Goal: Task Accomplishment & Management: Use online tool/utility

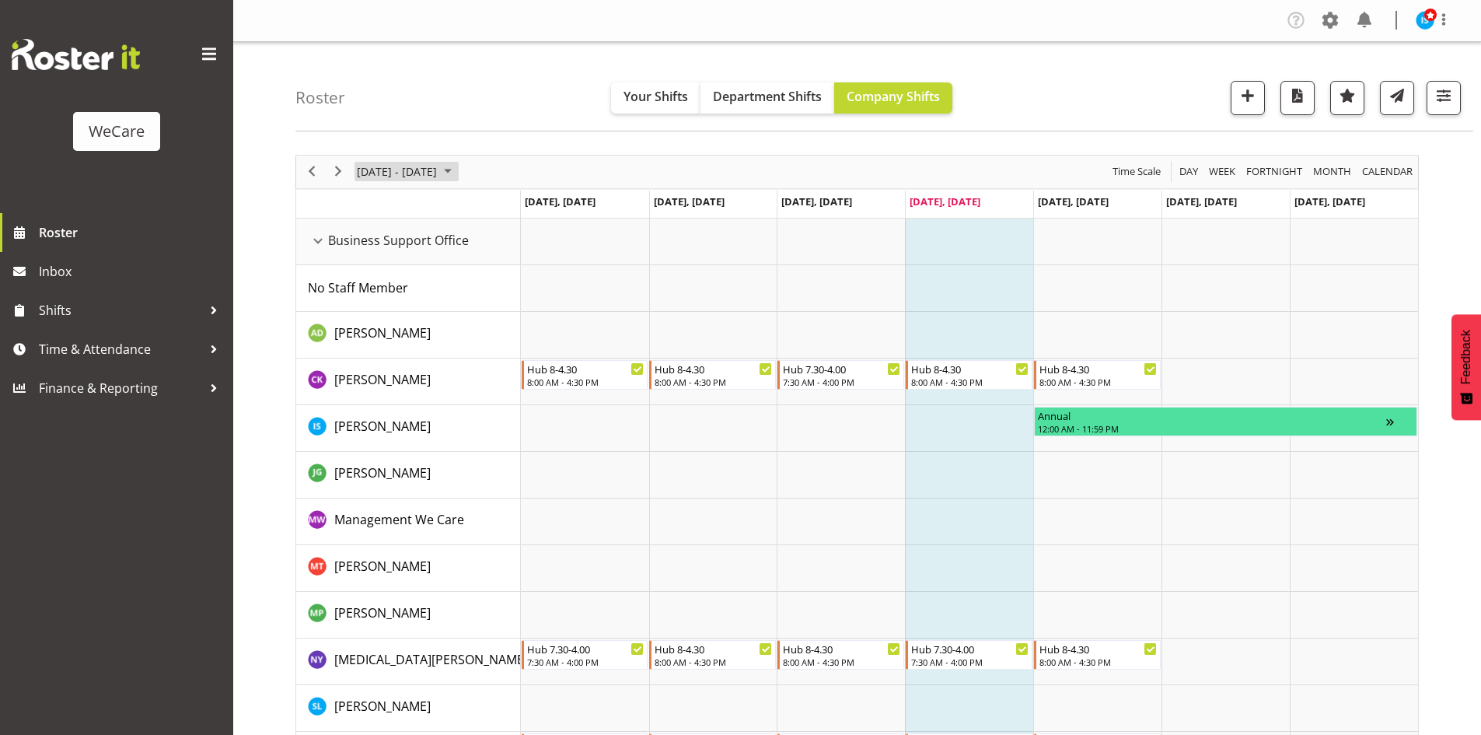
click at [362, 167] on span "August 18 - 24, 2025" at bounding box center [396, 171] width 83 height 19
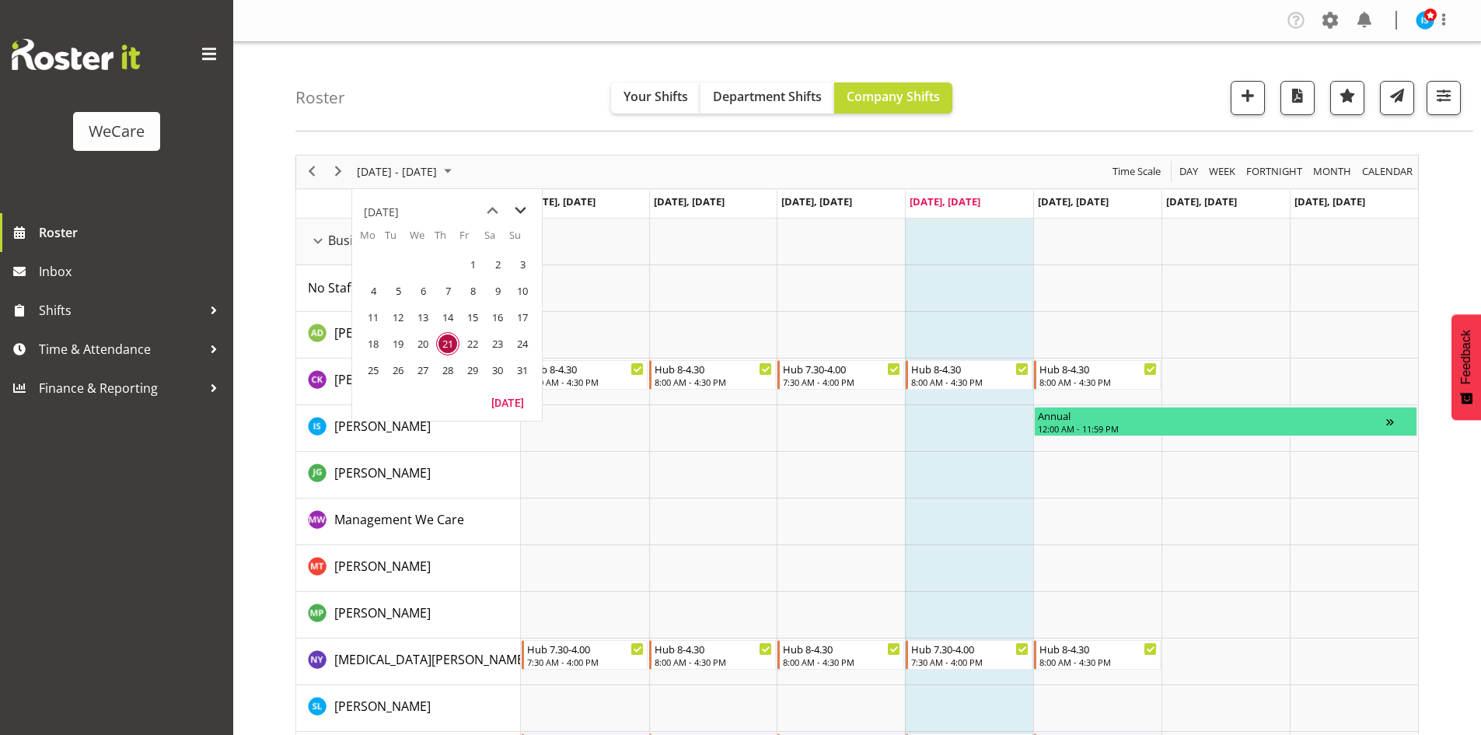
click at [523, 209] on span "next month" at bounding box center [520, 211] width 27 height 28
click at [362, 290] on span "6" at bounding box center [373, 290] width 23 height 23
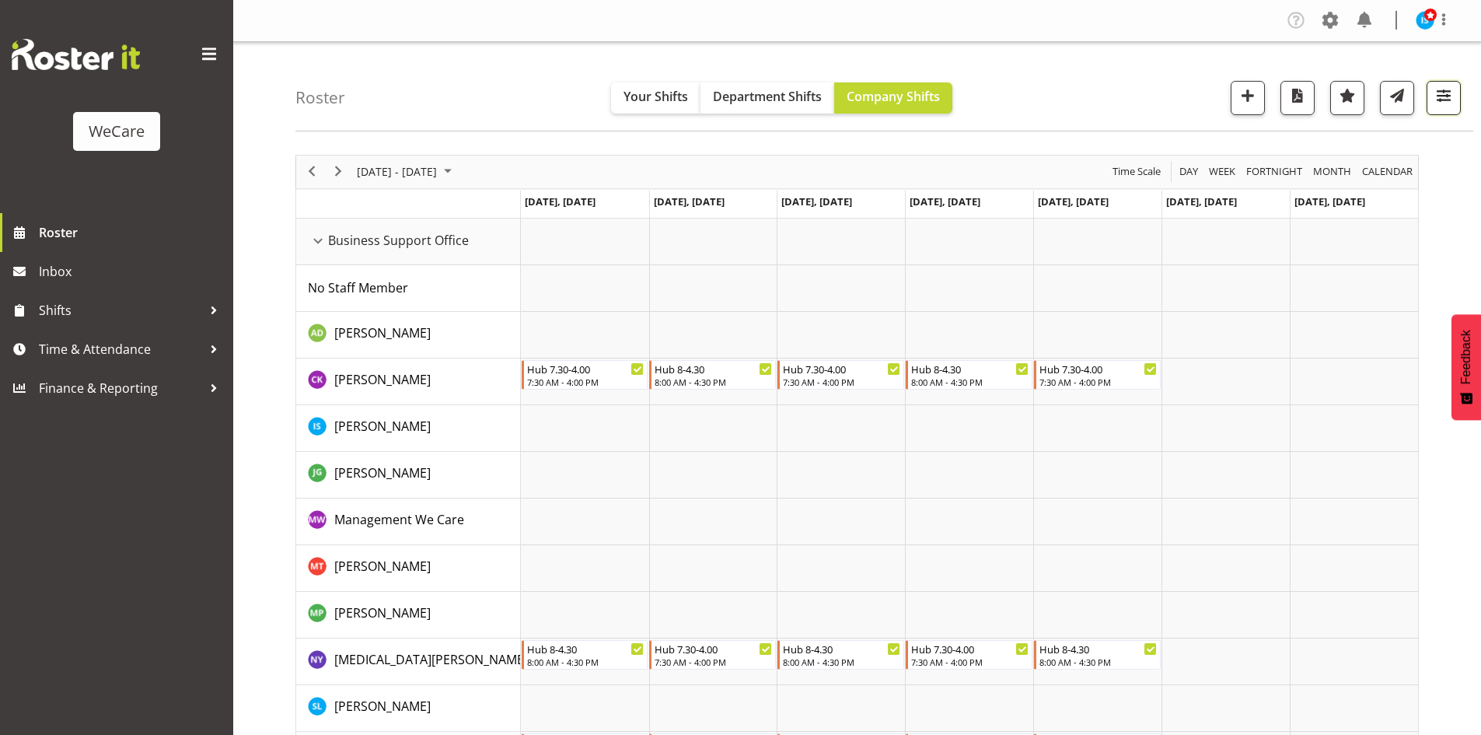
click at [1457, 103] on button "button" at bounding box center [1444, 98] width 34 height 34
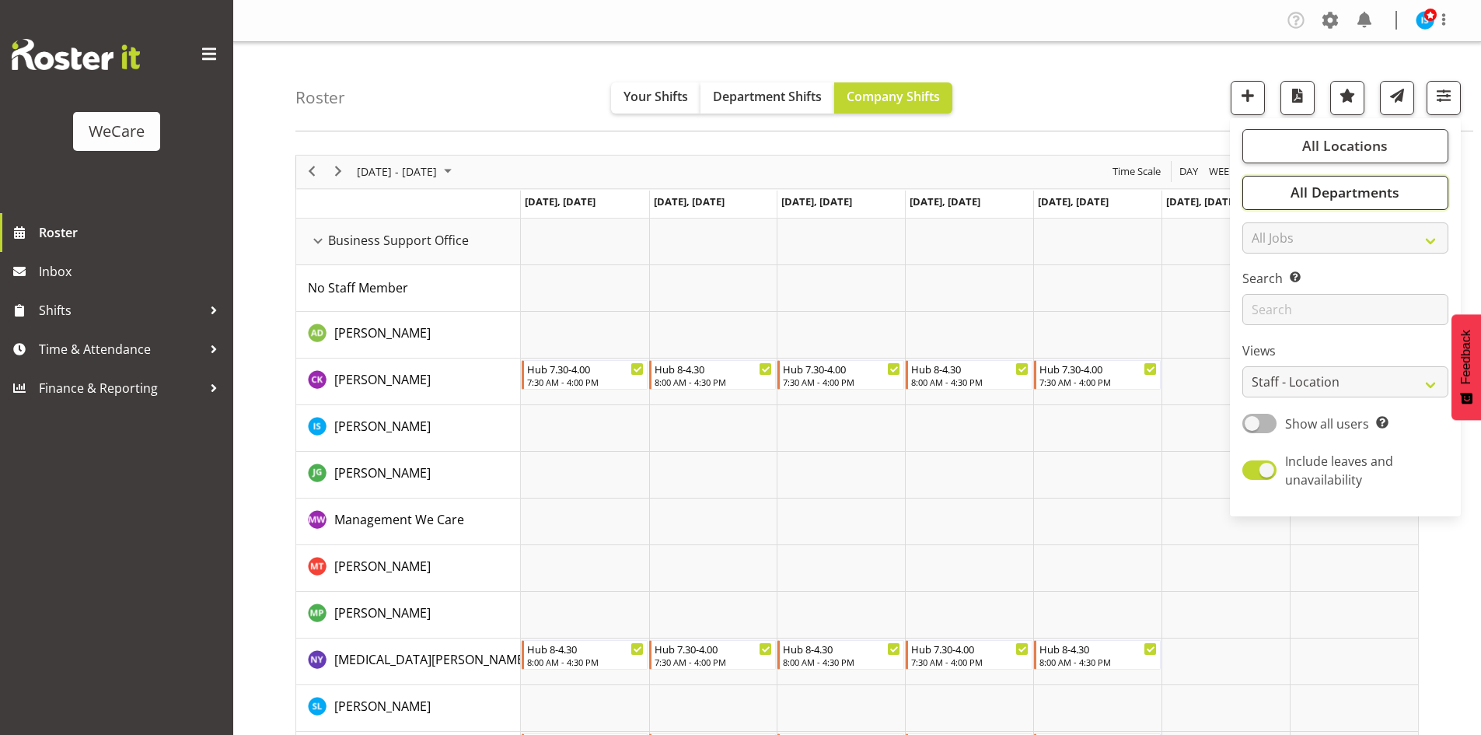
click at [1401, 189] on button "All Departments" at bounding box center [1346, 193] width 206 height 34
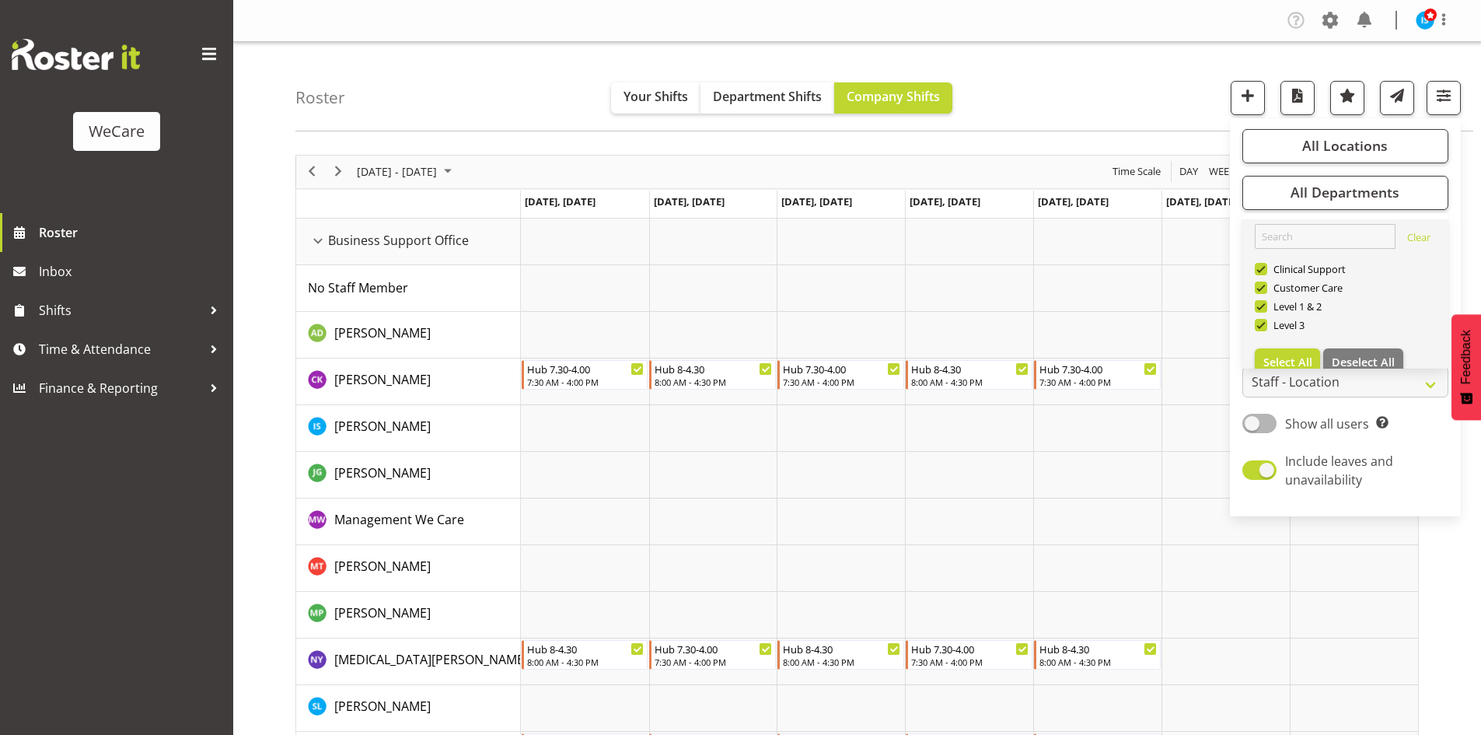
click at [1382, 347] on link "Clear Clinical Support Customer Care Level 1 & 2 Level 3 Select All Deselect All" at bounding box center [1346, 300] width 206 height 162
click at [1355, 358] on span "Deselect All" at bounding box center [1363, 362] width 63 height 15
checkbox input "false"
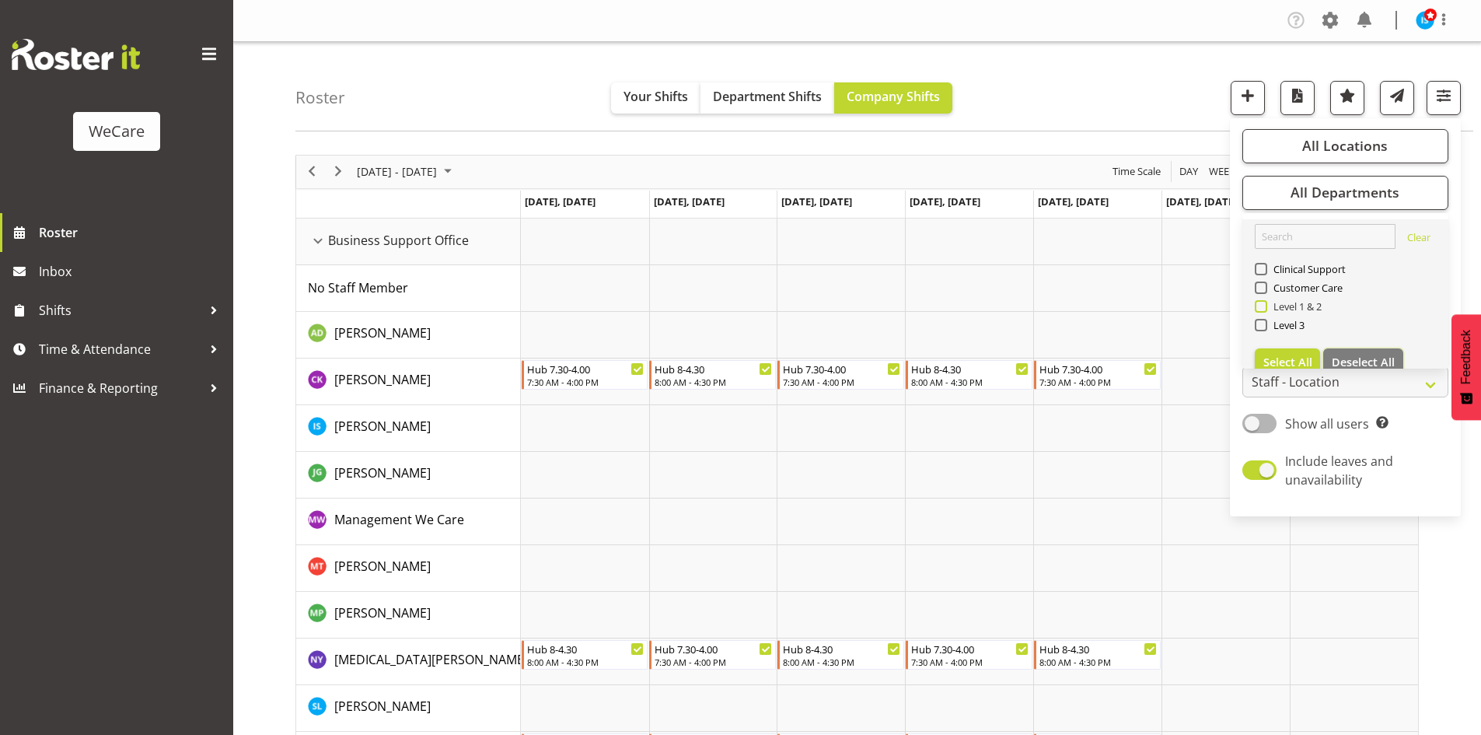
checkbox input "false"
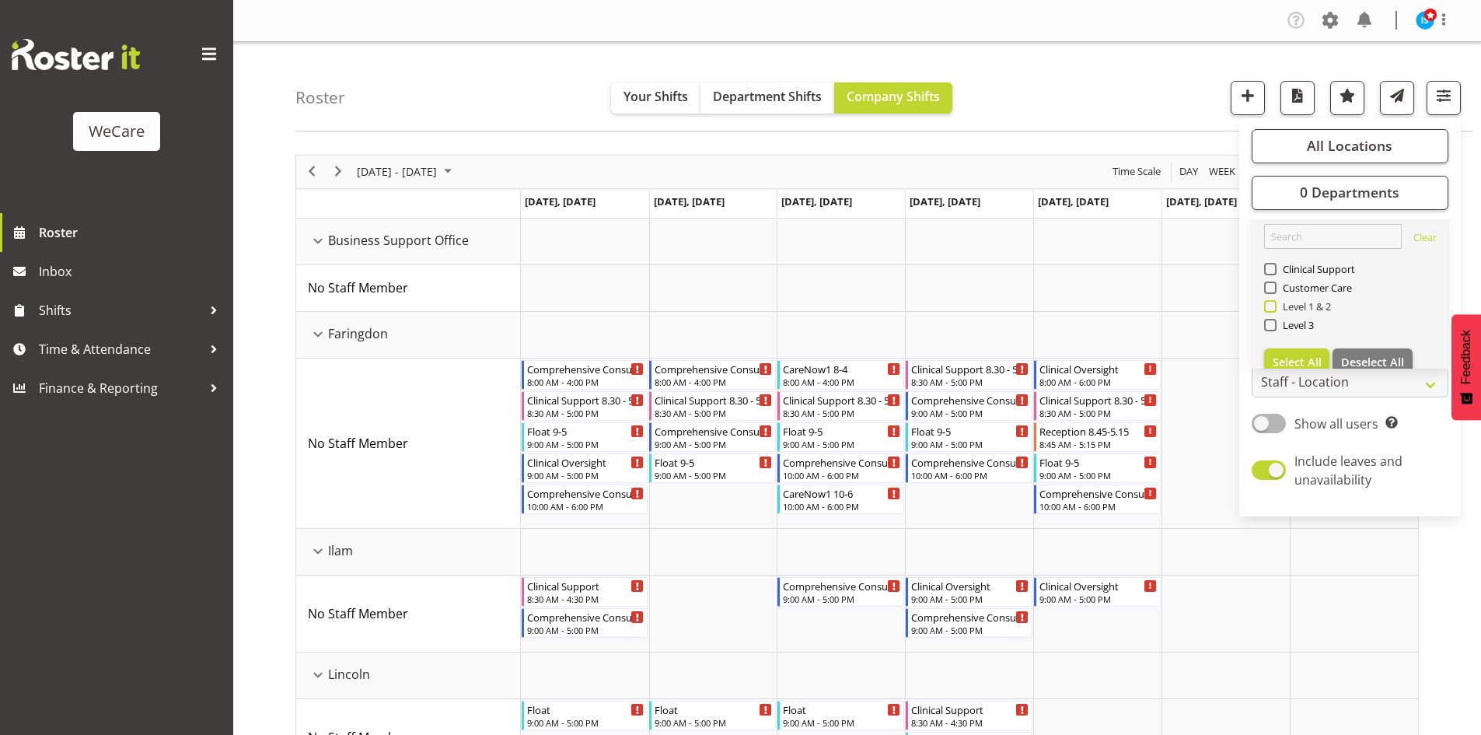
click at [1296, 306] on span "Level 1 & 2" at bounding box center [1304, 306] width 55 height 12
click at [1275, 306] on input "Level 1 & 2" at bounding box center [1269, 306] width 10 height 10
checkbox input "true"
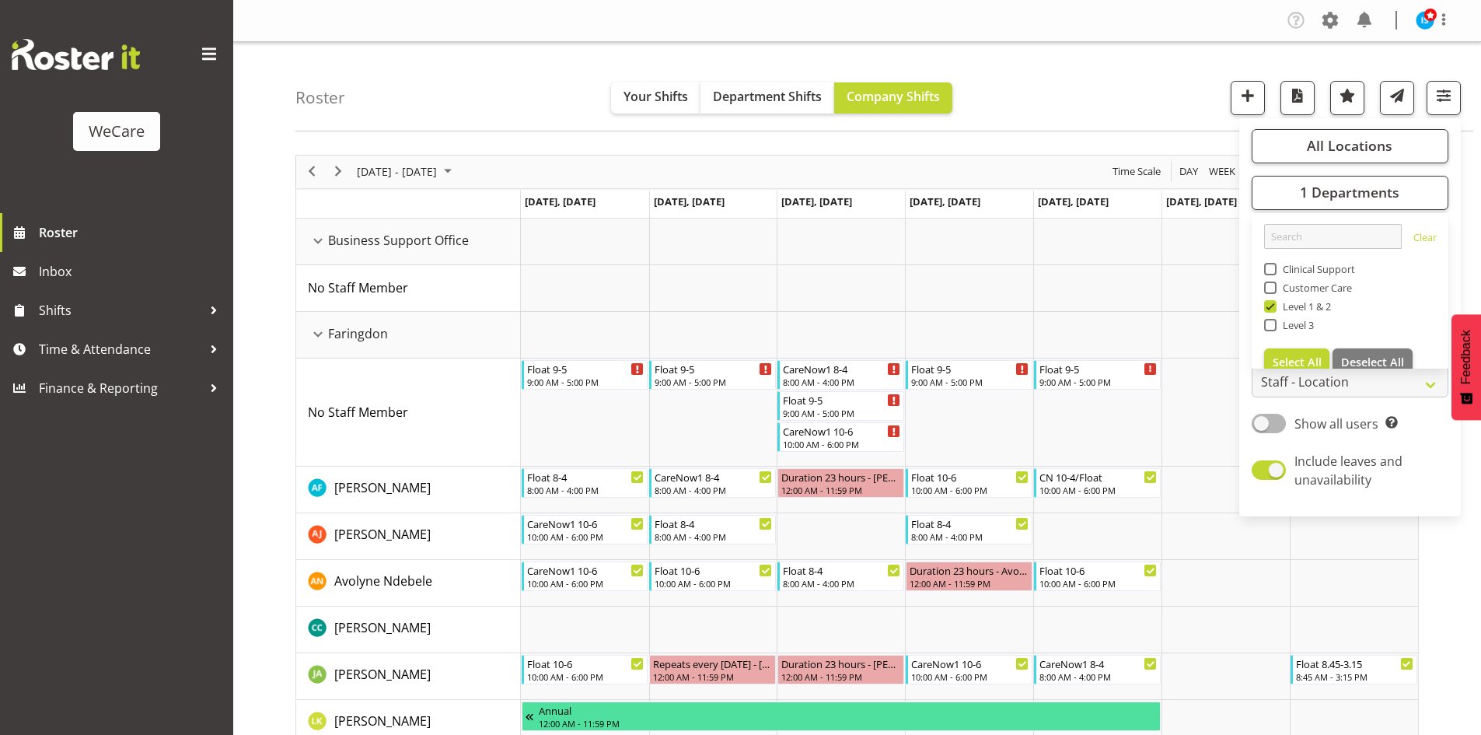
click at [457, 126] on div "Roster Your Shifts Department Shifts Company Shifts All Locations Clear Busines…" at bounding box center [885, 86] width 1178 height 89
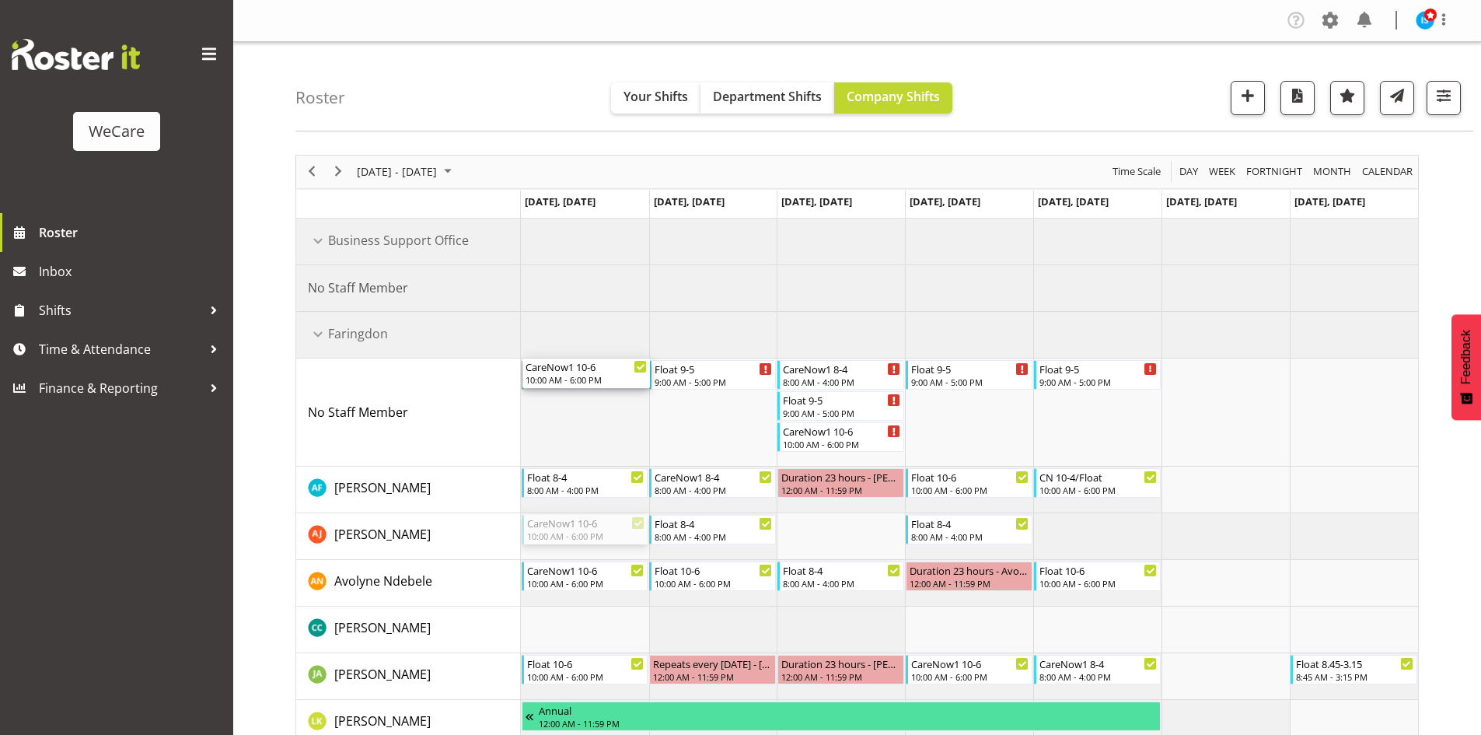
drag, startPoint x: 586, startPoint y: 527, endPoint x: 592, endPoint y: 405, distance: 122.3
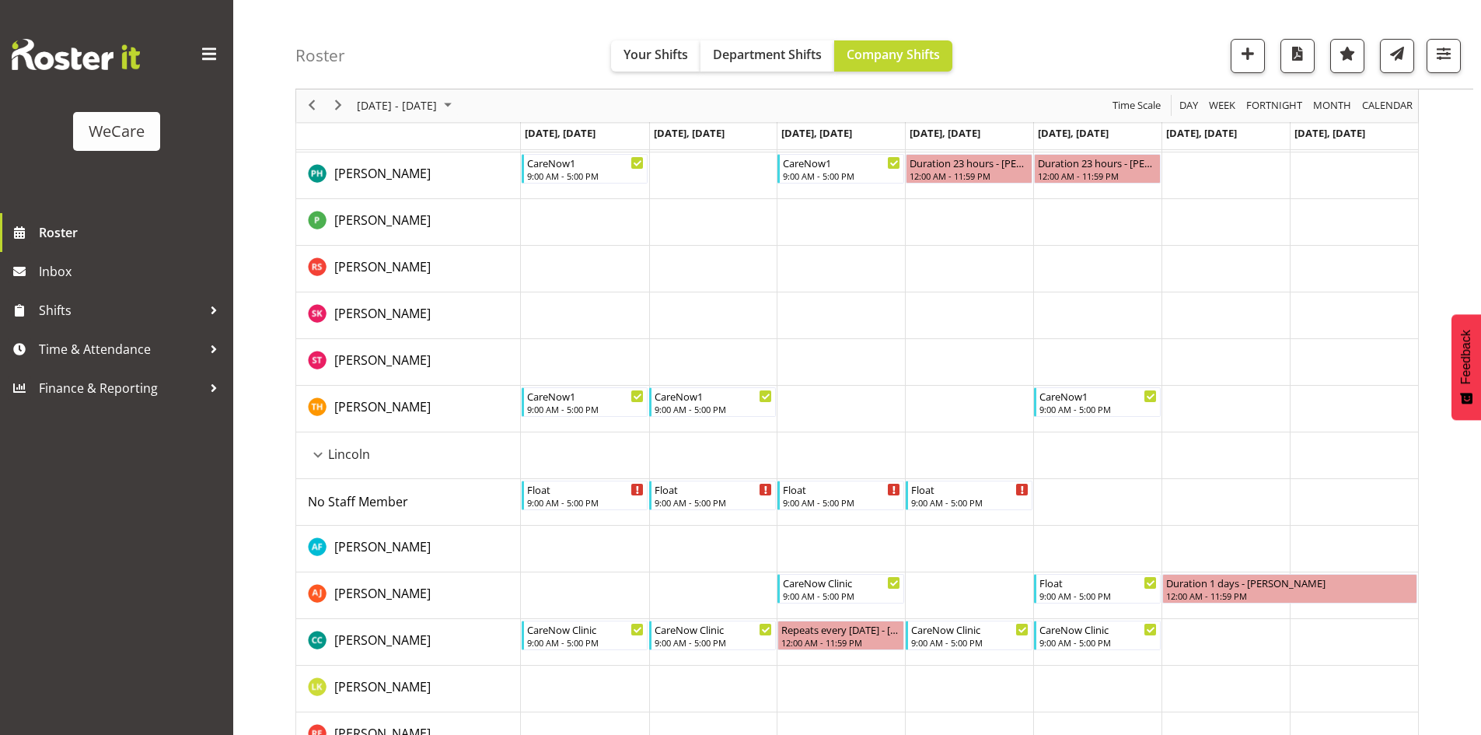
scroll to position [1089, 0]
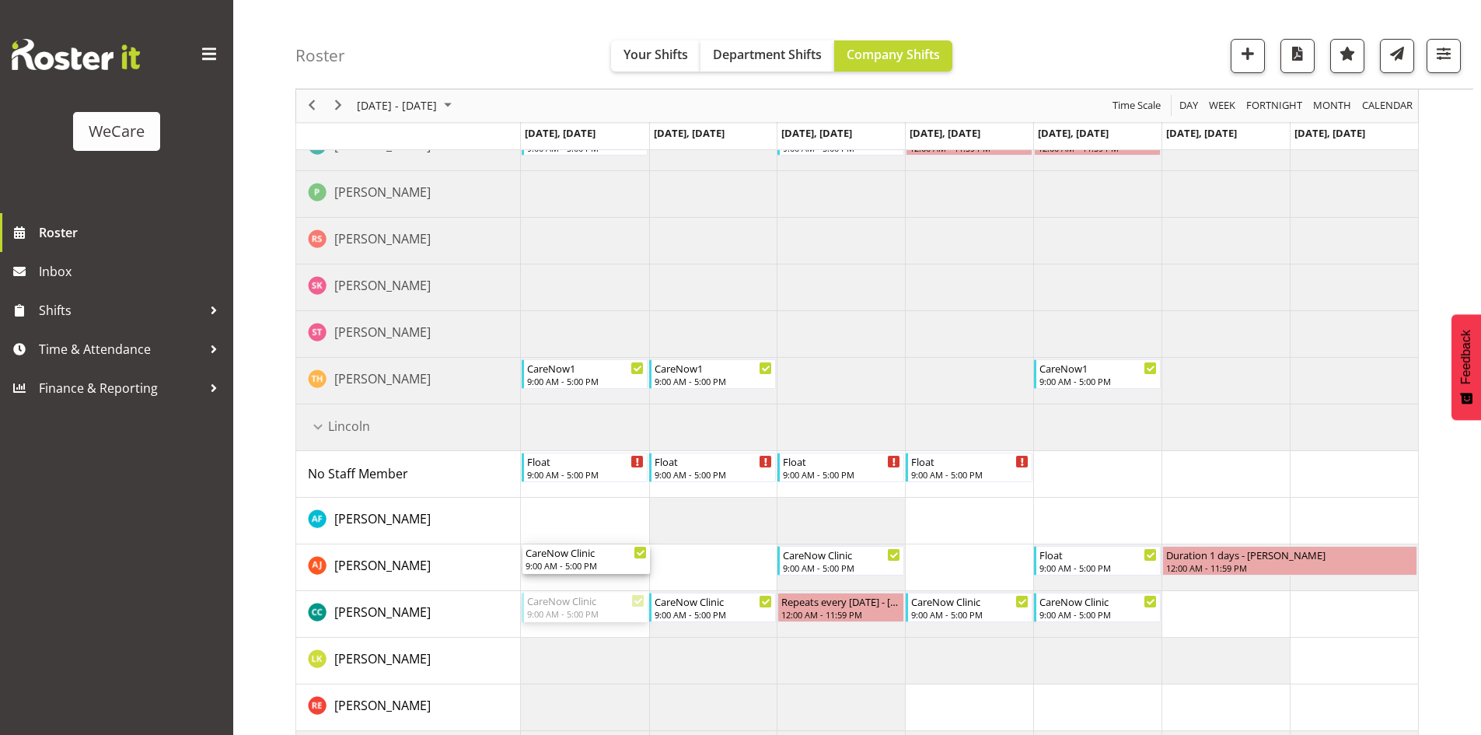
drag, startPoint x: 552, startPoint y: 595, endPoint x: 555, endPoint y: 566, distance: 28.9
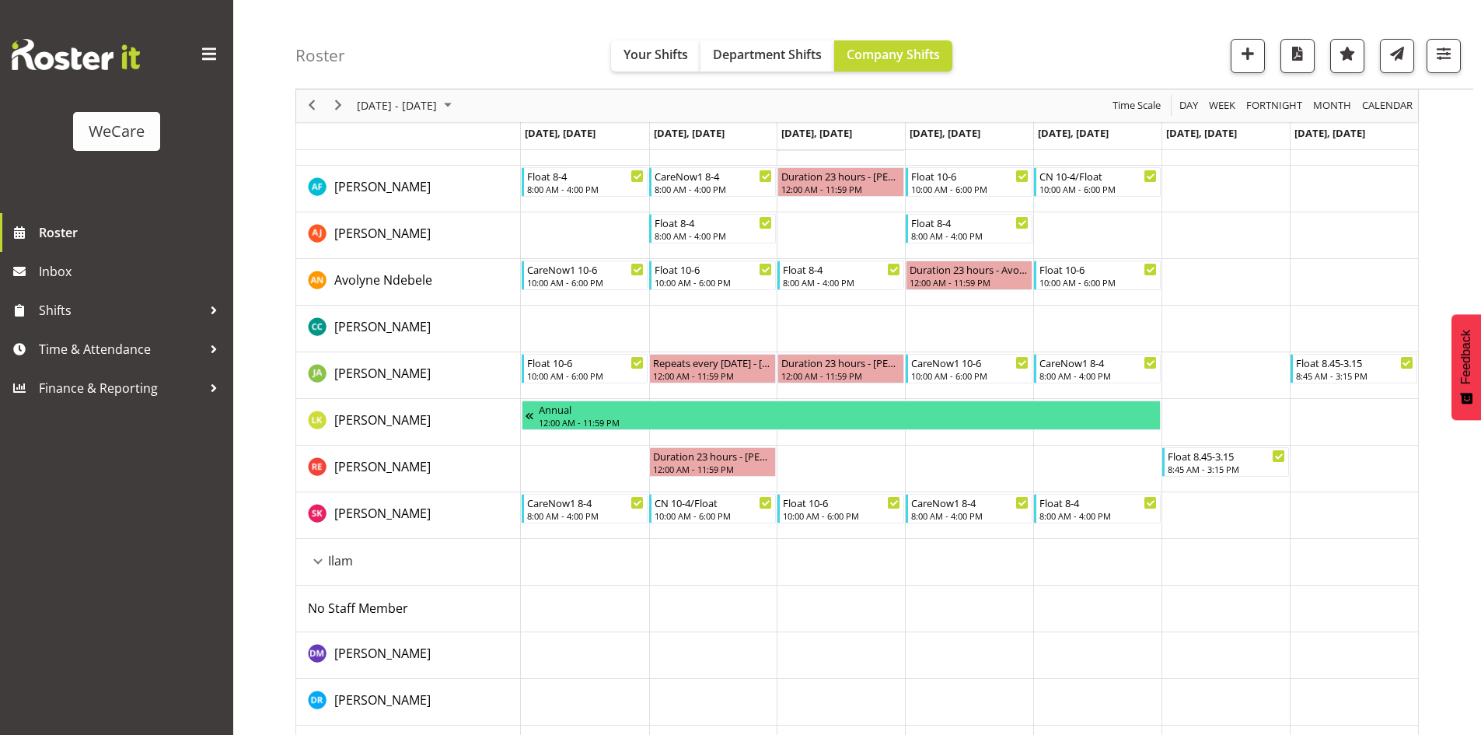
scroll to position [156, 0]
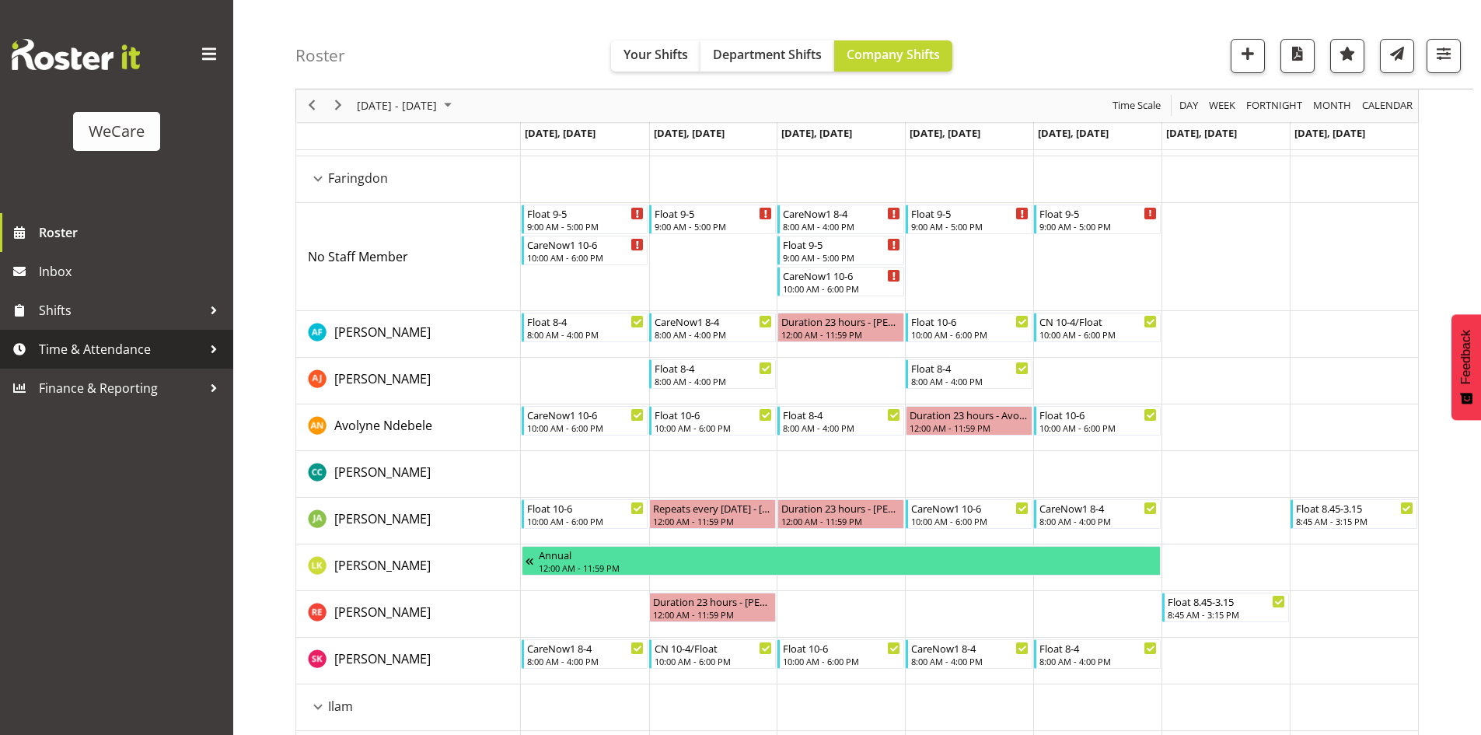
drag, startPoint x: 74, startPoint y: 352, endPoint x: 54, endPoint y: 365, distance: 23.1
click at [74, 352] on span "Time & Attendance" at bounding box center [120, 349] width 163 height 23
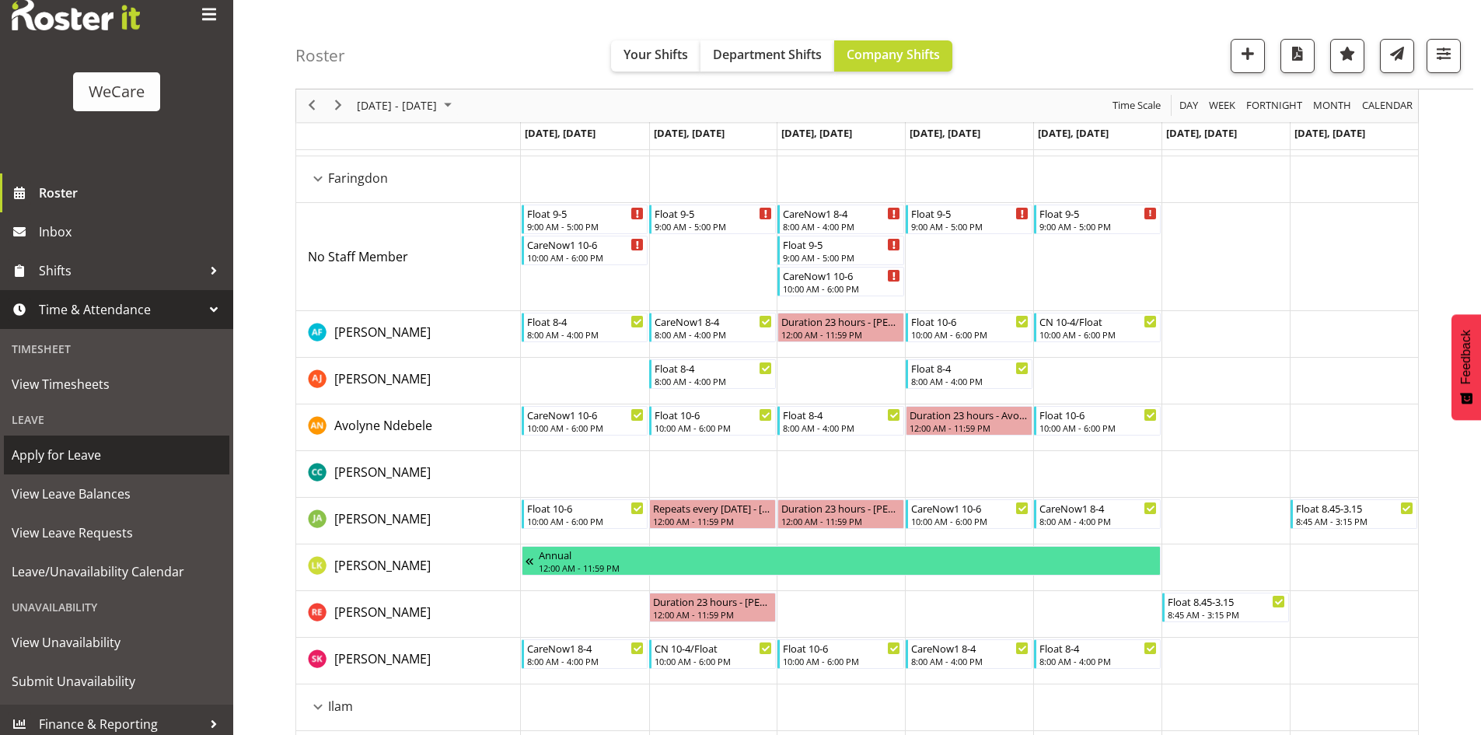
scroll to position [48, 0]
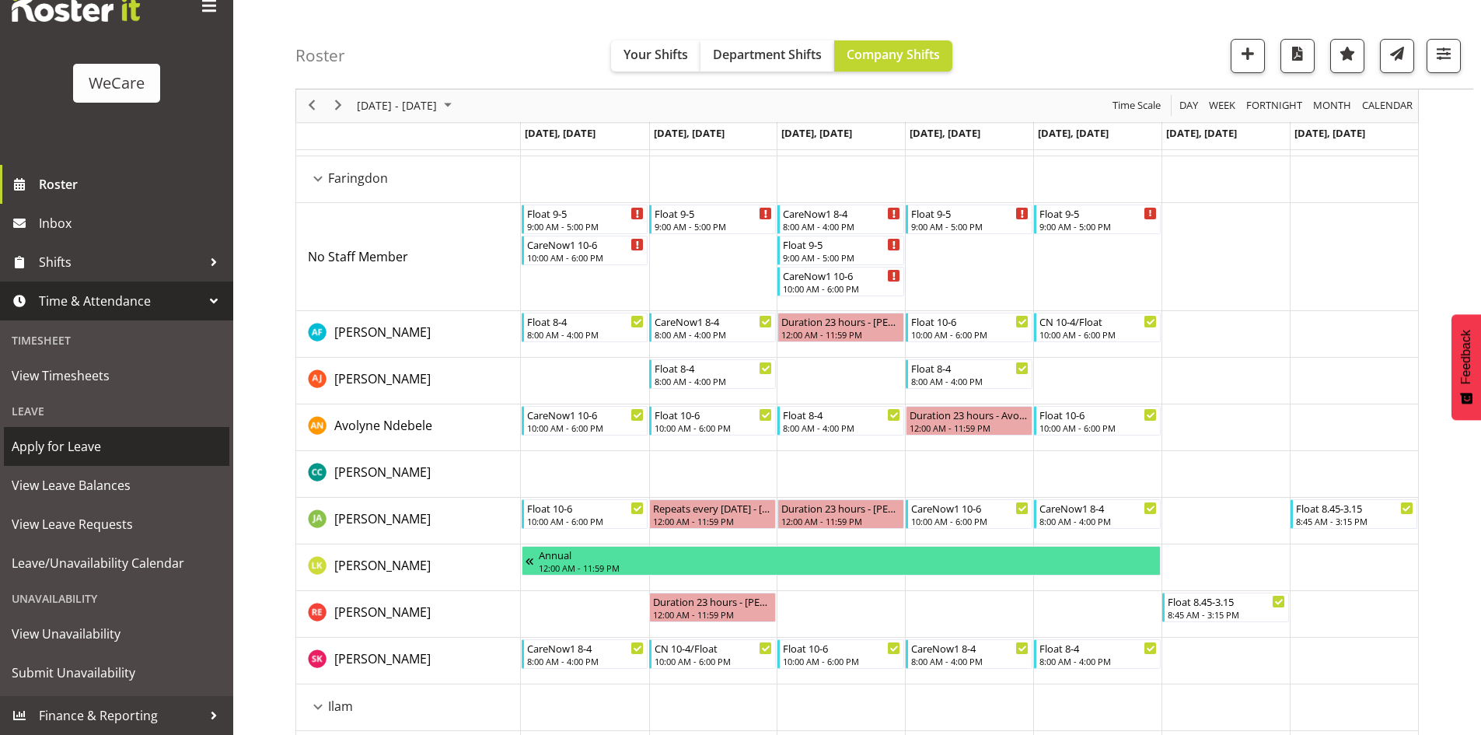
click at [107, 446] on span "Apply for Leave" at bounding box center [117, 446] width 210 height 23
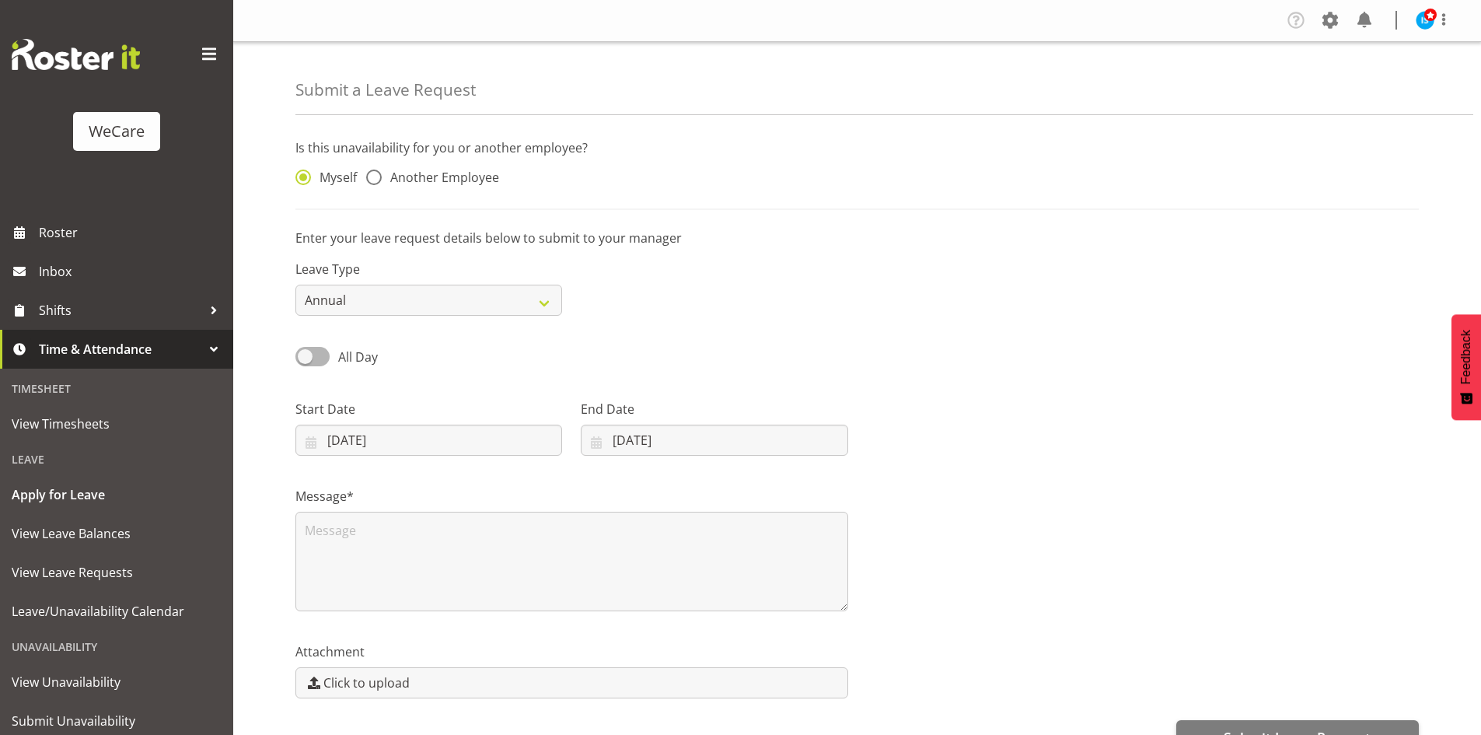
click at [439, 194] on div "Myself Another Employee" at bounding box center [428, 173] width 285 height 51
click at [457, 180] on span "Another Employee" at bounding box center [440, 178] width 117 height 16
click at [376, 180] on input "Another Employee" at bounding box center [371, 178] width 10 height 10
radio input "true"
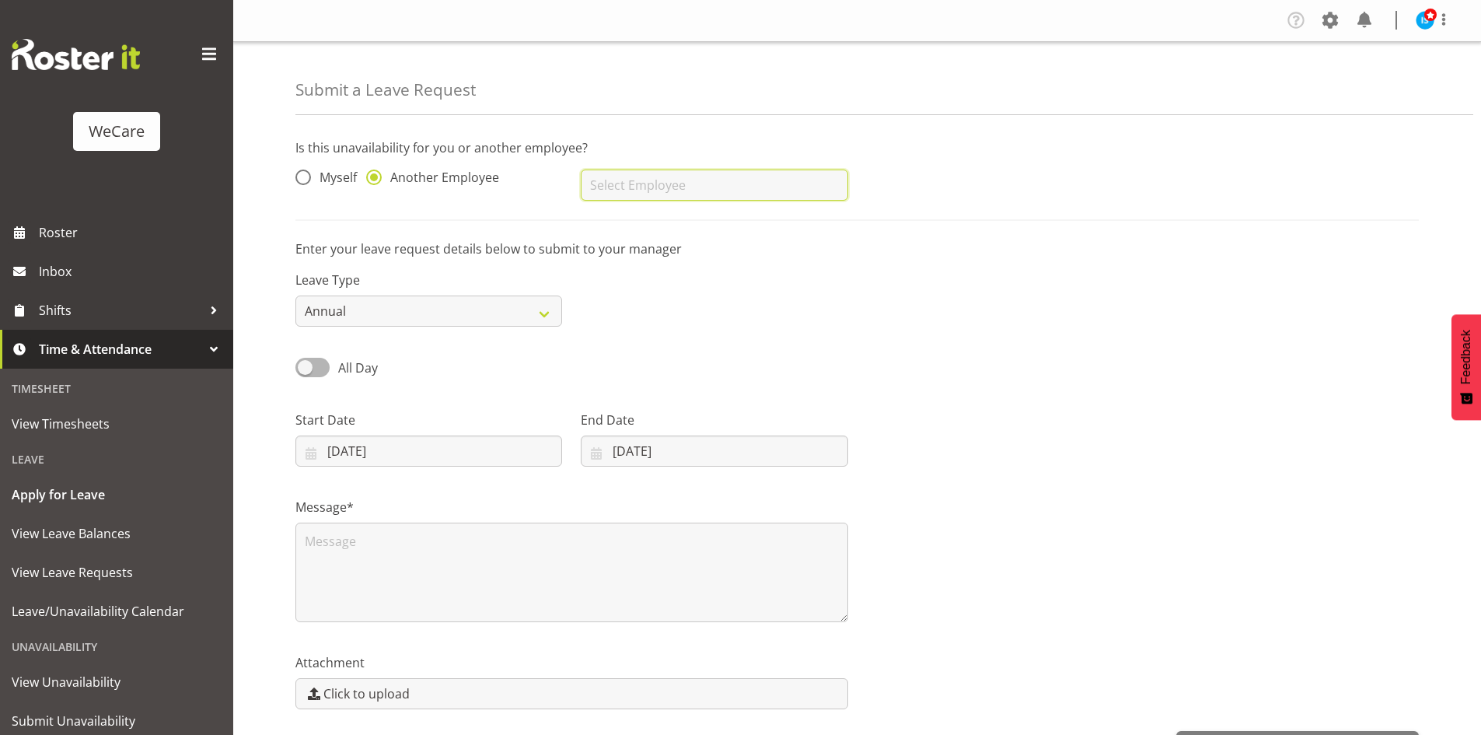
click at [623, 187] on input "text" at bounding box center [714, 185] width 267 height 31
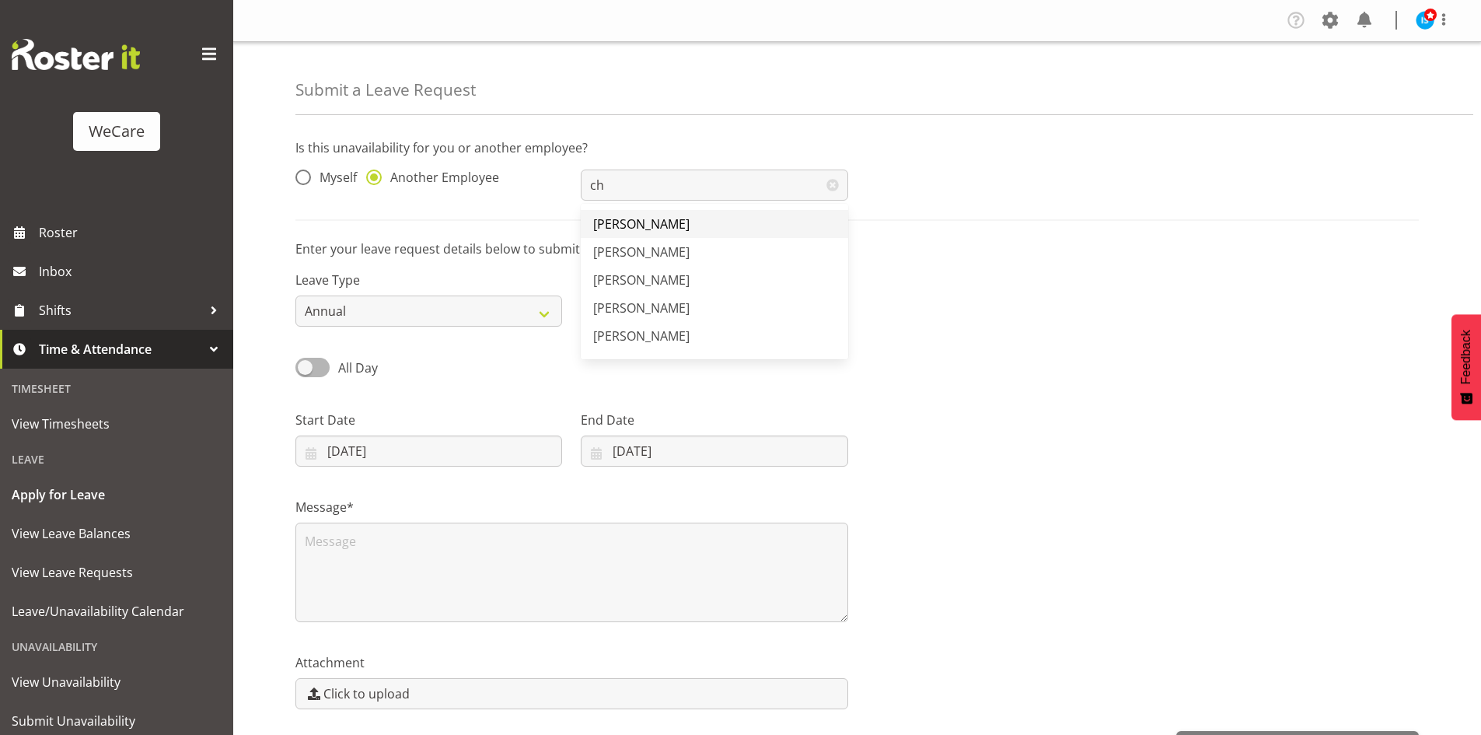
click at [712, 232] on link "[PERSON_NAME]" at bounding box center [714, 224] width 267 height 28
type input "[PERSON_NAME]"
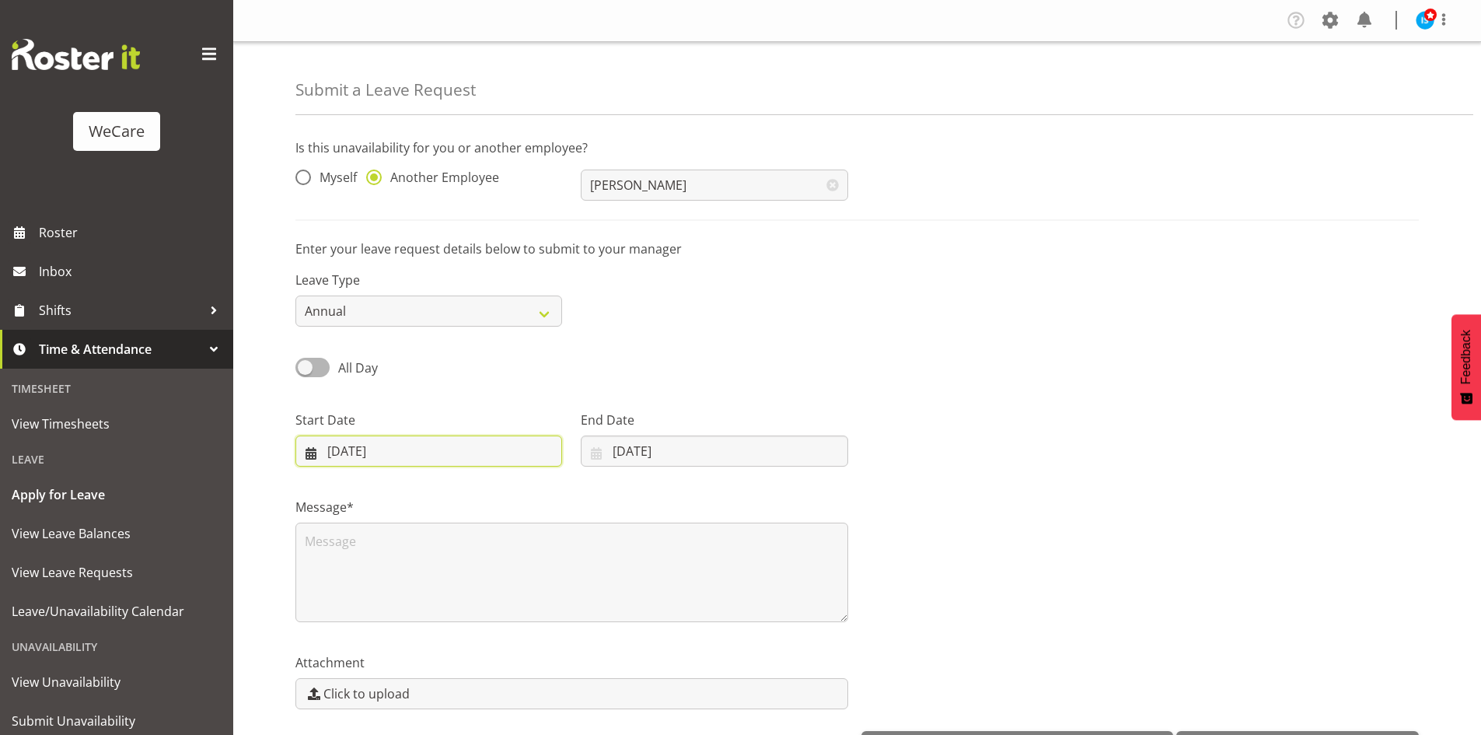
click at [380, 450] on input "[DATE]" at bounding box center [429, 450] width 267 height 31
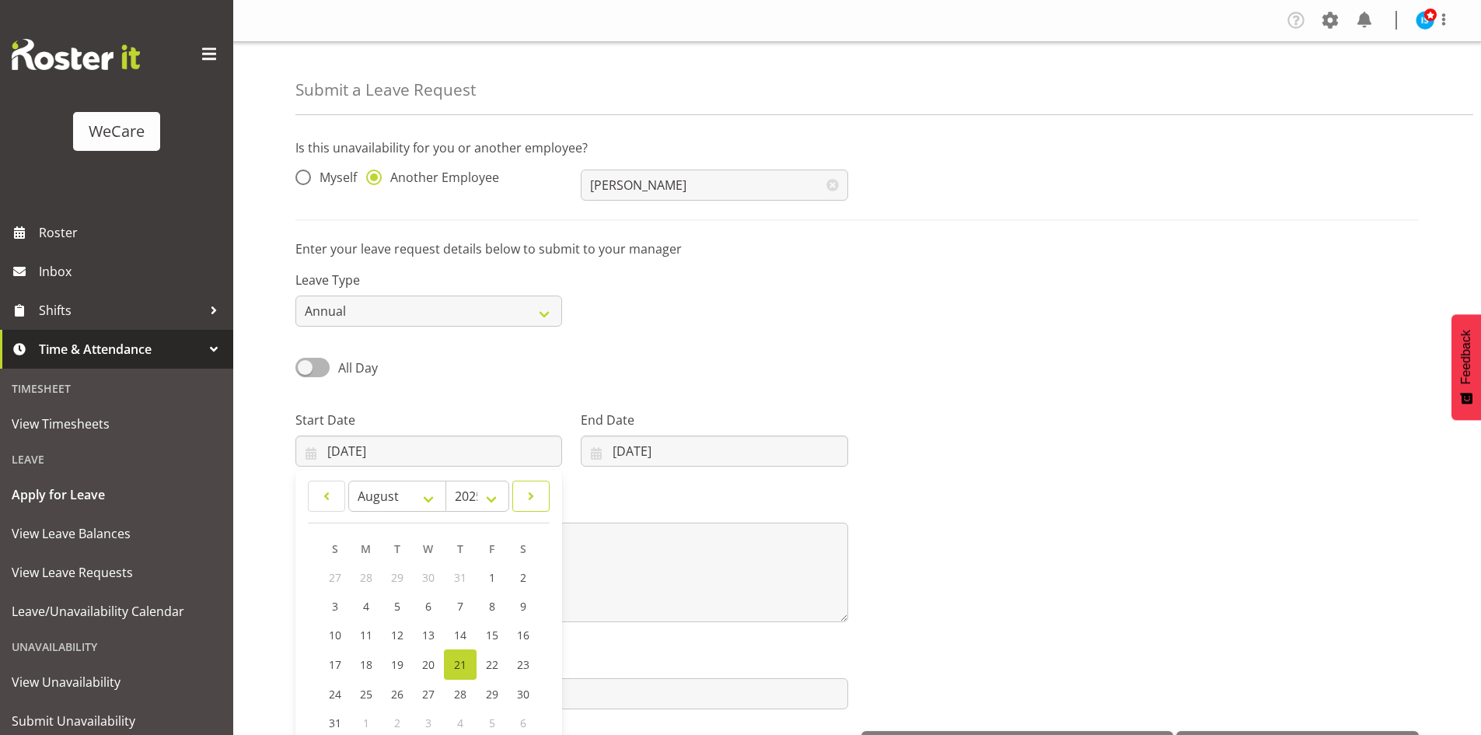
click at [535, 499] on span at bounding box center [531, 496] width 17 height 19
select select "9"
click at [356, 611] on link "6" at bounding box center [367, 606] width 31 height 29
type input "06/10/2025"
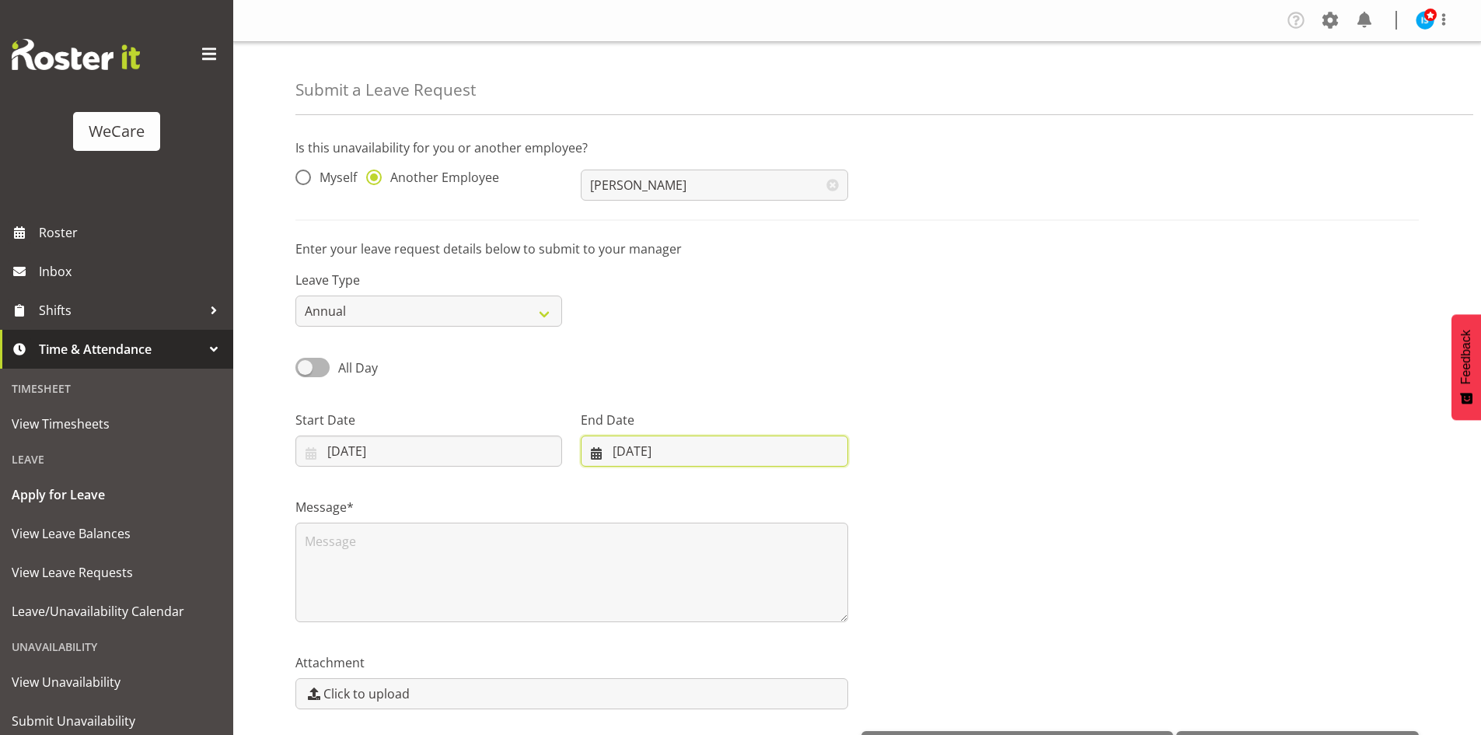
click at [711, 450] on input "[DATE]" at bounding box center [714, 450] width 267 height 31
click at [798, 491] on span at bounding box center [798, 496] width 19 height 19
drag, startPoint x: 798, startPoint y: 491, endPoint x: 717, endPoint y: 536, distance: 92.6
click at [796, 490] on span at bounding box center [798, 496] width 19 height 19
select select "9"
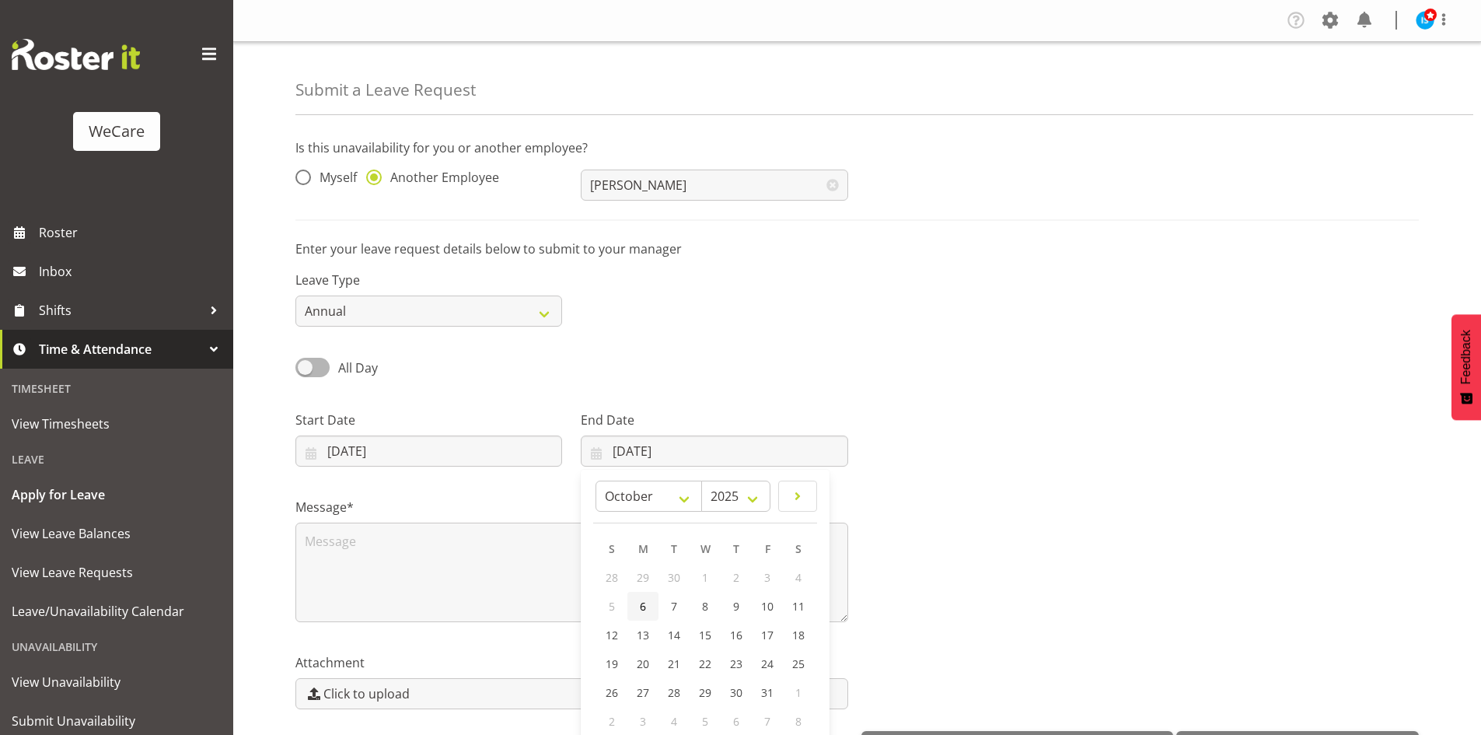
click at [642, 606] on span "6" at bounding box center [643, 606] width 6 height 15
type input "06/10/2025"
click at [212, 543] on link "View Leave Balances" at bounding box center [117, 533] width 226 height 39
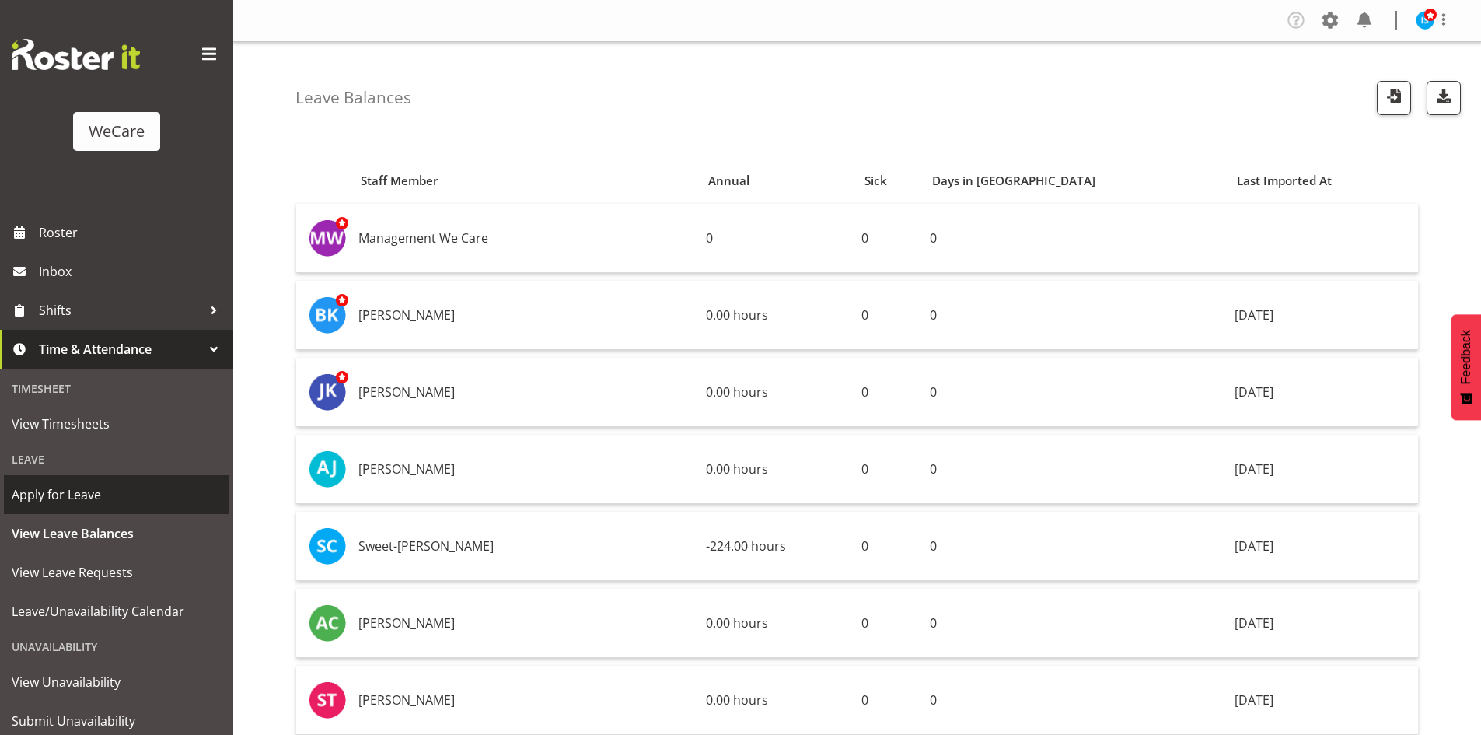
click at [85, 481] on link "Apply for Leave" at bounding box center [117, 494] width 226 height 39
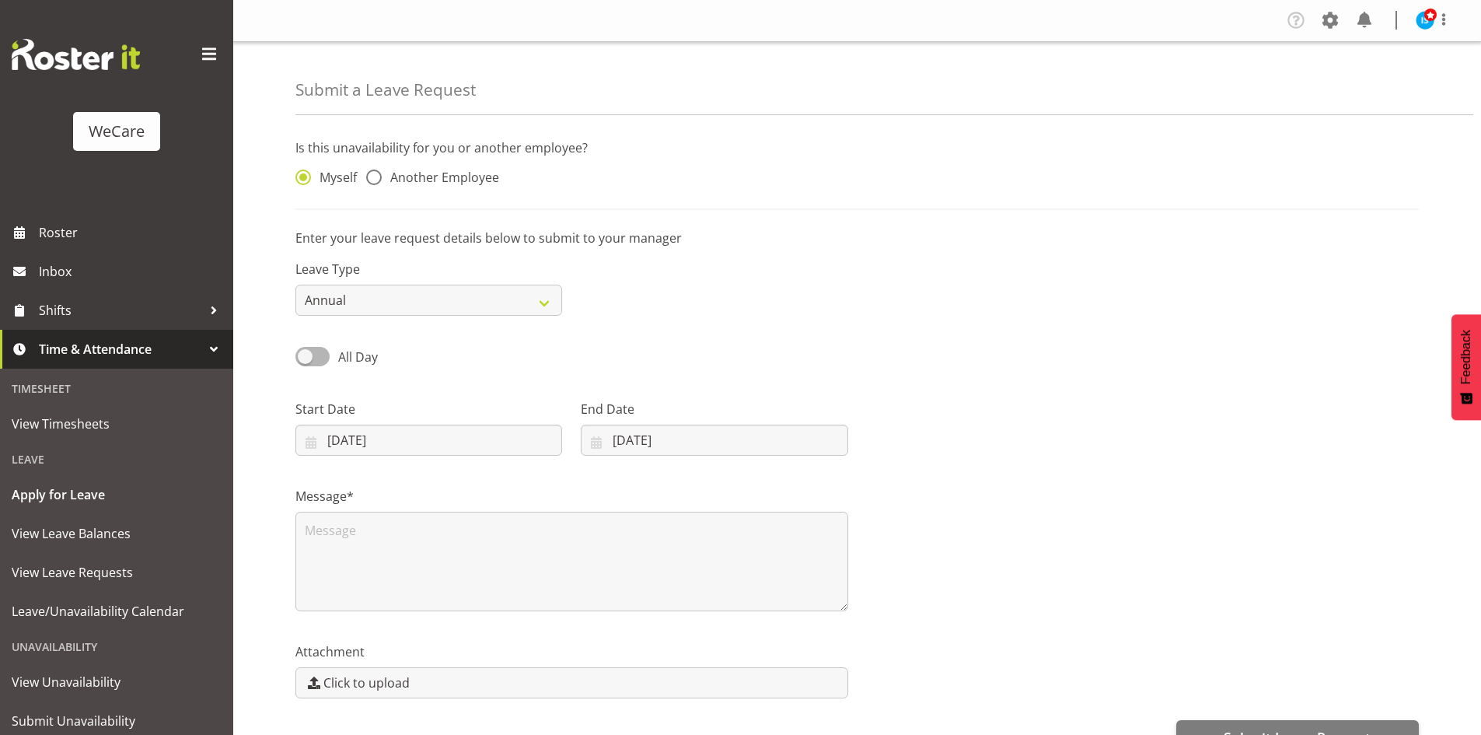
click at [511, 170] on div "Myself Another Employee" at bounding box center [429, 180] width 267 height 20
drag, startPoint x: 475, startPoint y: 174, endPoint x: 544, endPoint y: 180, distance: 68.7
click at [475, 175] on span "Another Employee" at bounding box center [440, 178] width 117 height 16
click at [376, 175] on input "Another Employee" at bounding box center [371, 178] width 10 height 10
radio input "true"
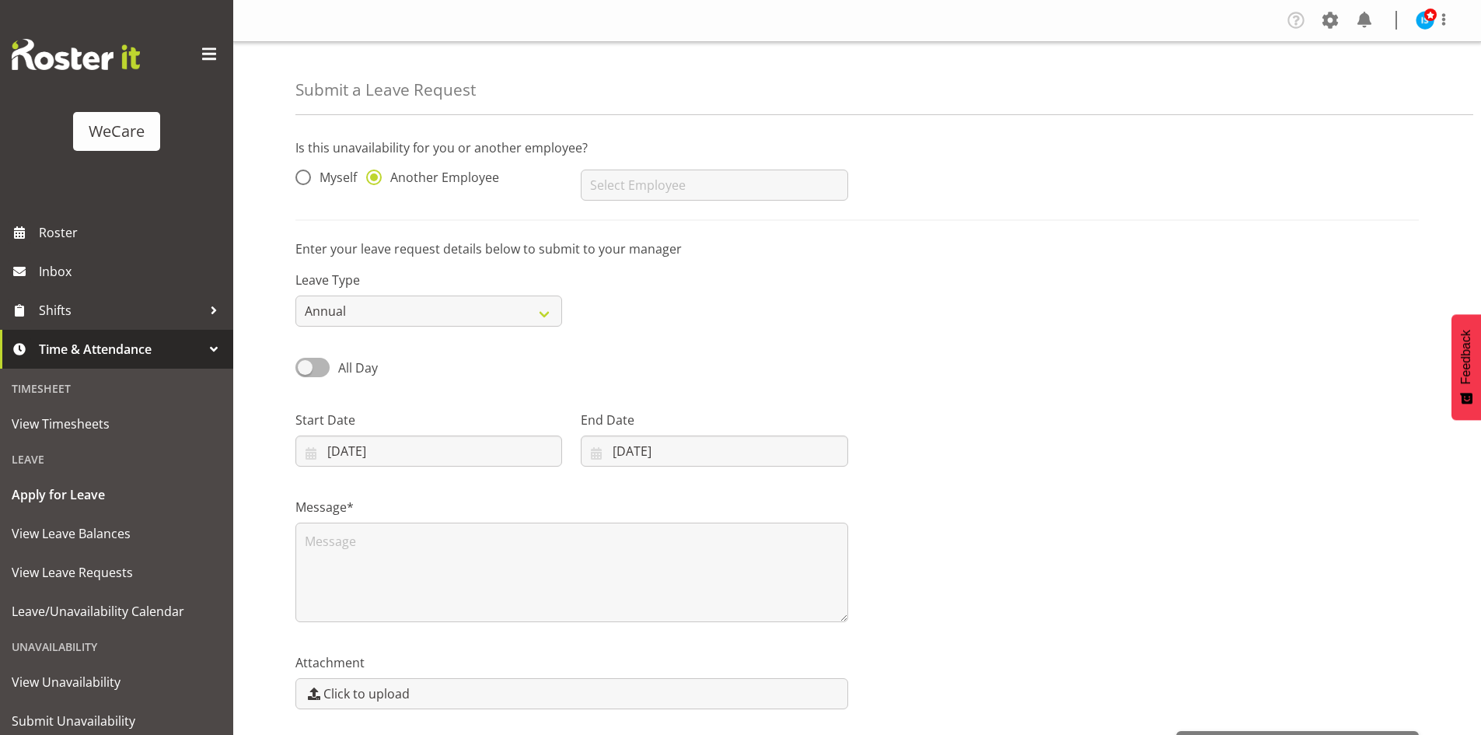
click at [839, 212] on div "Is this unavailability for you or another employee? Myself Another Employee AJ …" at bounding box center [858, 179] width 1124 height 82
click at [733, 202] on div "AJ Jones Aleea Devenport Alex Ferguson Amy Johannsen Andrea Ramirez Andrew Casb…" at bounding box center [714, 179] width 285 height 62
click at [732, 203] on div "AJ Jones Aleea Devenport Alex Ferguson Amy Johannsen Andrea Ramirez Andrew Casb…" at bounding box center [714, 179] width 285 height 62
click at [715, 194] on input "text" at bounding box center [714, 185] width 267 height 31
type input "[PERSON_NAME]"
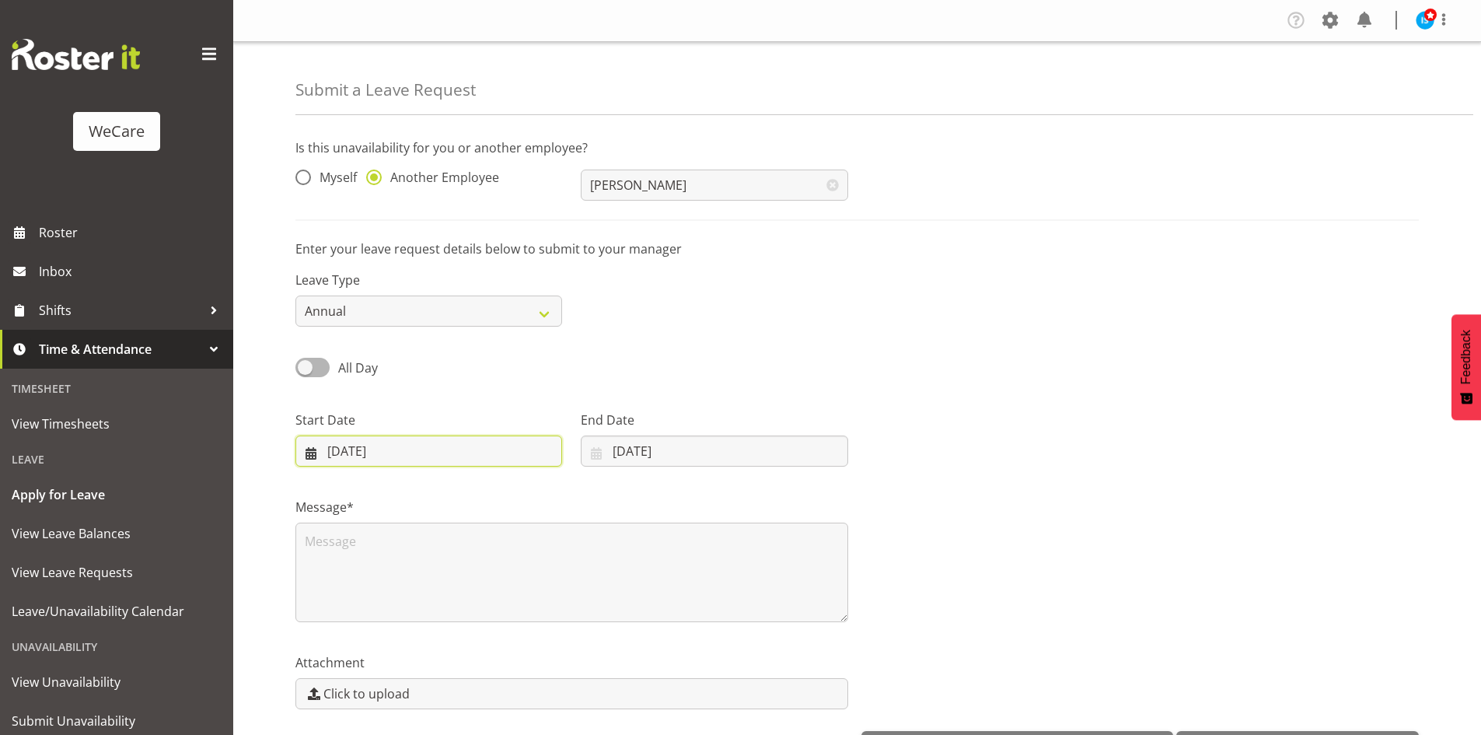
click at [375, 454] on input "21/08/2025" at bounding box center [429, 450] width 267 height 31
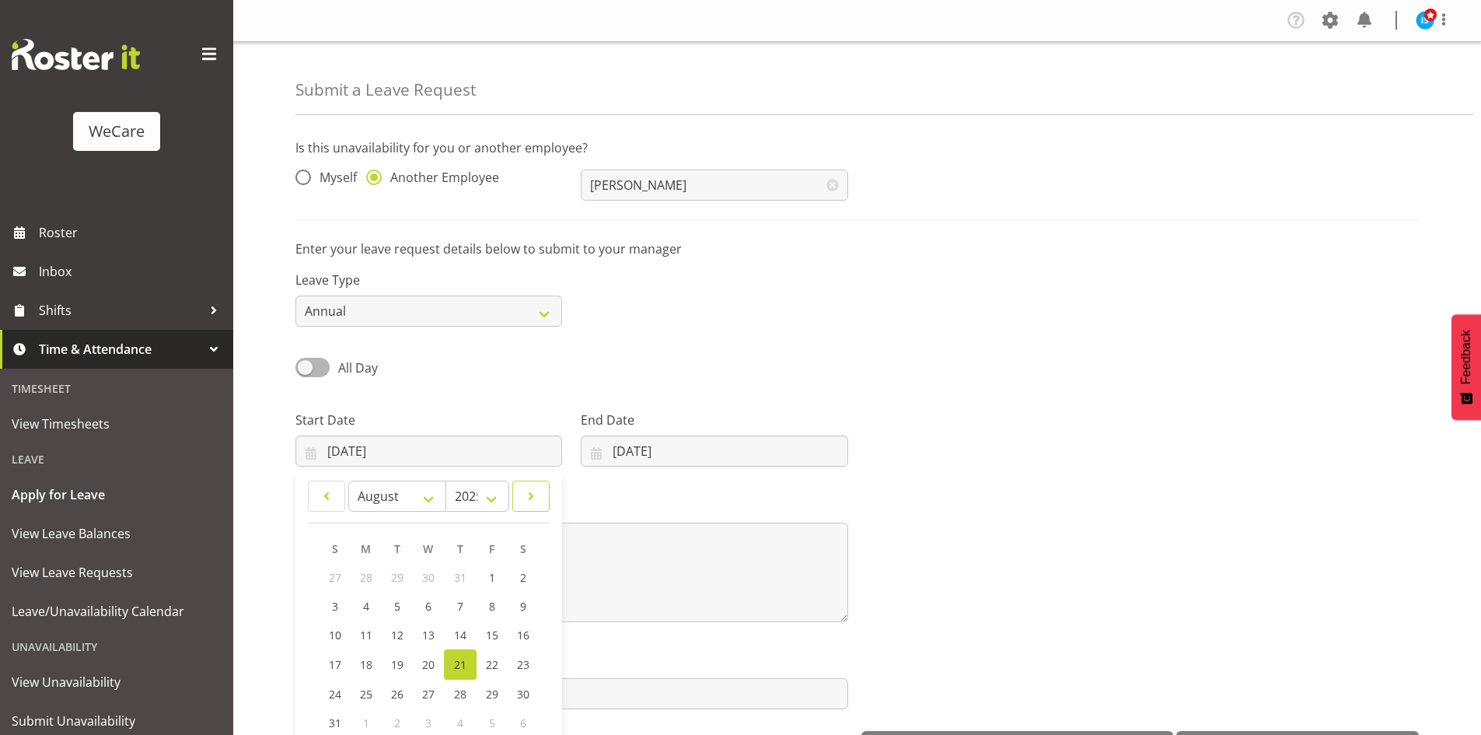
click at [540, 494] on span at bounding box center [531, 496] width 17 height 19
select select "9"
click at [364, 610] on span "6" at bounding box center [367, 606] width 6 height 15
type input "06/10/2025"
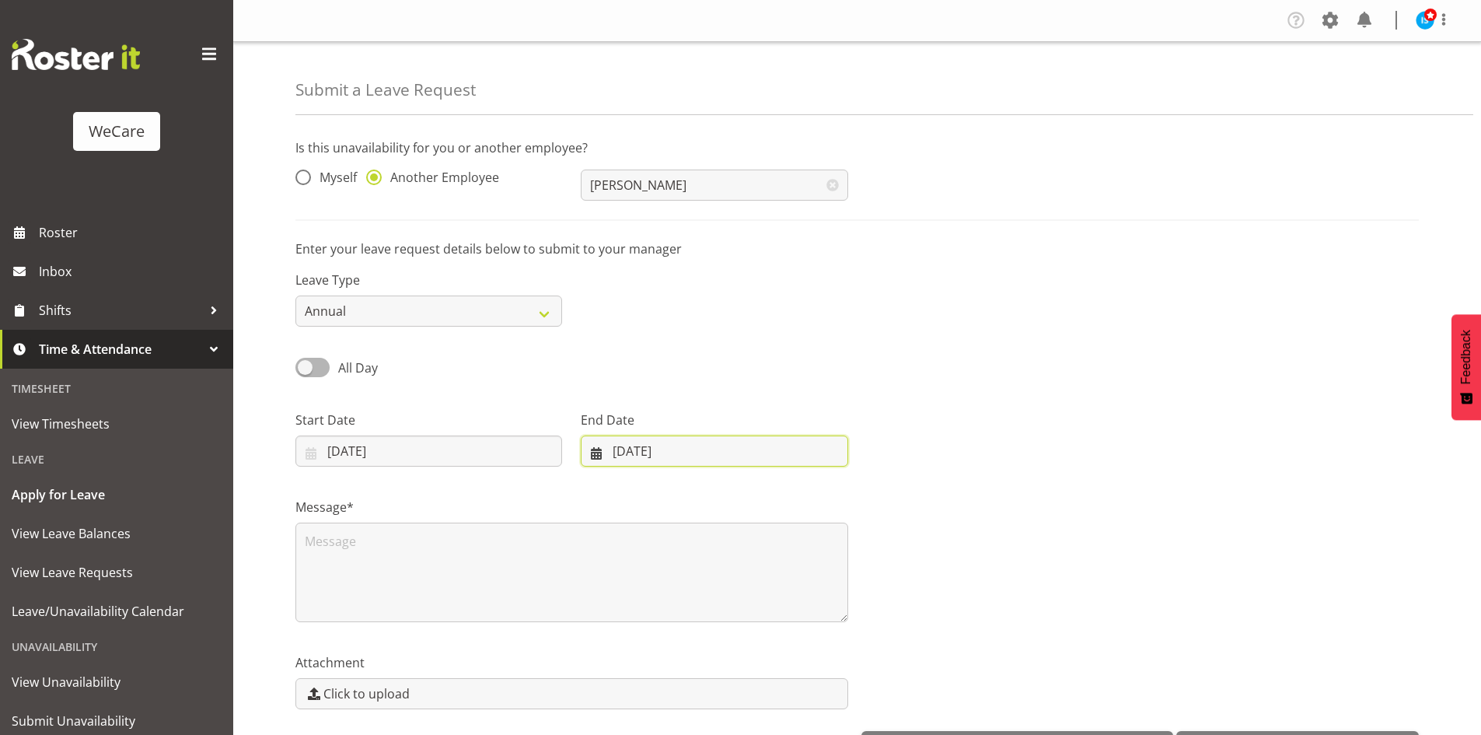
click at [716, 455] on input "[DATE]" at bounding box center [714, 450] width 267 height 31
click at [807, 484] on link at bounding box center [797, 496] width 39 height 31
select select "9"
click at [641, 614] on link "6" at bounding box center [643, 606] width 31 height 29
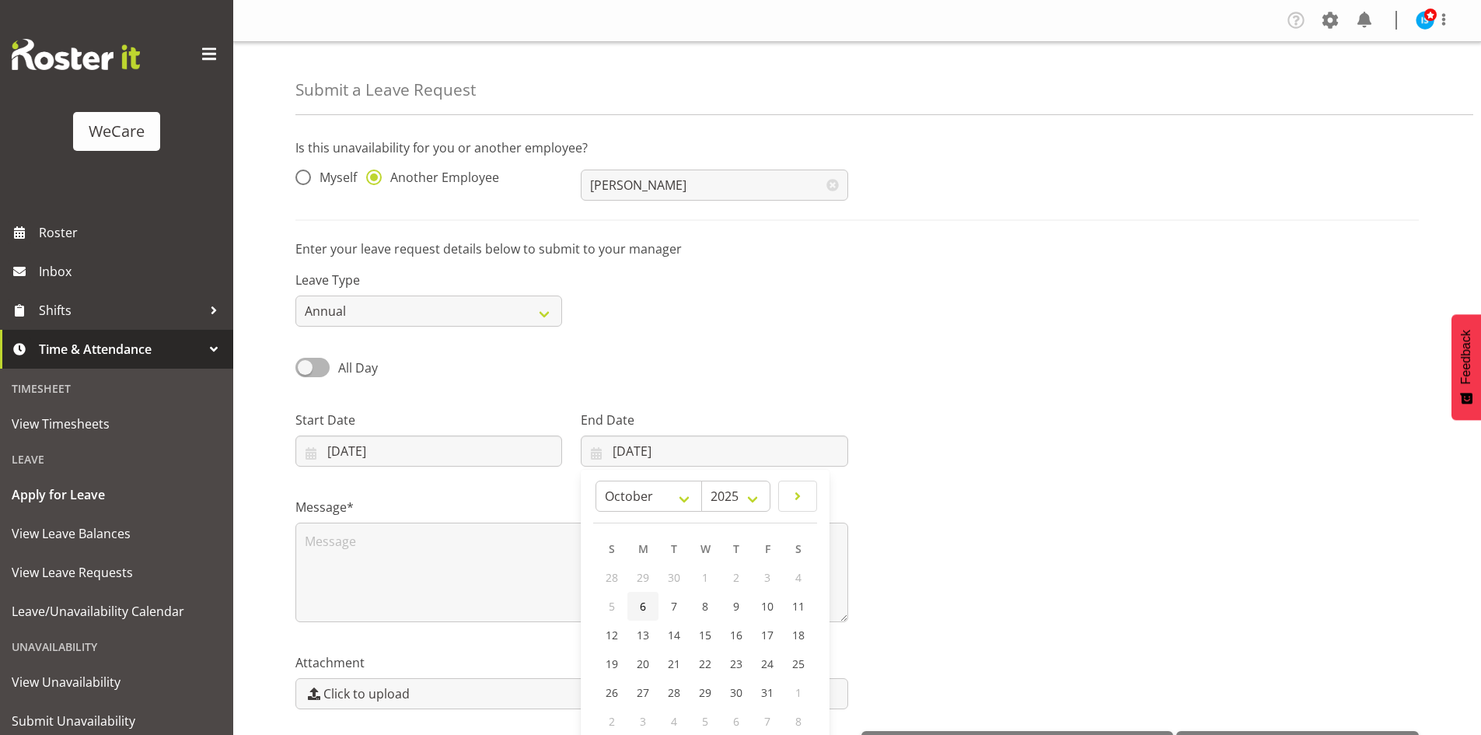
type input "06/10/2025"
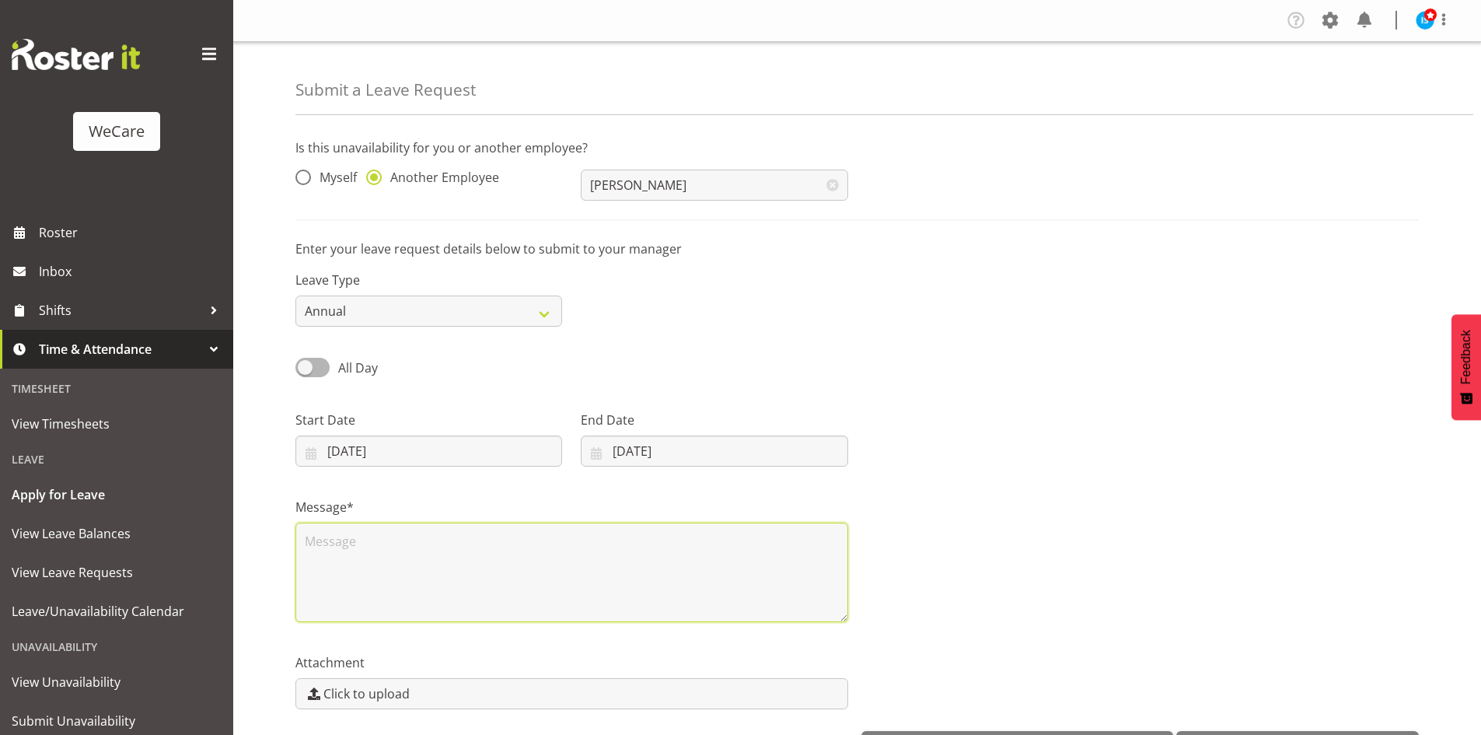
click at [380, 553] on textarea at bounding box center [572, 573] width 553 height 100
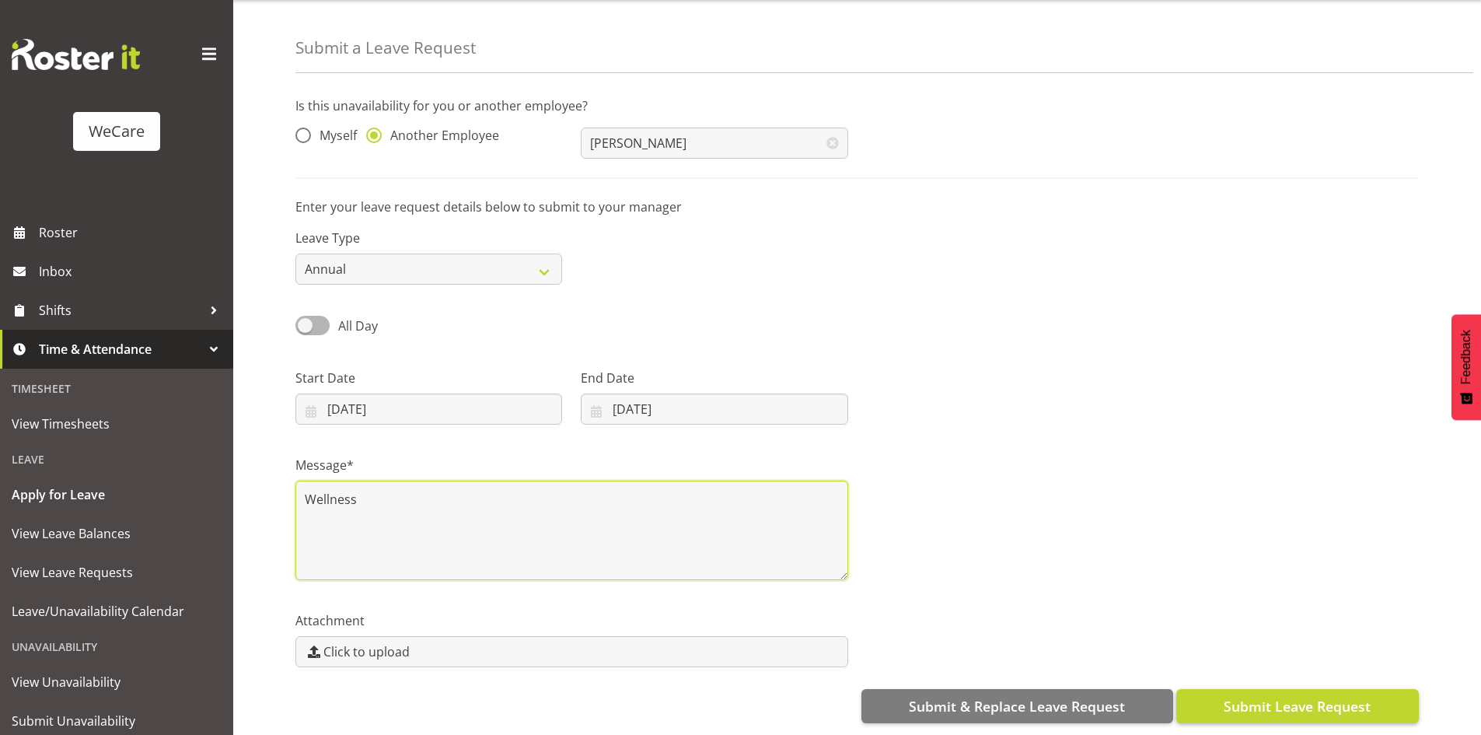
type textarea "Wellness"
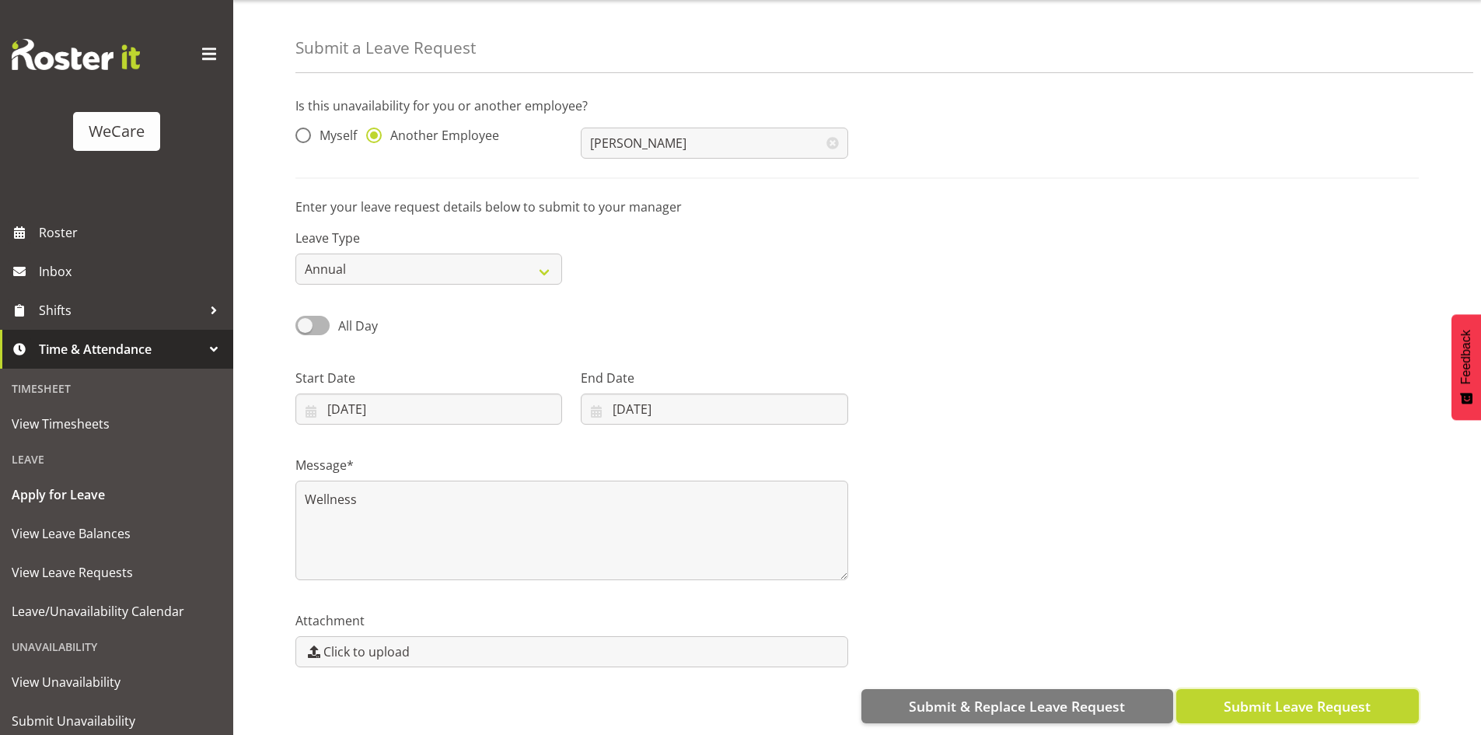
click at [1314, 701] on span "Submit Leave Request" at bounding box center [1297, 706] width 147 height 20
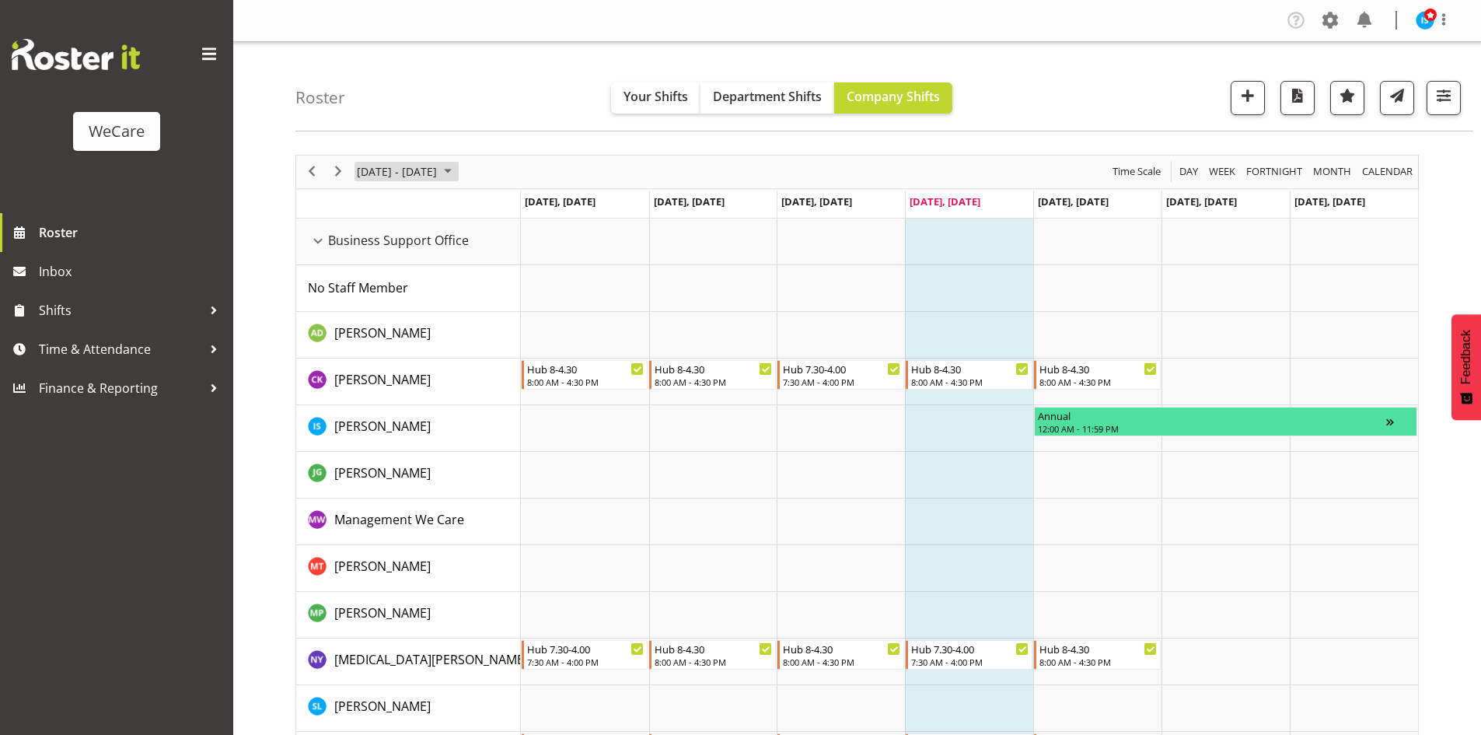
click at [427, 180] on span "[DATE] - [DATE]" at bounding box center [396, 171] width 83 height 19
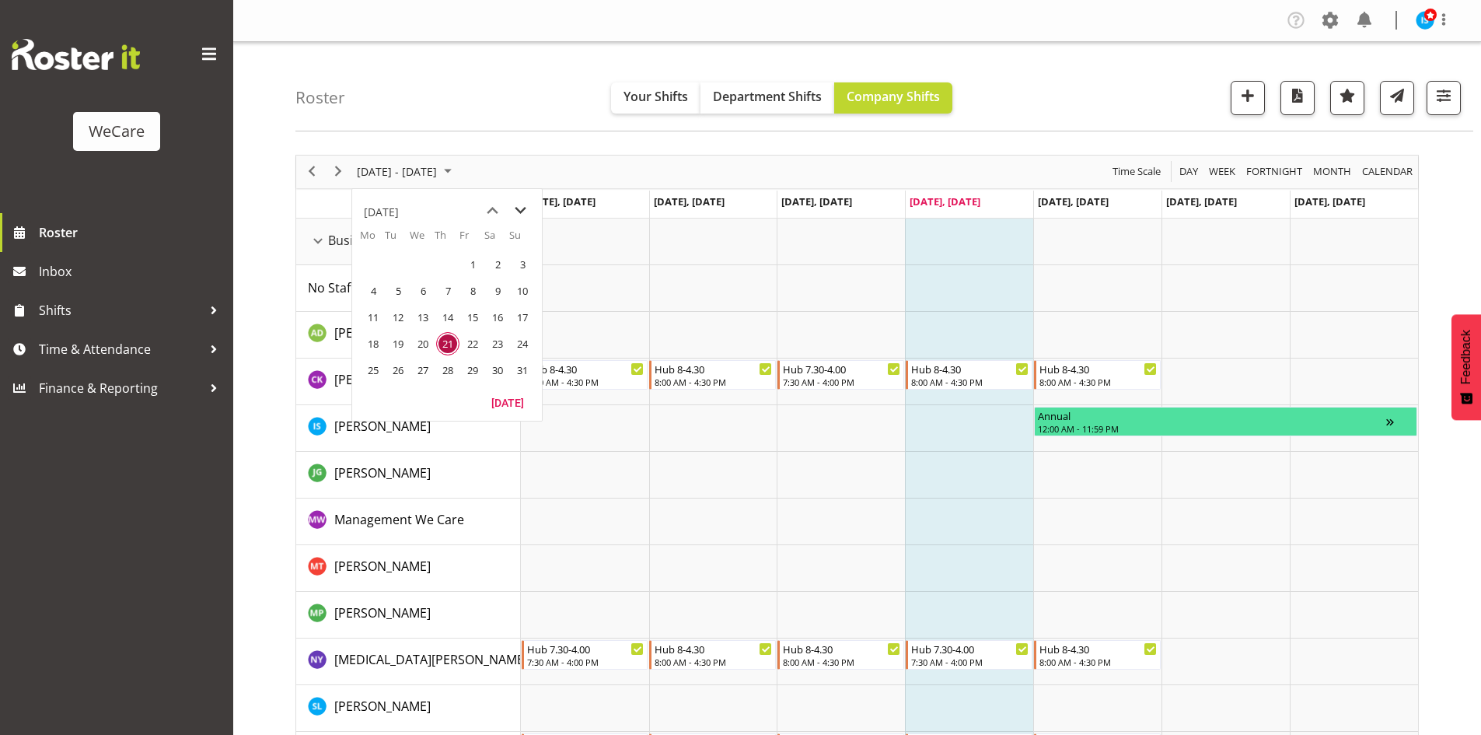
click at [519, 214] on span "next month" at bounding box center [520, 211] width 27 height 28
click at [510, 209] on span "next month" at bounding box center [520, 211] width 27 height 28
click at [371, 339] on span "20" at bounding box center [373, 343] width 23 height 23
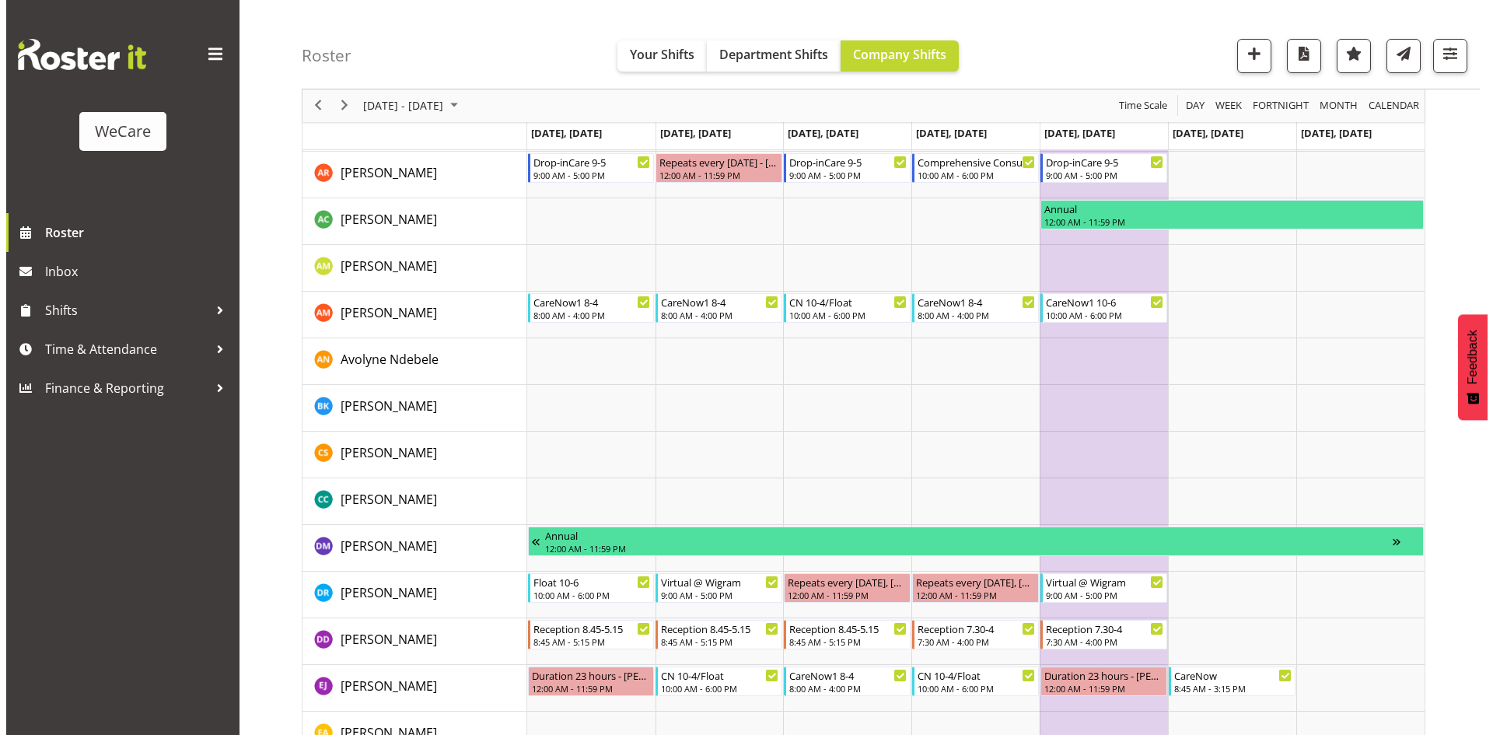
scroll to position [5173, 0]
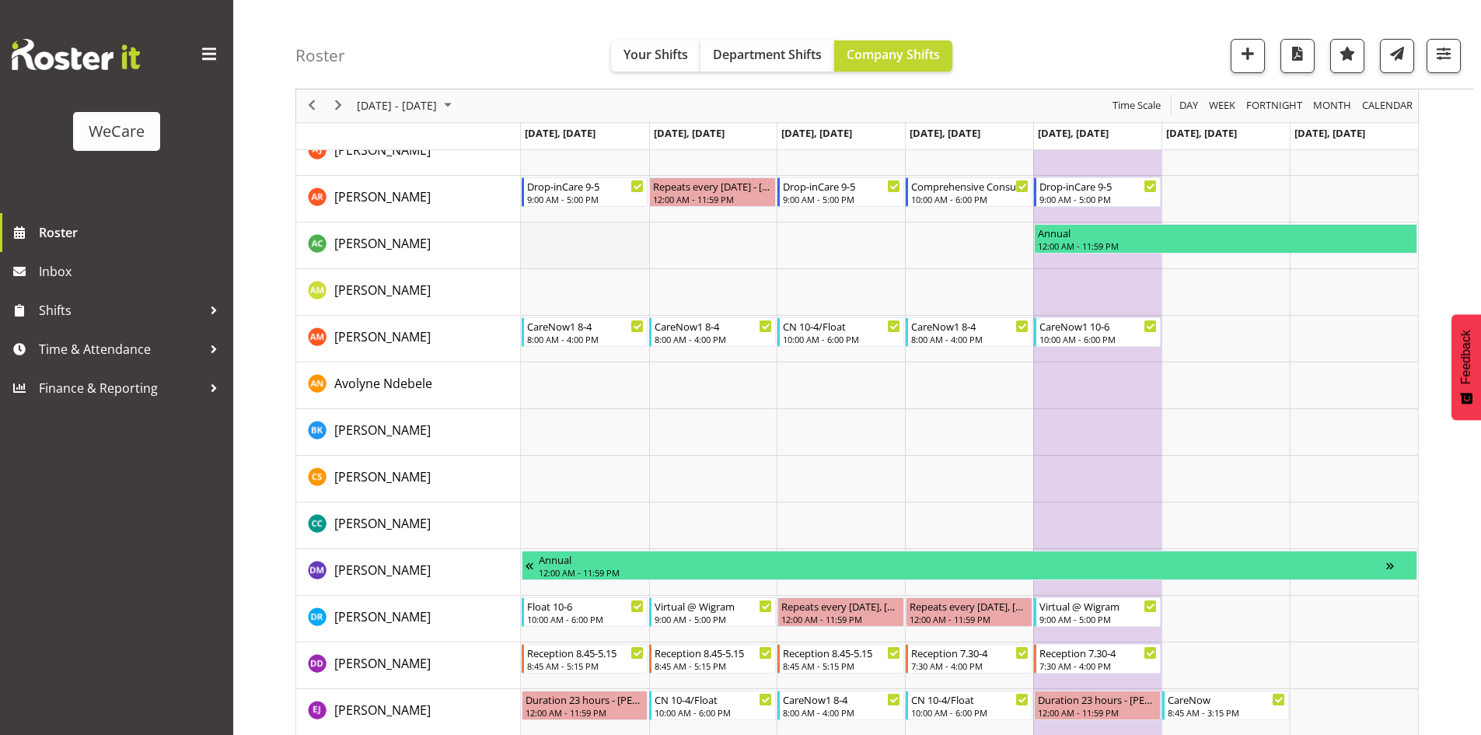
click at [604, 243] on td "Timeline Week of October 20, 2025" at bounding box center [585, 245] width 128 height 47
select select "13"
select select "56"
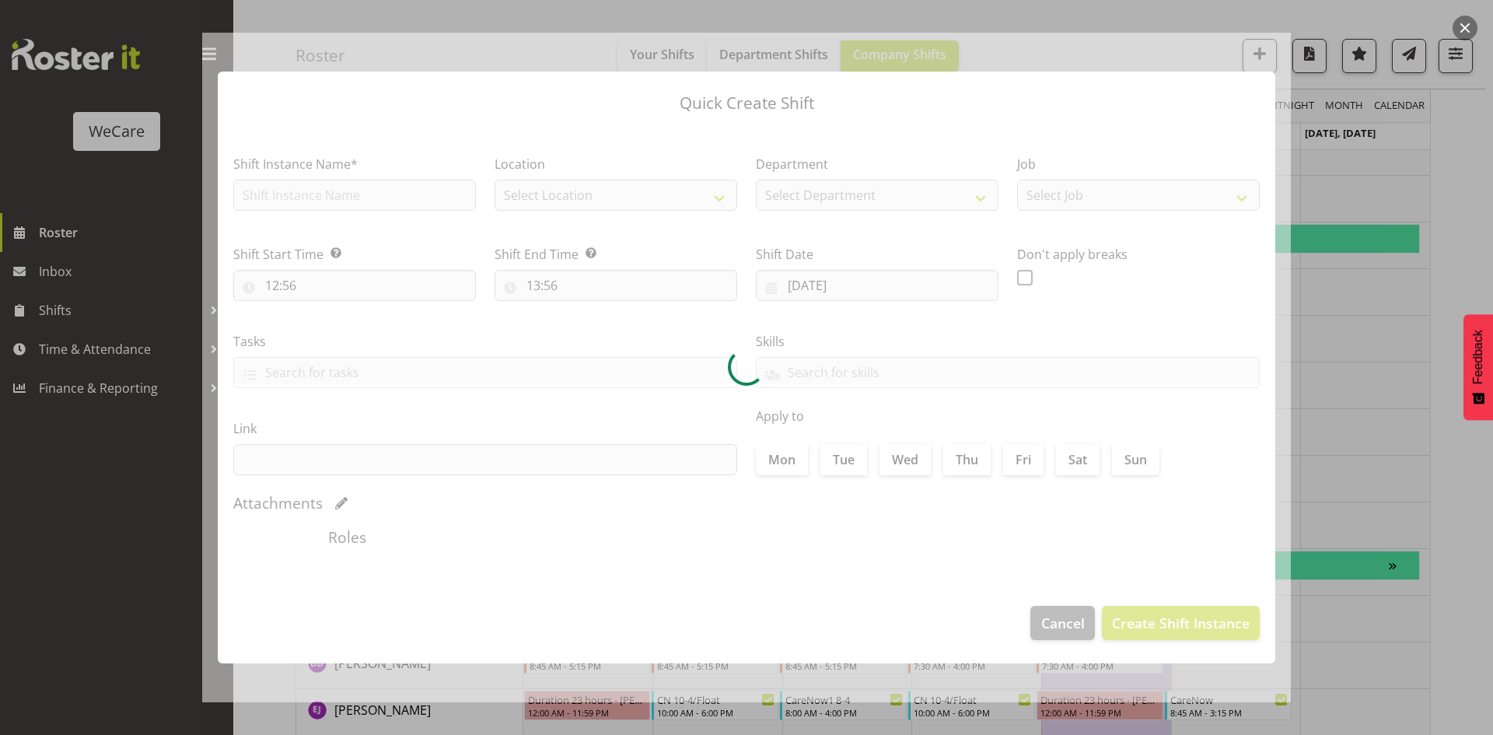
type input "[DATE]"
checkbox input "true"
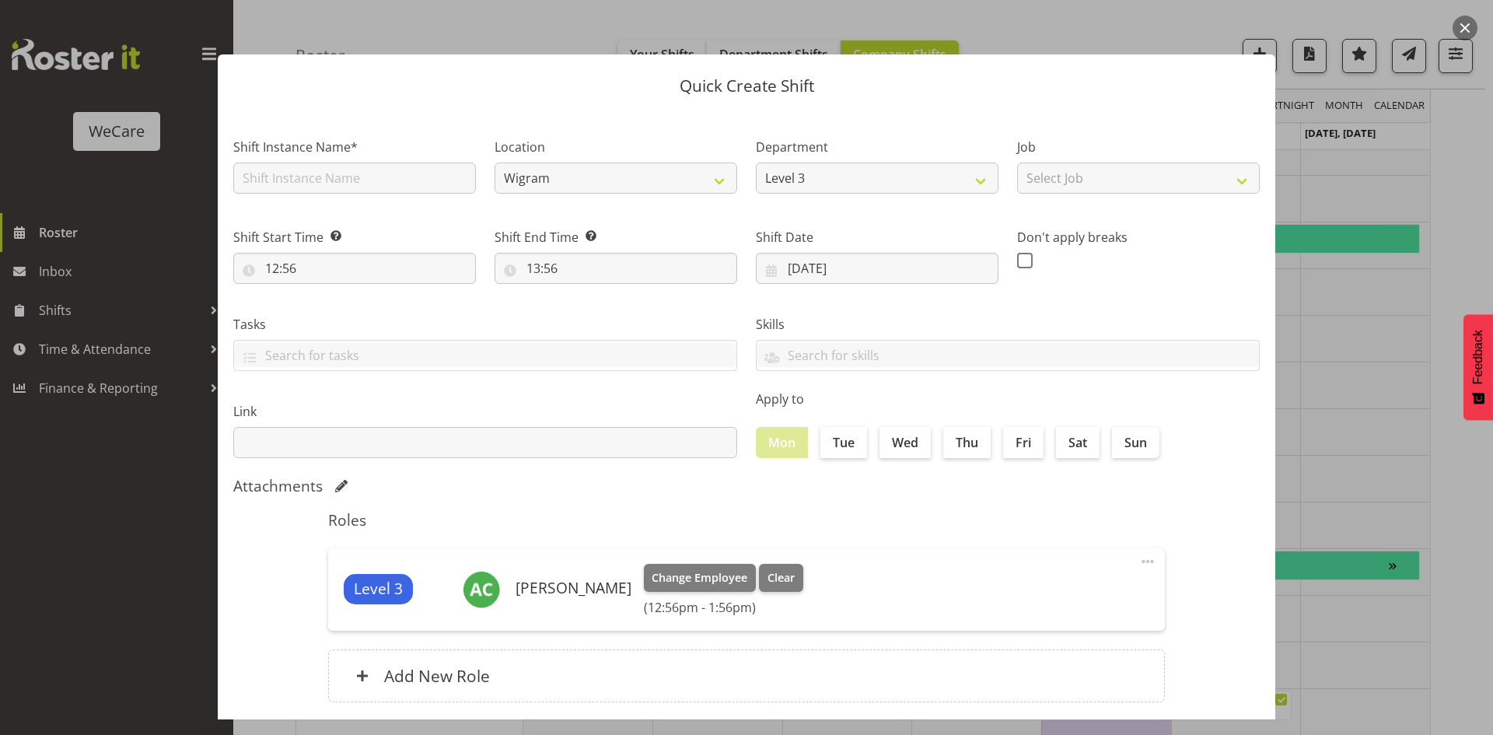
click at [358, 196] on section "Shift Instance Name* Location Wigram Department Level 3 Job Select Job Shift St…" at bounding box center [747, 423] width 1058 height 627
click at [317, 173] on input "text" at bounding box center [354, 178] width 243 height 31
type input "Provider Inbox Management"
click at [276, 273] on input "12:56" at bounding box center [354, 268] width 243 height 31
click at [343, 313] on select "00 01 02 03 04 05 06 07 08 09 10 11 12 13 14 15 16 17 18 19 20 21 22 23" at bounding box center [339, 308] width 35 height 31
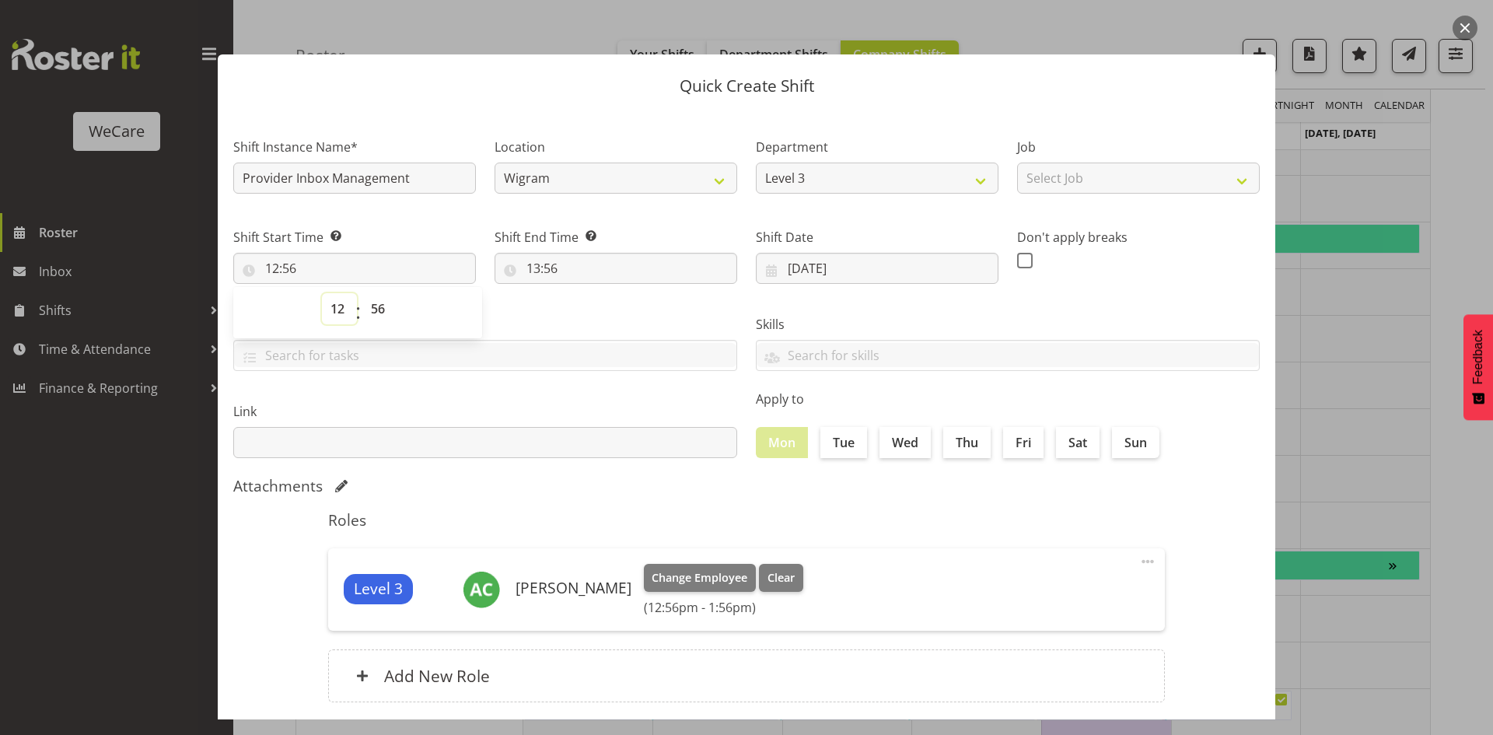
select select "8"
click at [322, 293] on select "00 01 02 03 04 05 06 07 08 09 10 11 12 13 14 15 16 17 18 19 20 21 22 23" at bounding box center [339, 308] width 35 height 31
type input "08:56"
select select "0"
type input "08:00"
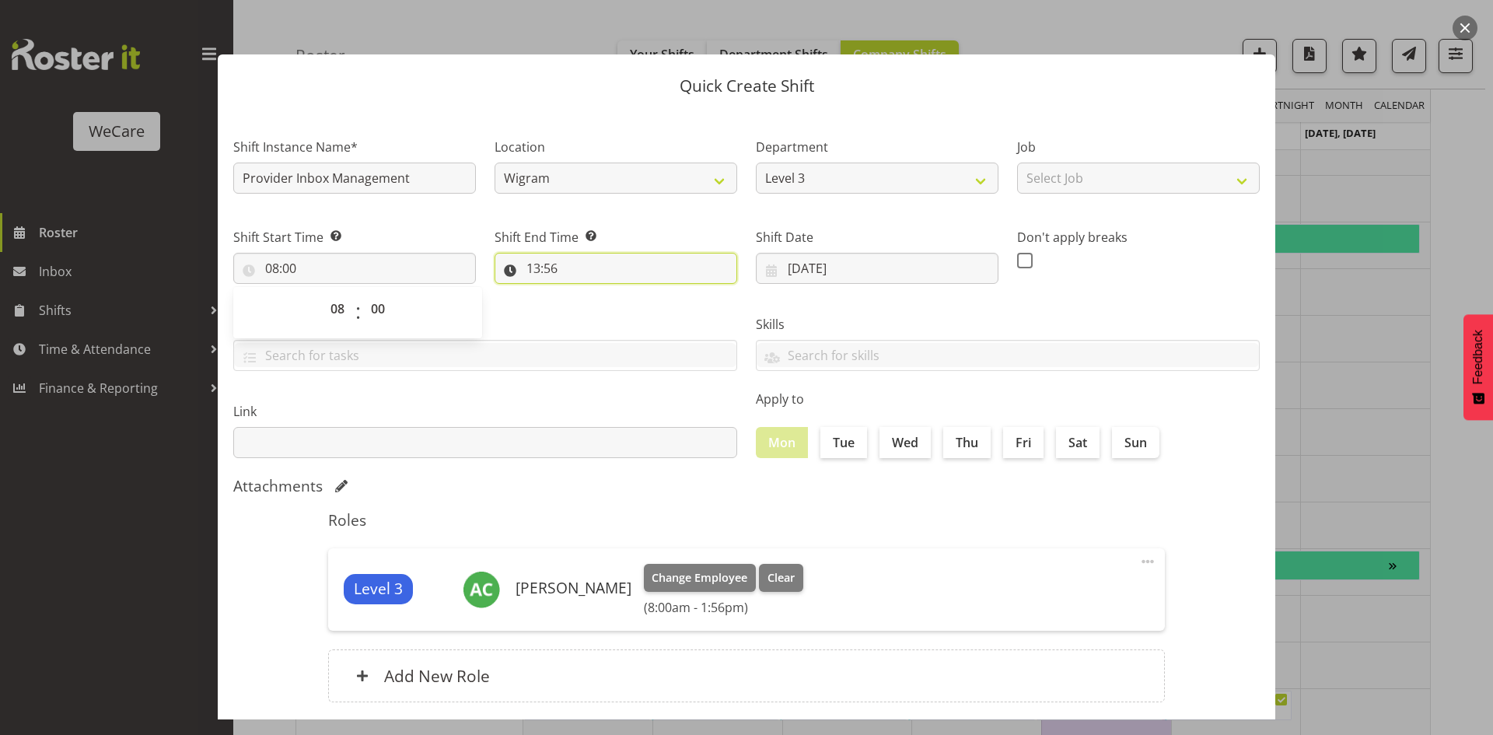
click at [536, 264] on input "13:56" at bounding box center [616, 268] width 243 height 31
click at [600, 302] on select "00 01 02 03 04 05 06 07 08 09 10 11 12 13 14 15 16 17 18 19 20 21 22 23" at bounding box center [600, 308] width 35 height 31
select select "12"
click at [583, 293] on select "00 01 02 03 04 05 06 07 08 09 10 11 12 13 14 15 16 17 18 19 20 21 22 23" at bounding box center [600, 308] width 35 height 31
type input "12:56"
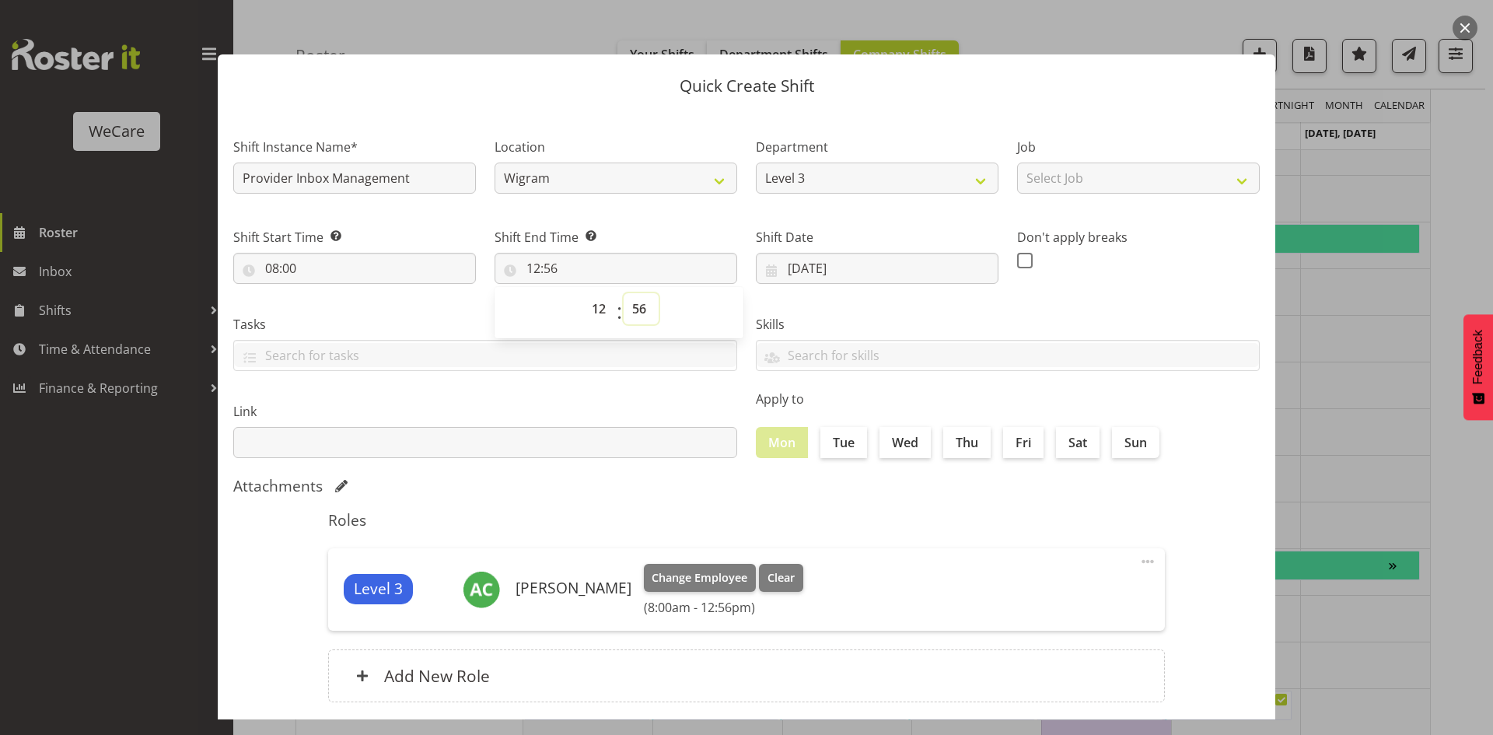
select select "0"
type input "12:00"
click at [852, 461] on div "Apply to Mon Tue Wed Thu Fri Sat Sun" at bounding box center [1008, 423] width 523 height 87
click at [887, 449] on label "Wed" at bounding box center [905, 442] width 51 height 31
click at [887, 447] on input "Wed" at bounding box center [885, 442] width 10 height 10
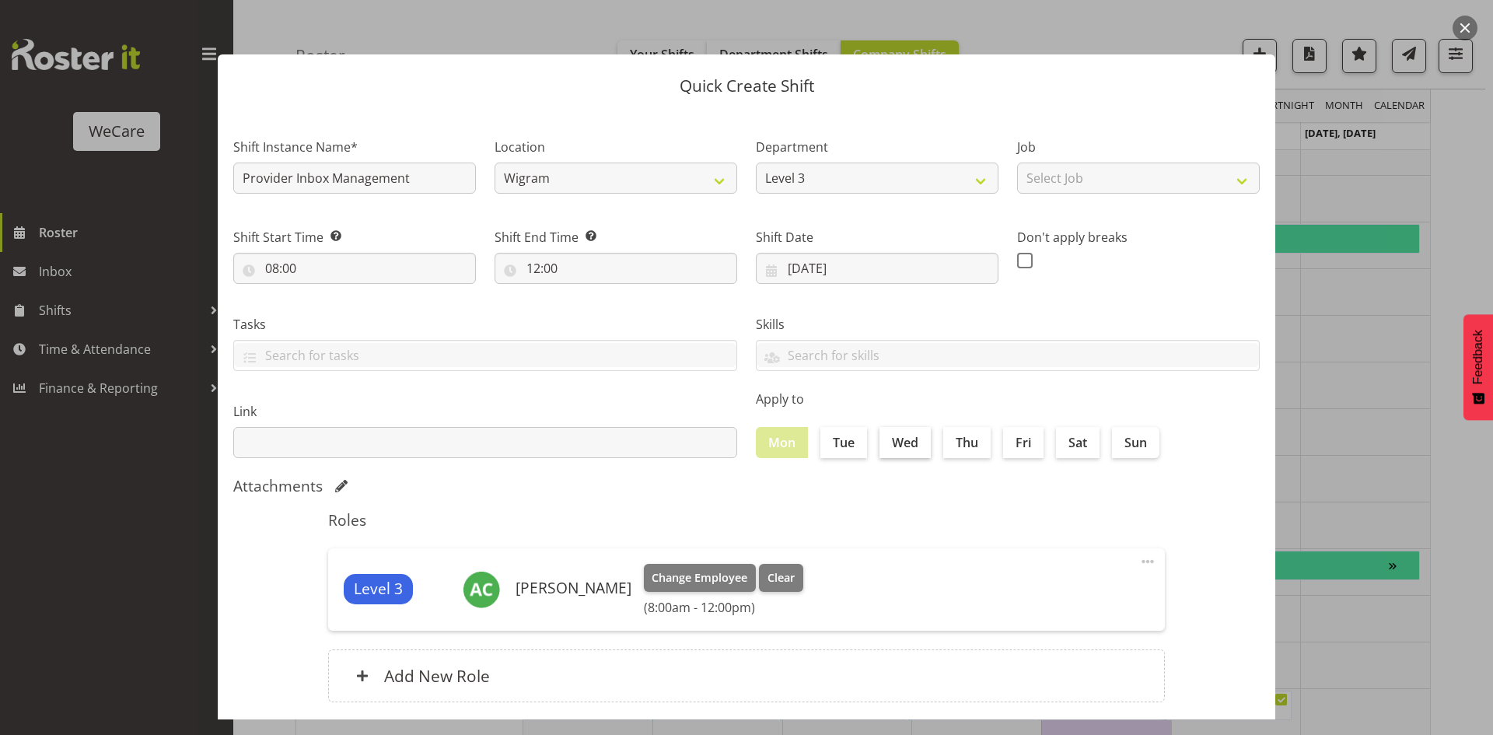
checkbox input "true"
click at [855, 448] on label "Tue" at bounding box center [843, 442] width 47 height 31
click at [831, 447] on input "Tue" at bounding box center [825, 442] width 10 height 10
checkbox input "true"
click at [971, 442] on label "Thu" at bounding box center [966, 442] width 47 height 31
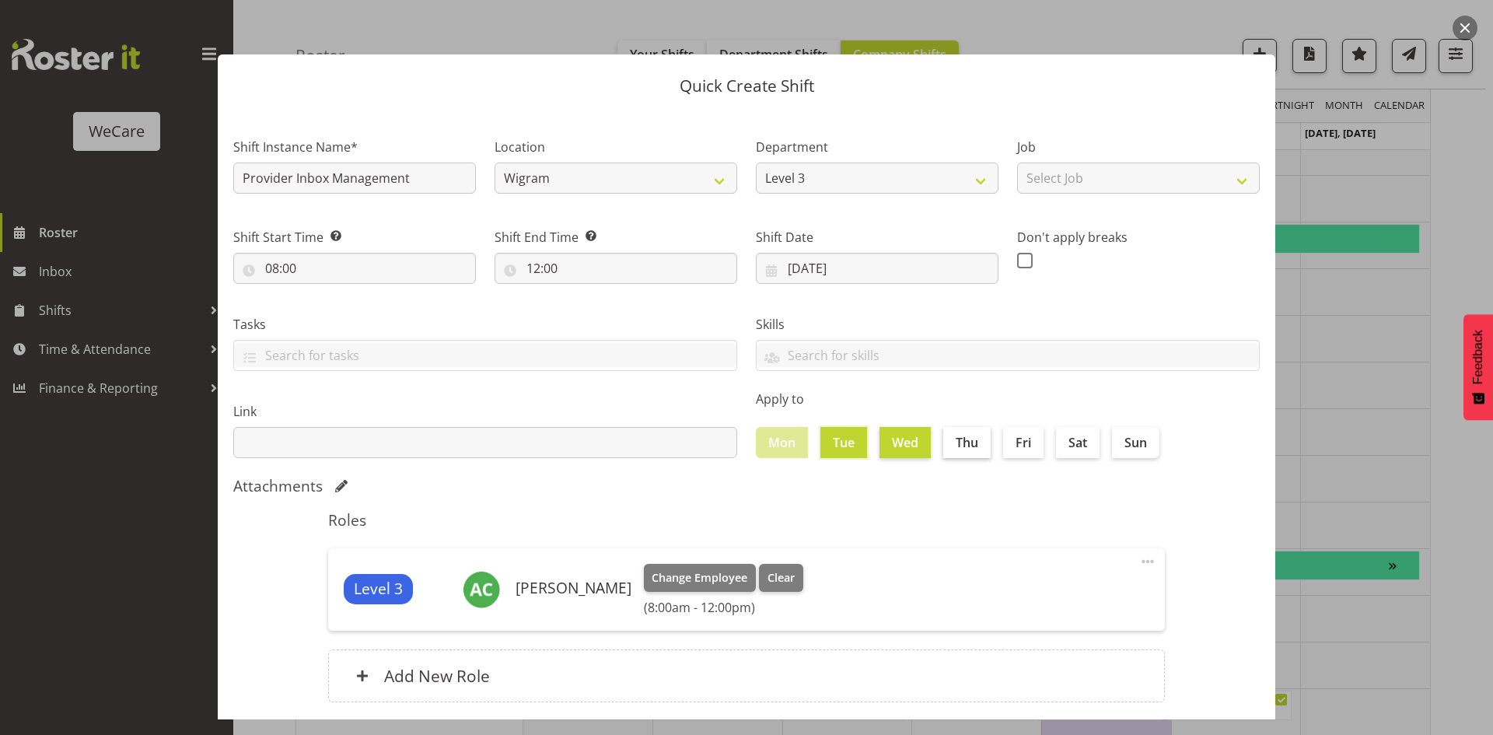
click at [953, 442] on input "Thu" at bounding box center [948, 442] width 10 height 10
checkbox input "true"
click at [1003, 440] on input "Fri" at bounding box center [1008, 442] width 10 height 10
checkbox input "true"
click at [852, 509] on div "Roles Level 3 [PERSON_NAME] Change Employee Clear (8:00am - 12:00pm) Edit Delet…" at bounding box center [746, 611] width 855 height 219
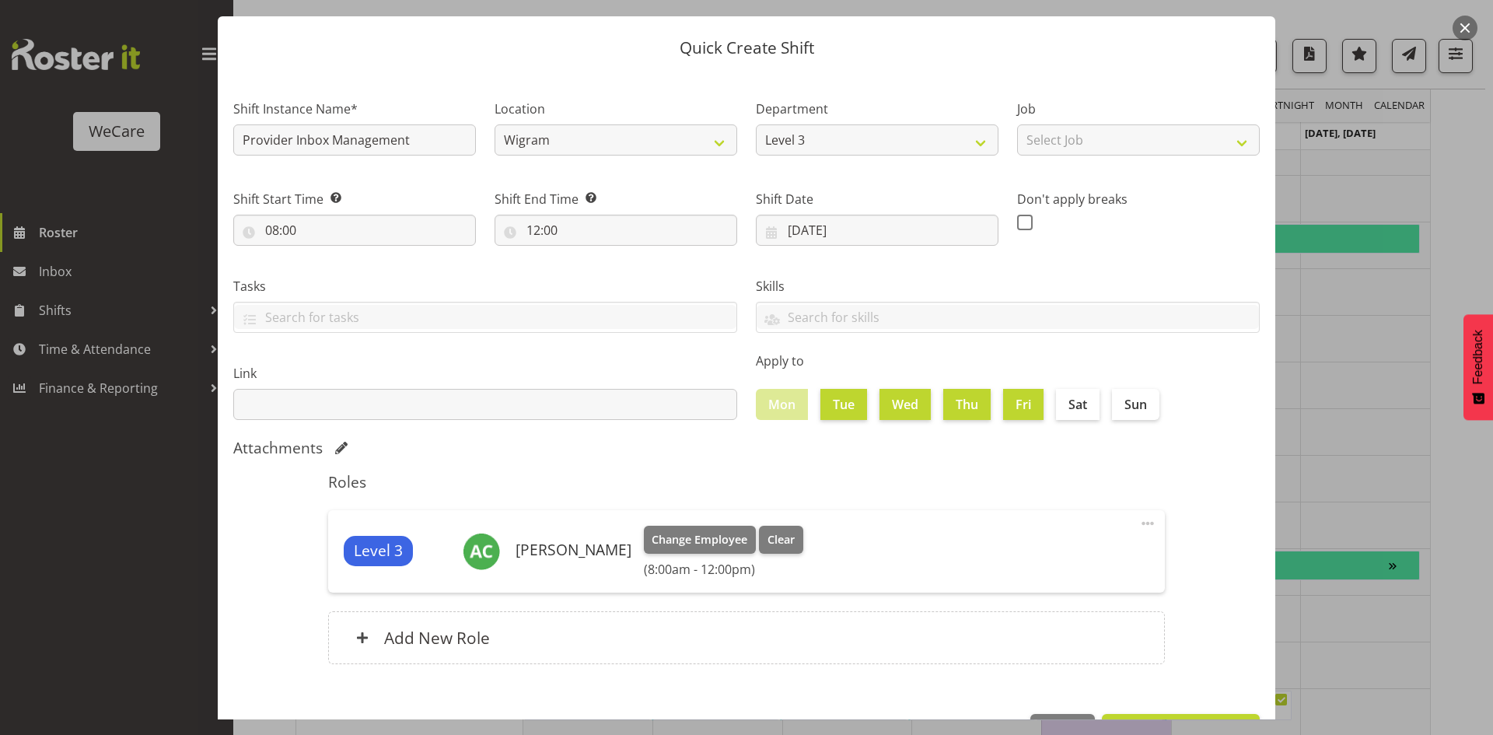
scroll to position [90, 0]
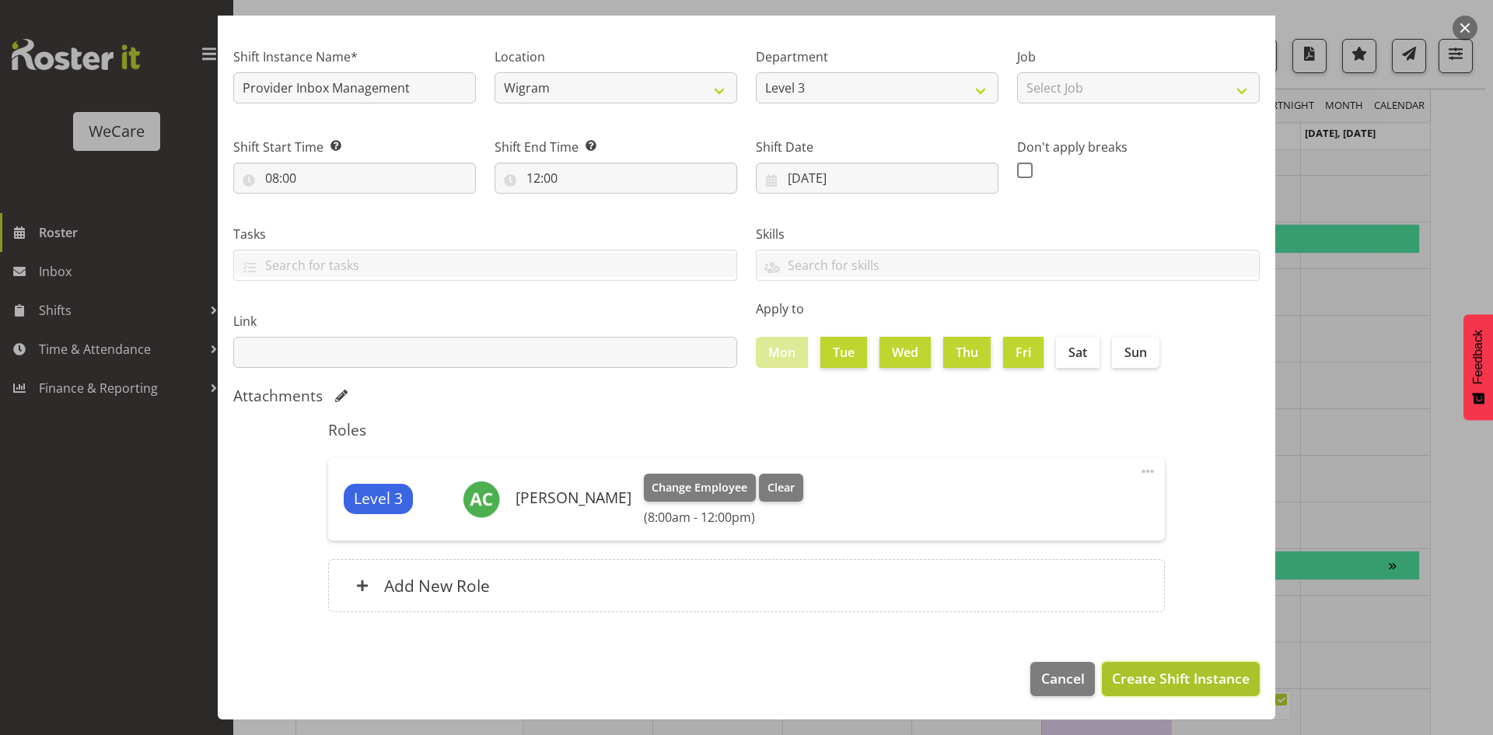
click at [1125, 664] on button "Create Shift Instance" at bounding box center [1181, 679] width 158 height 34
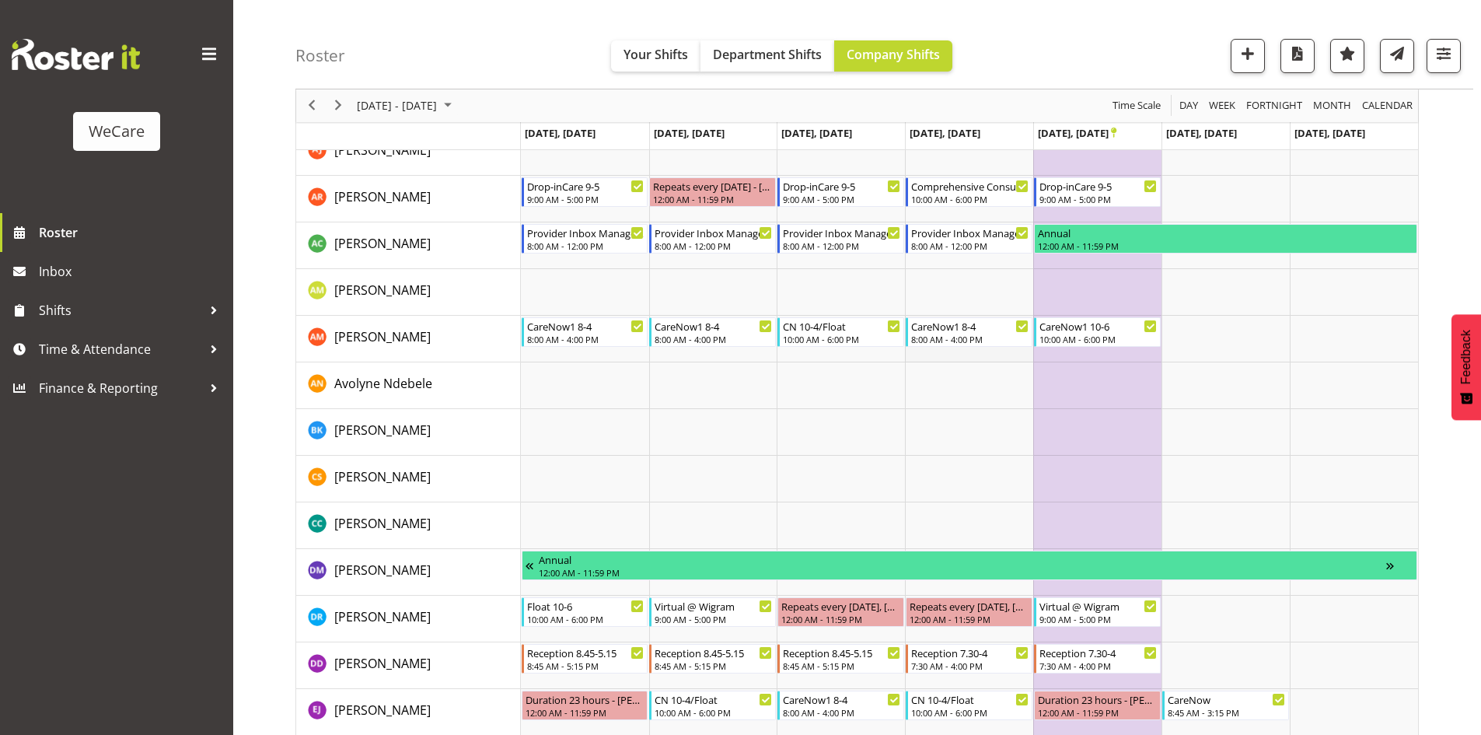
scroll to position [5095, 0]
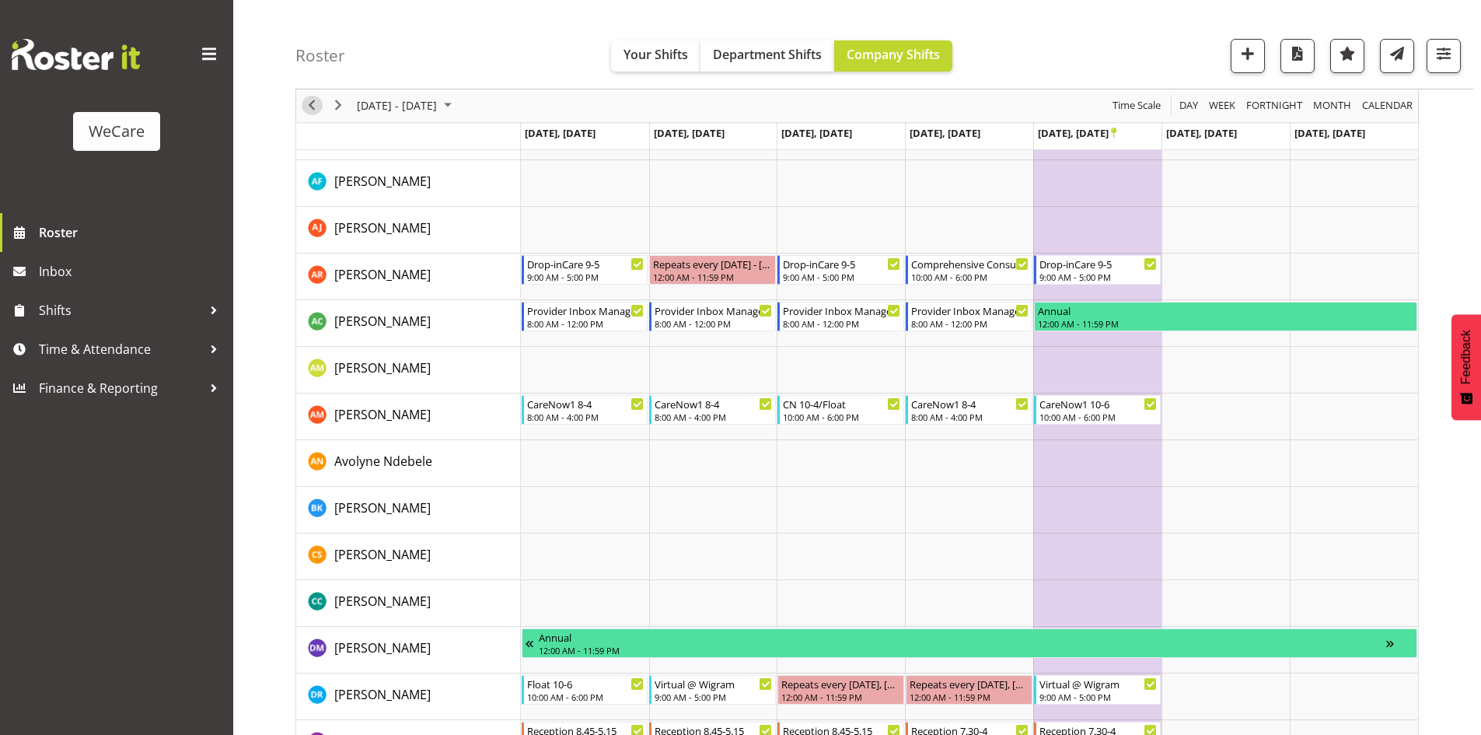
click at [320, 105] on span "Previous" at bounding box center [312, 105] width 19 height 19
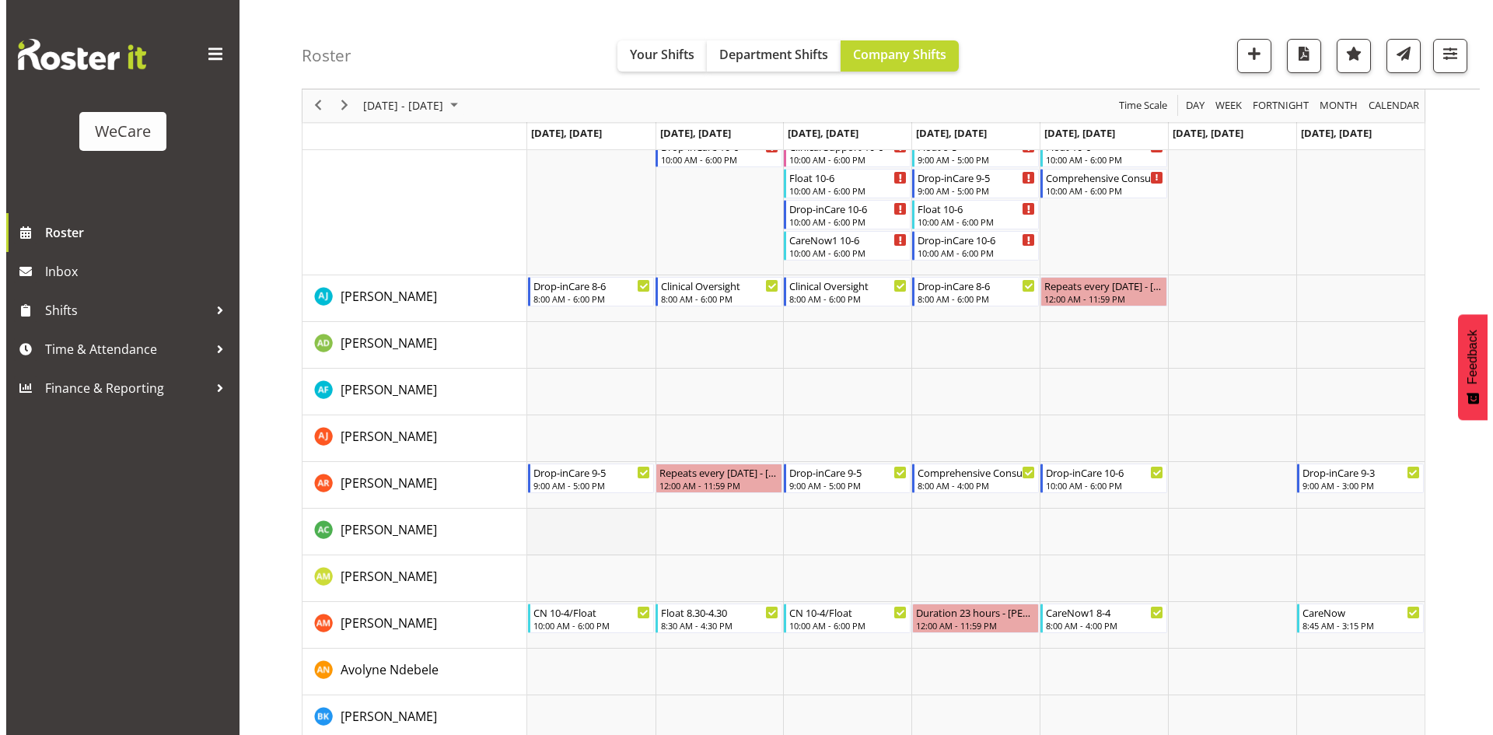
scroll to position [4862, 0]
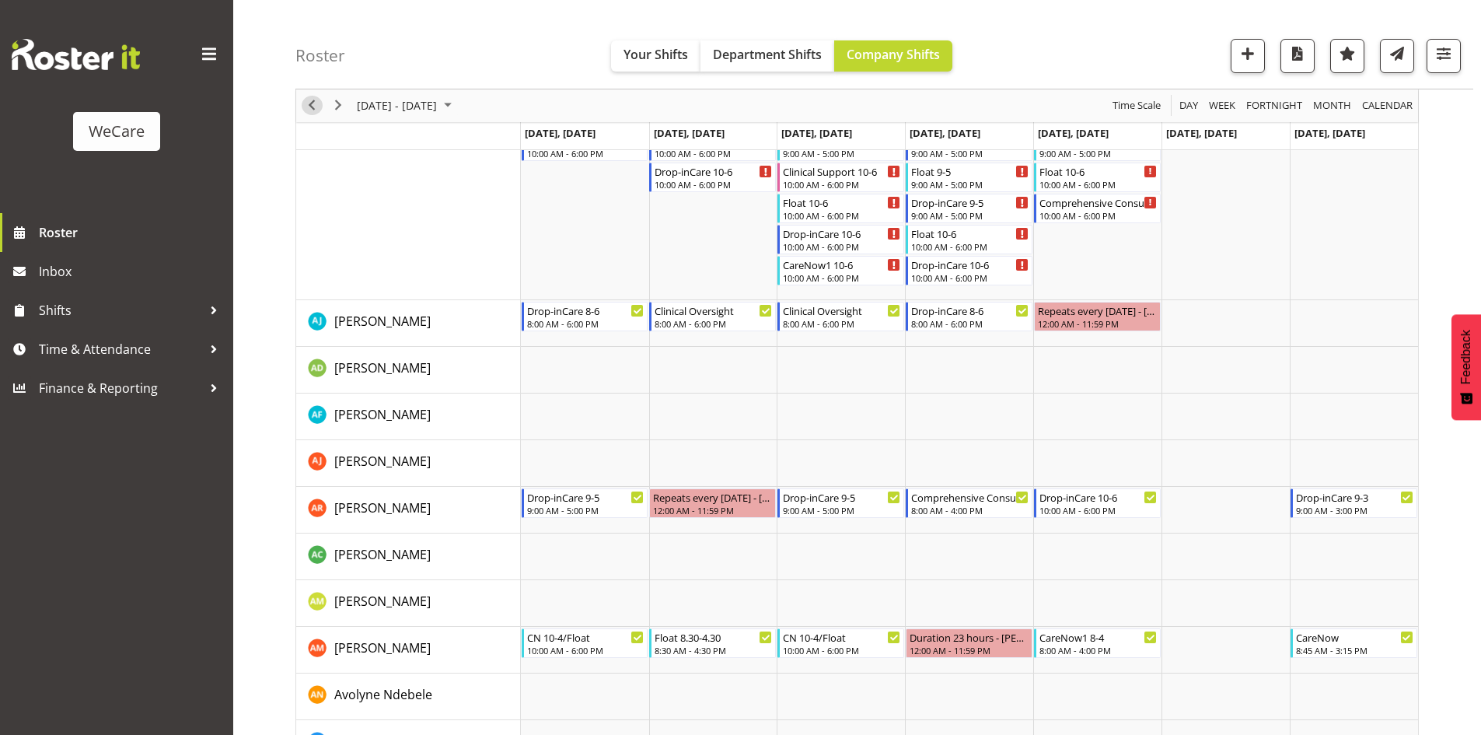
click at [311, 98] on span "Previous" at bounding box center [312, 105] width 19 height 19
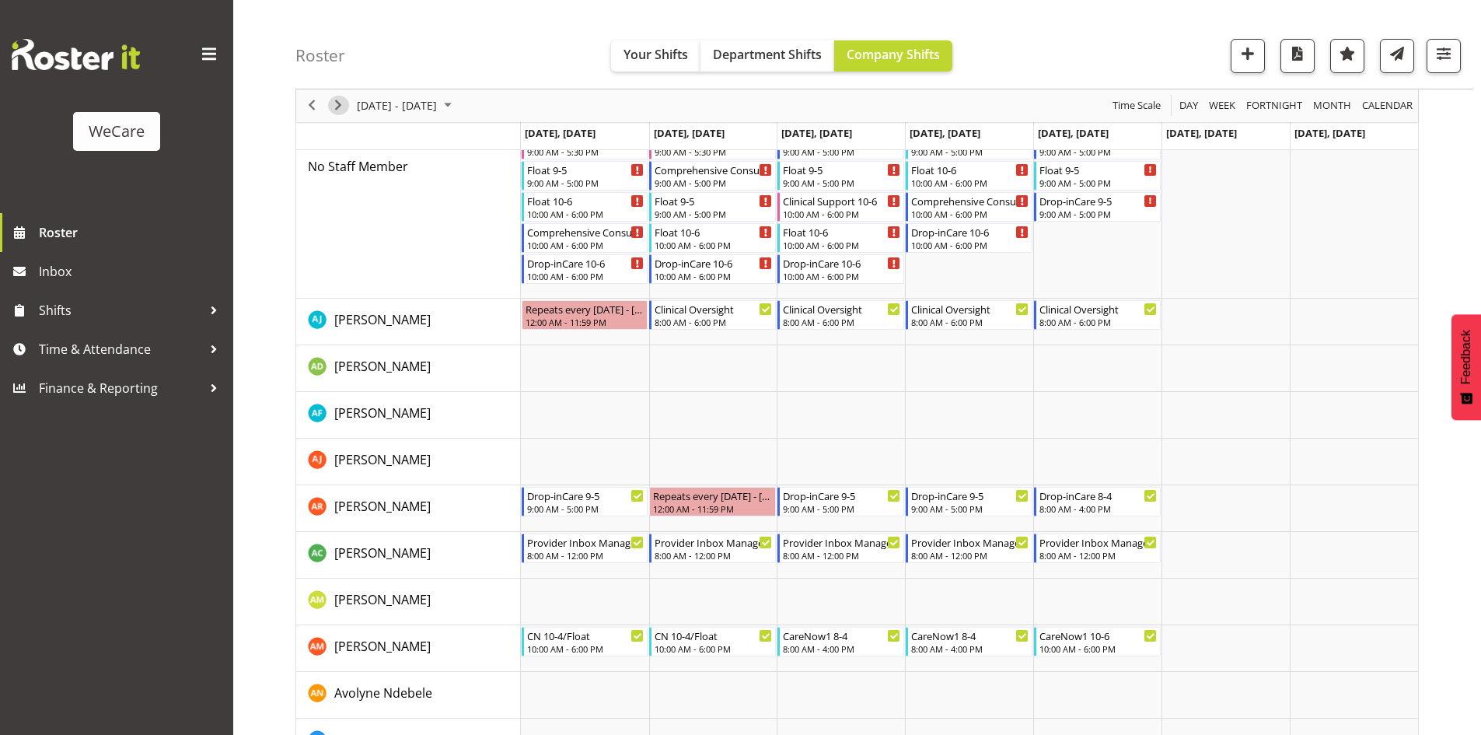
click at [331, 105] on span "Next" at bounding box center [338, 105] width 19 height 19
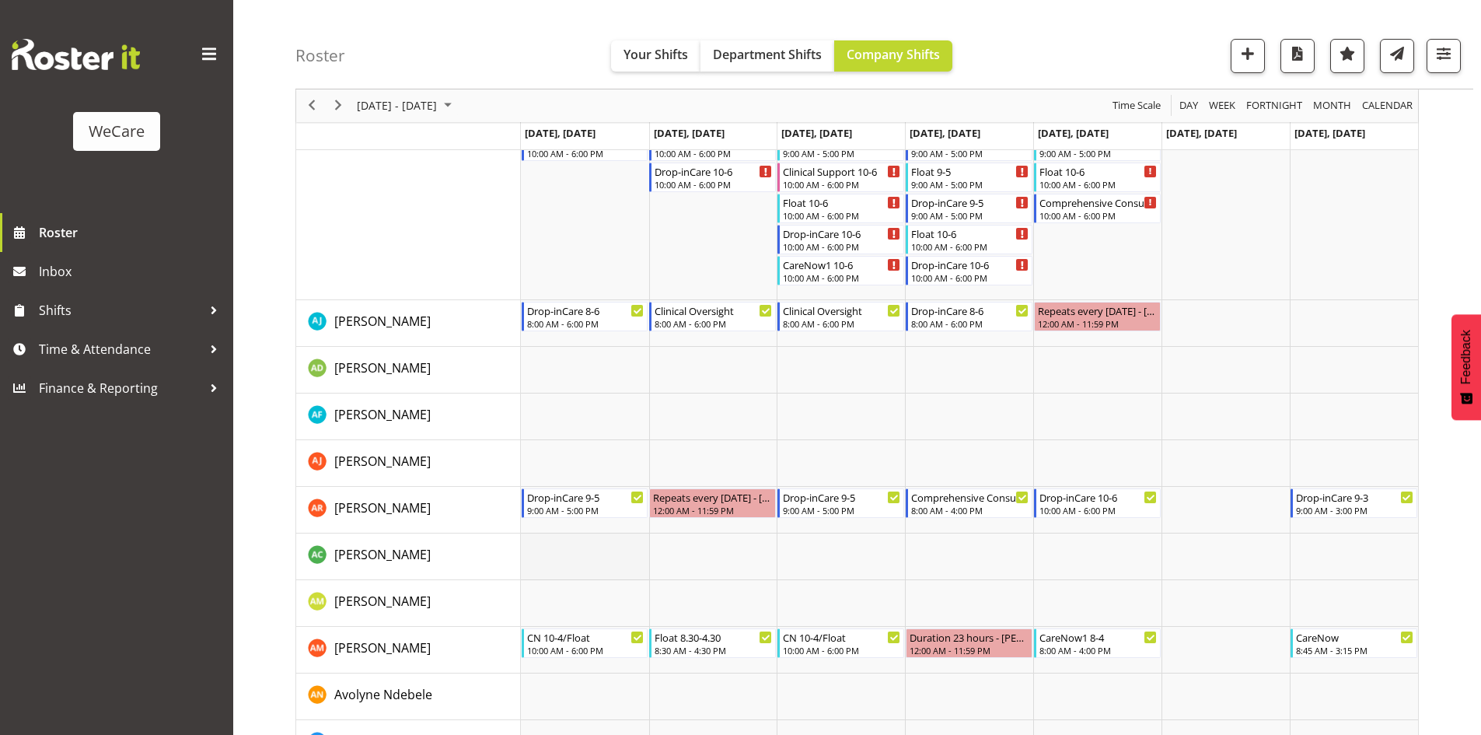
click at [574, 537] on td "Timeline Week of October 13, 2025" at bounding box center [585, 556] width 128 height 47
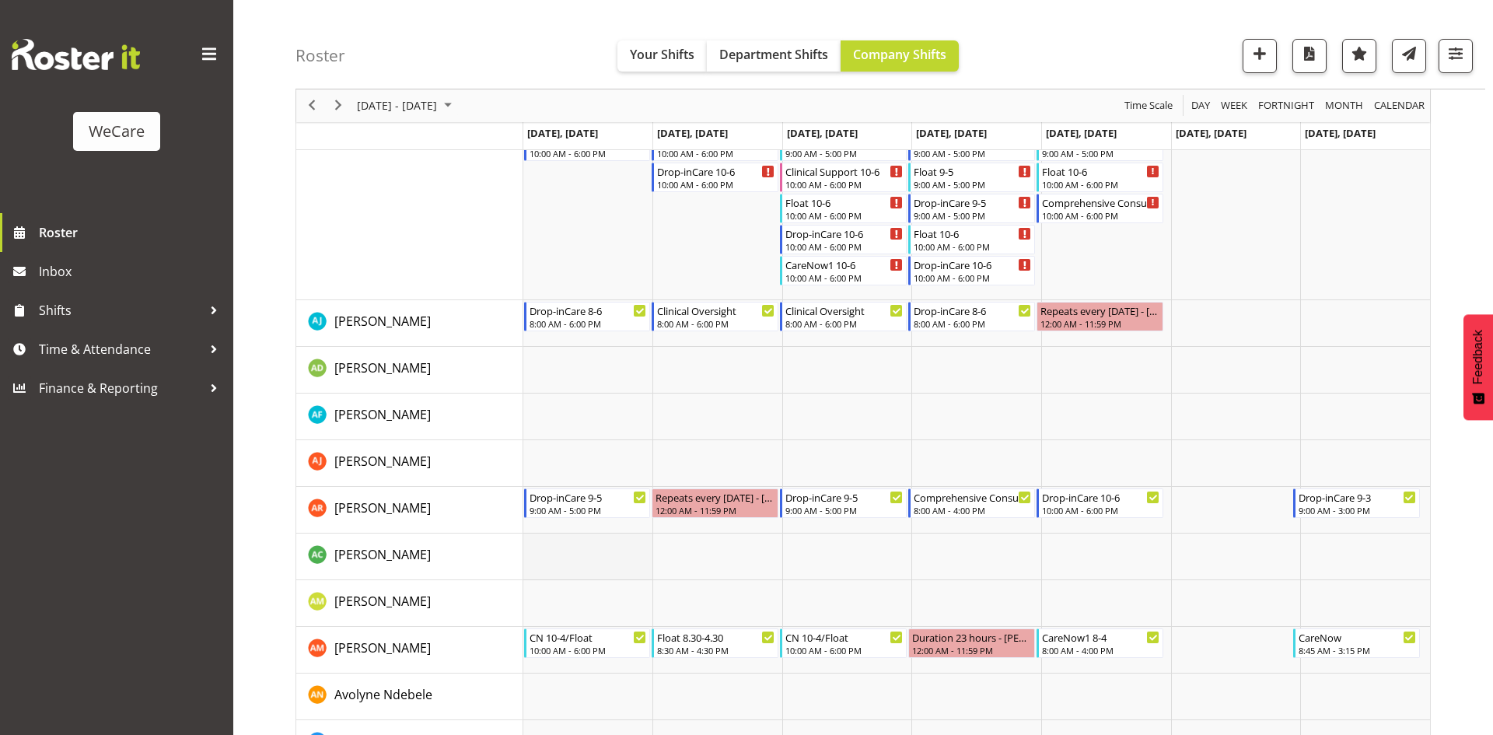
select select "12"
select select "56"
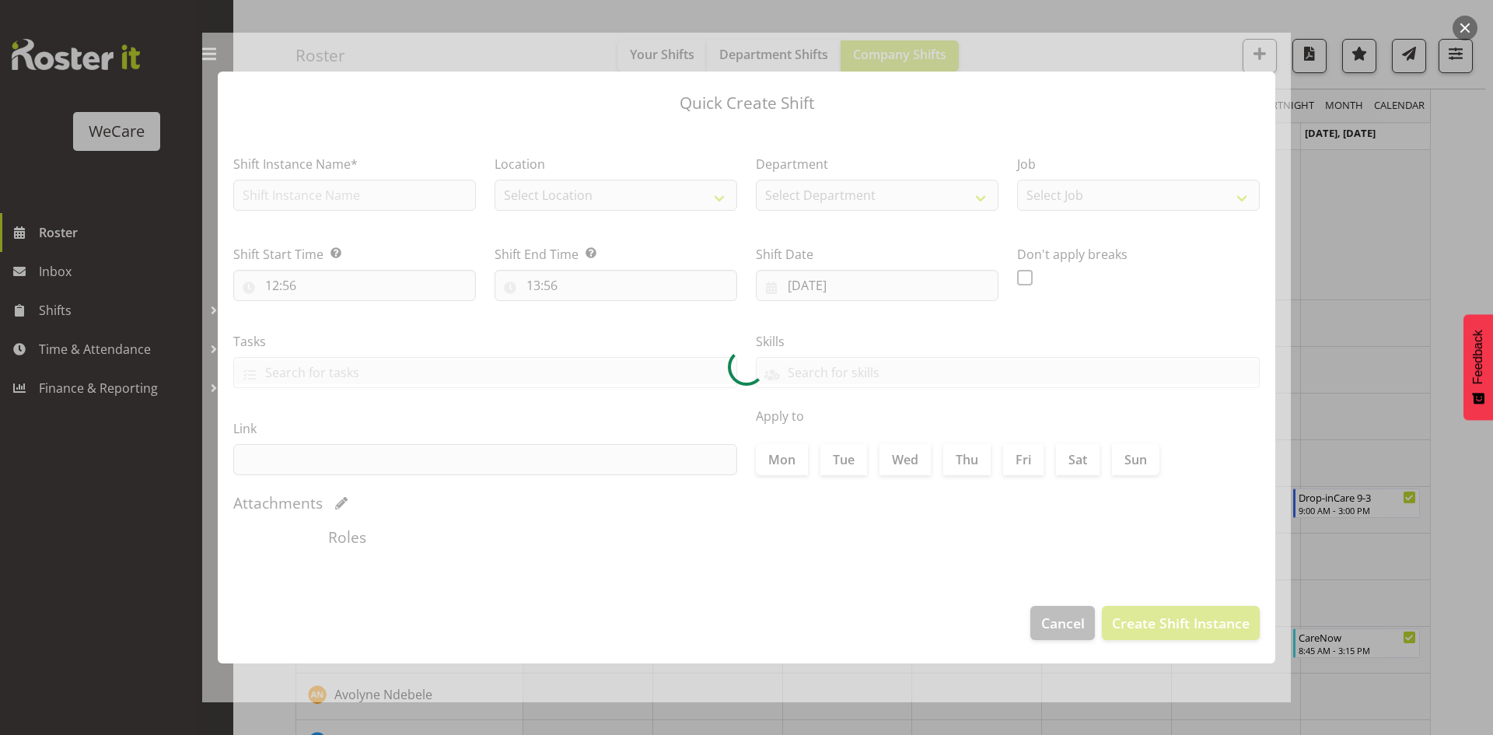
type input "[DATE]"
checkbox input "true"
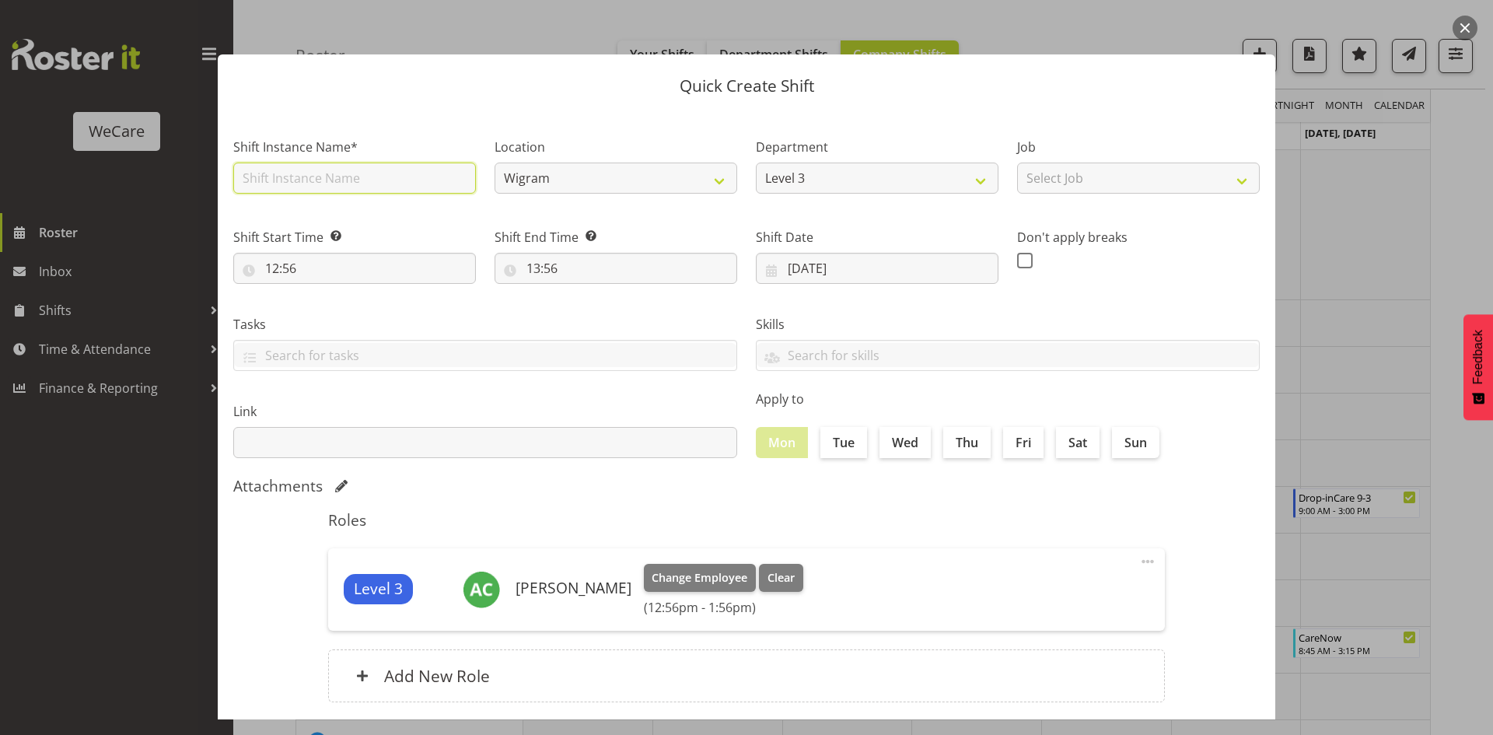
click at [351, 182] on input "text" at bounding box center [354, 178] width 243 height 31
type input "Provider Inbox Management"
click at [307, 261] on input "12:56" at bounding box center [354, 268] width 243 height 31
click at [343, 315] on select "00 01 02 03 04 05 06 07 08 09 10 11 12 13 14 15 16 17 18 19 20 21 22 23" at bounding box center [339, 308] width 35 height 31
select select "8"
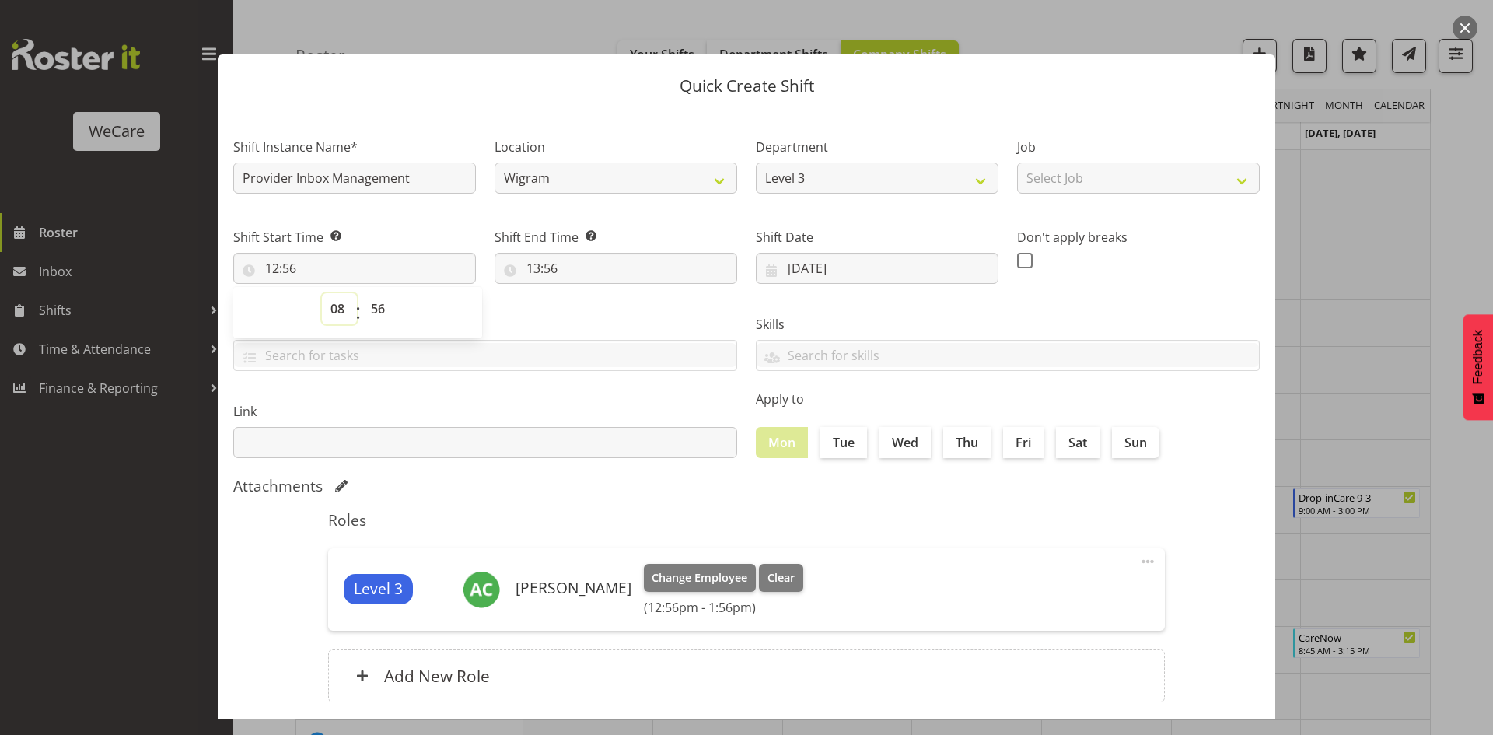
click at [322, 293] on select "00 01 02 03 04 05 06 07 08 09 10 11 12 13 14 15 16 17 18 19 20 21 22 23" at bounding box center [339, 308] width 35 height 31
type input "08:56"
select select "0"
type input "08:00"
click at [537, 259] on input "13:56" at bounding box center [616, 268] width 243 height 31
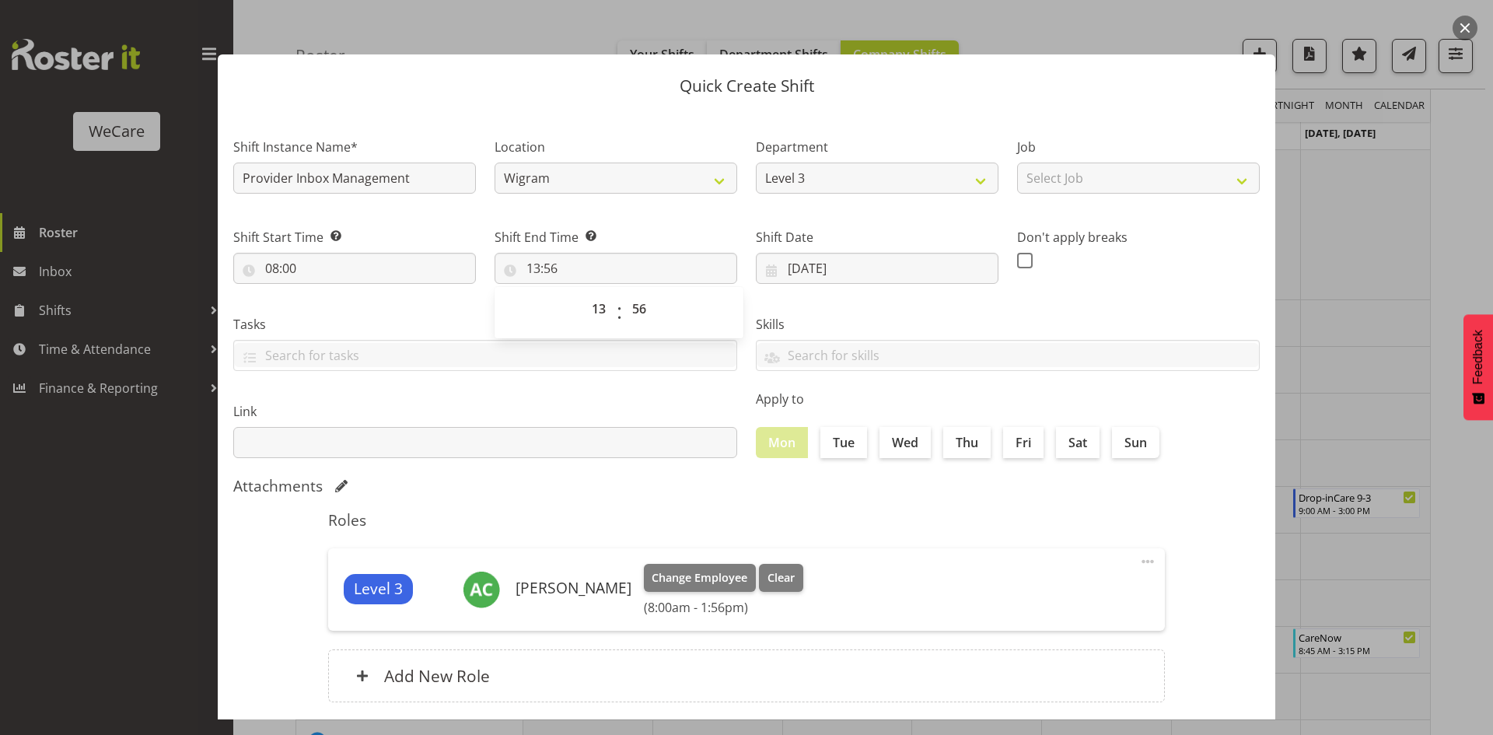
click at [604, 291] on div "00 01 02 03 04 05 06 07 08 09 10 11 12 13 14 15 16 17 18 19 20 21 22 23 : 00 01…" at bounding box center [619, 312] width 249 height 51
click at [600, 303] on select "00 01 02 03 04 05 06 07 08 09 10 11 12 13 14 15 16 17 18 19 20 21 22 23" at bounding box center [600, 308] width 35 height 31
select select "12"
click at [583, 293] on select "00 01 02 03 04 05 06 07 08 09 10 11 12 13 14 15 16 17 18 19 20 21 22 23" at bounding box center [600, 308] width 35 height 31
type input "12:56"
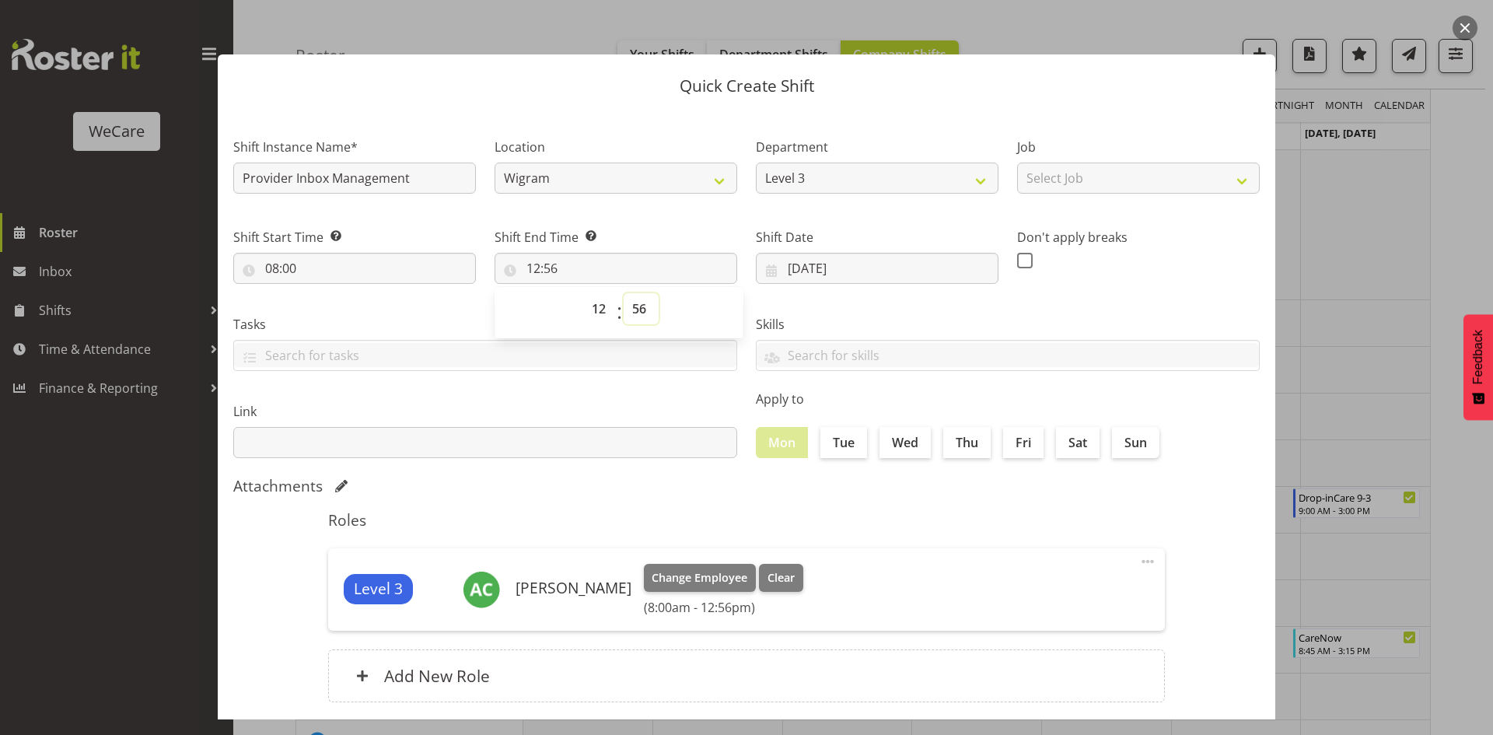
select select "0"
type input "12:00"
click at [838, 436] on label "Tue" at bounding box center [843, 442] width 47 height 31
click at [831, 437] on input "Tue" at bounding box center [825, 442] width 10 height 10
checkbox input "true"
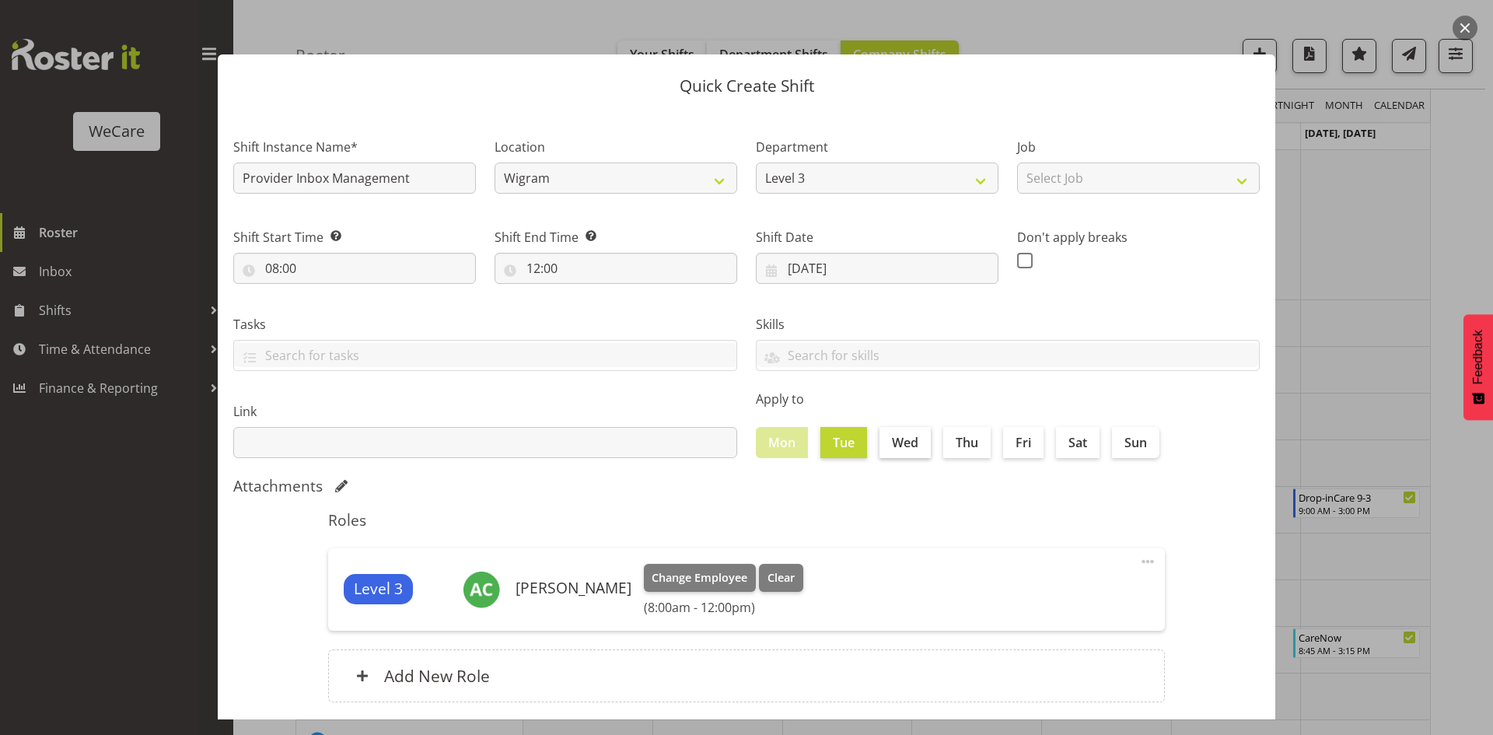
click at [920, 439] on label "Wed" at bounding box center [905, 442] width 51 height 31
click at [890, 439] on input "Wed" at bounding box center [885, 442] width 10 height 10
checkbox input "true"
drag, startPoint x: 973, startPoint y: 446, endPoint x: 992, endPoint y: 442, distance: 19.1
click at [974, 446] on label "Thu" at bounding box center [966, 442] width 47 height 31
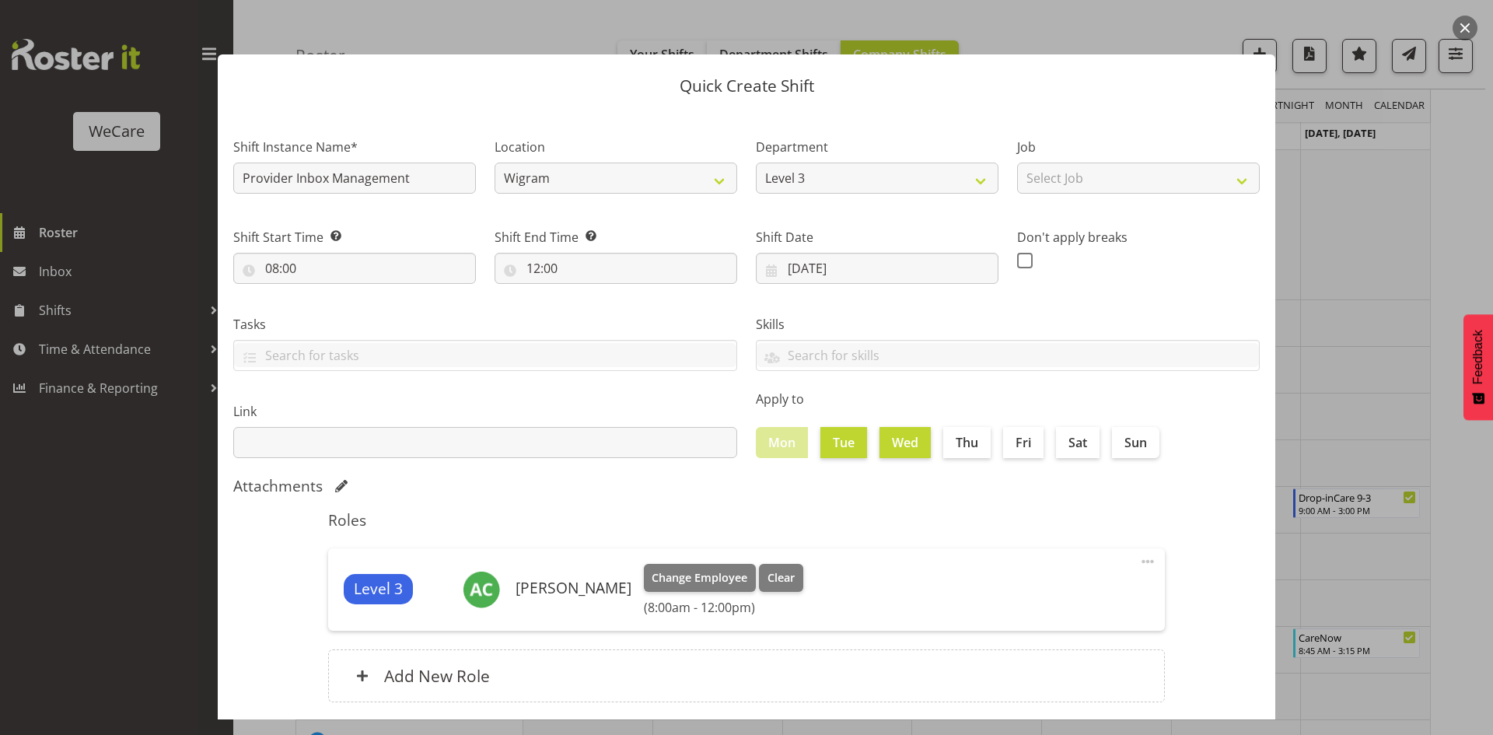
click at [953, 446] on input "Thu" at bounding box center [948, 442] width 10 height 10
checkbox input "true"
click at [1009, 442] on label "Fri" at bounding box center [1023, 442] width 40 height 31
click at [1009, 442] on input "Fri" at bounding box center [1008, 442] width 10 height 10
checkbox input "true"
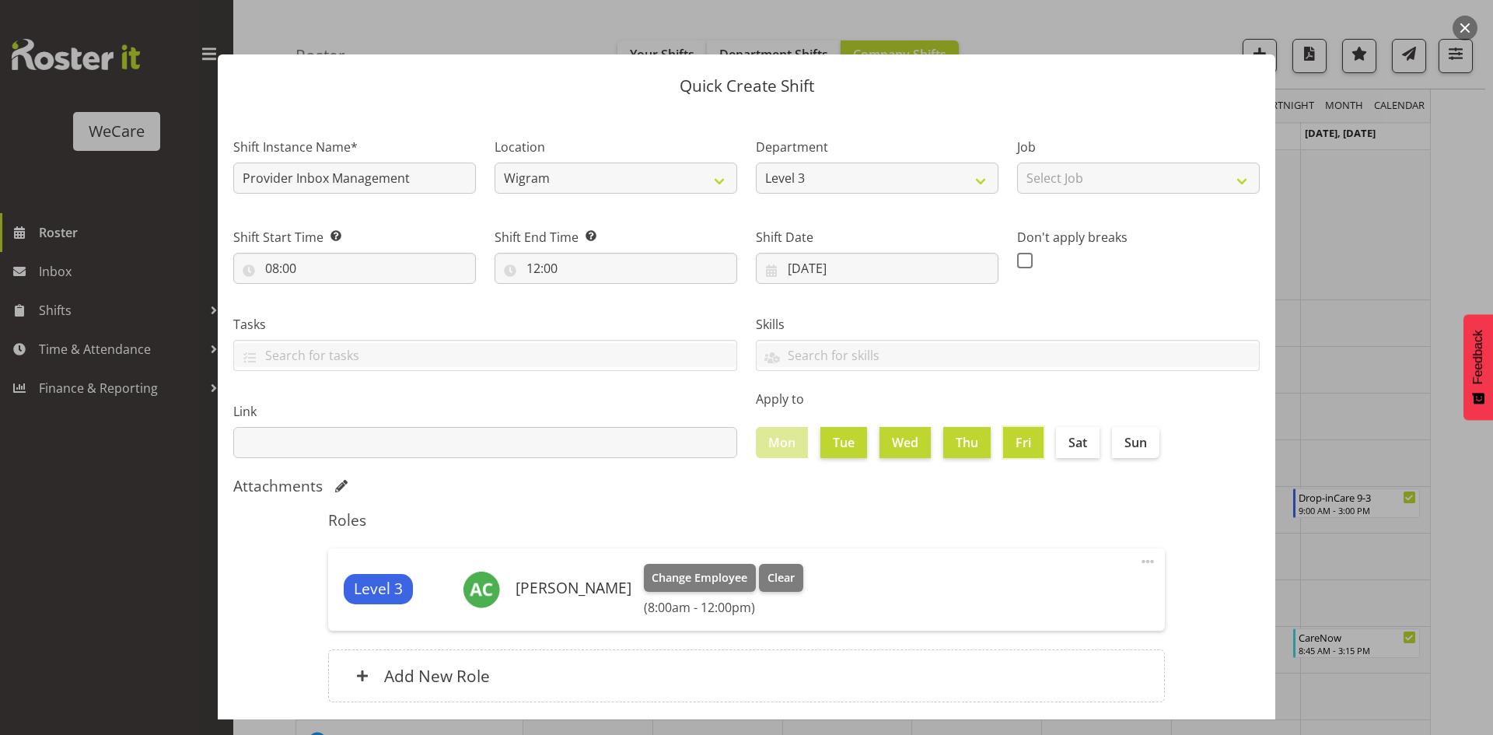
click at [1009, 504] on div "Roles Level 3 [PERSON_NAME] Change Employee Clear (8:00am - 12:00pm) Edit Delet…" at bounding box center [746, 611] width 855 height 219
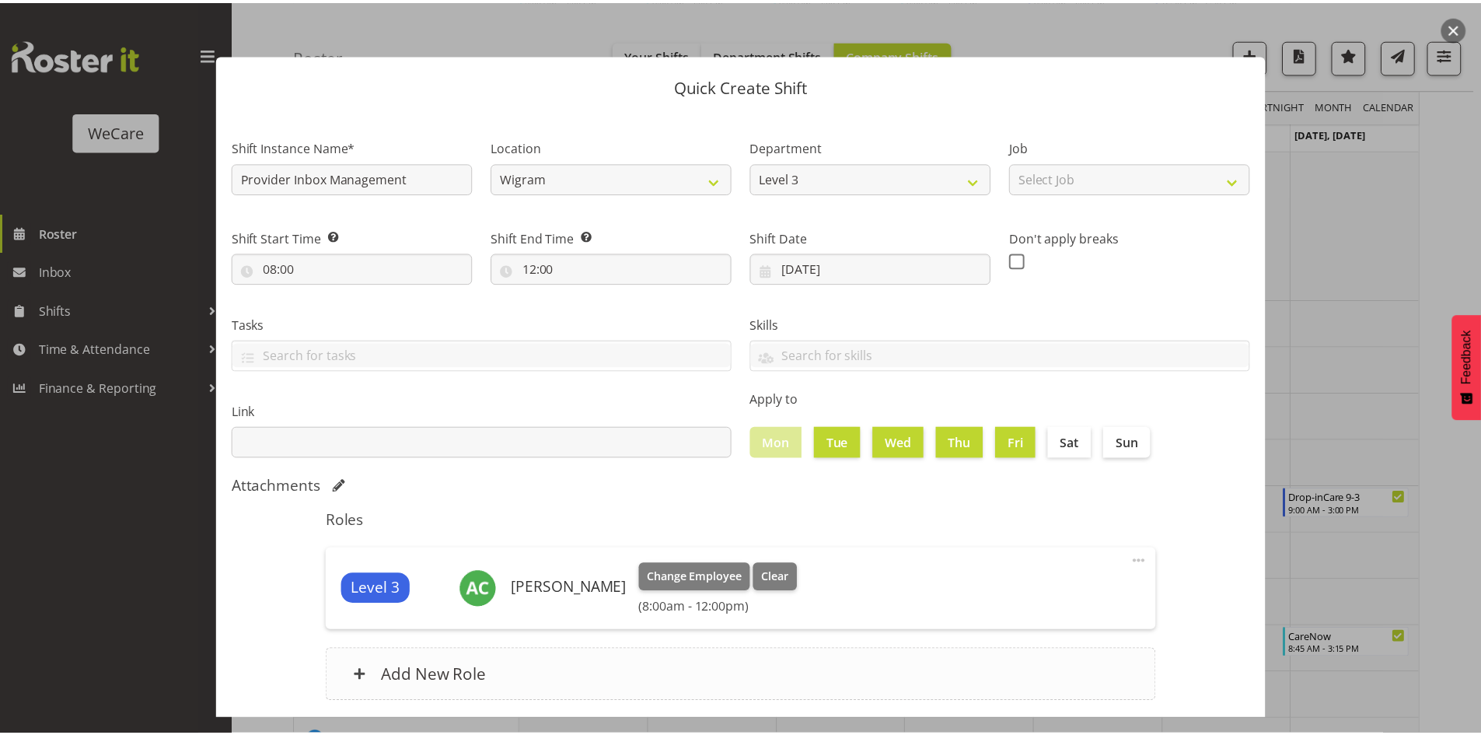
scroll to position [90, 0]
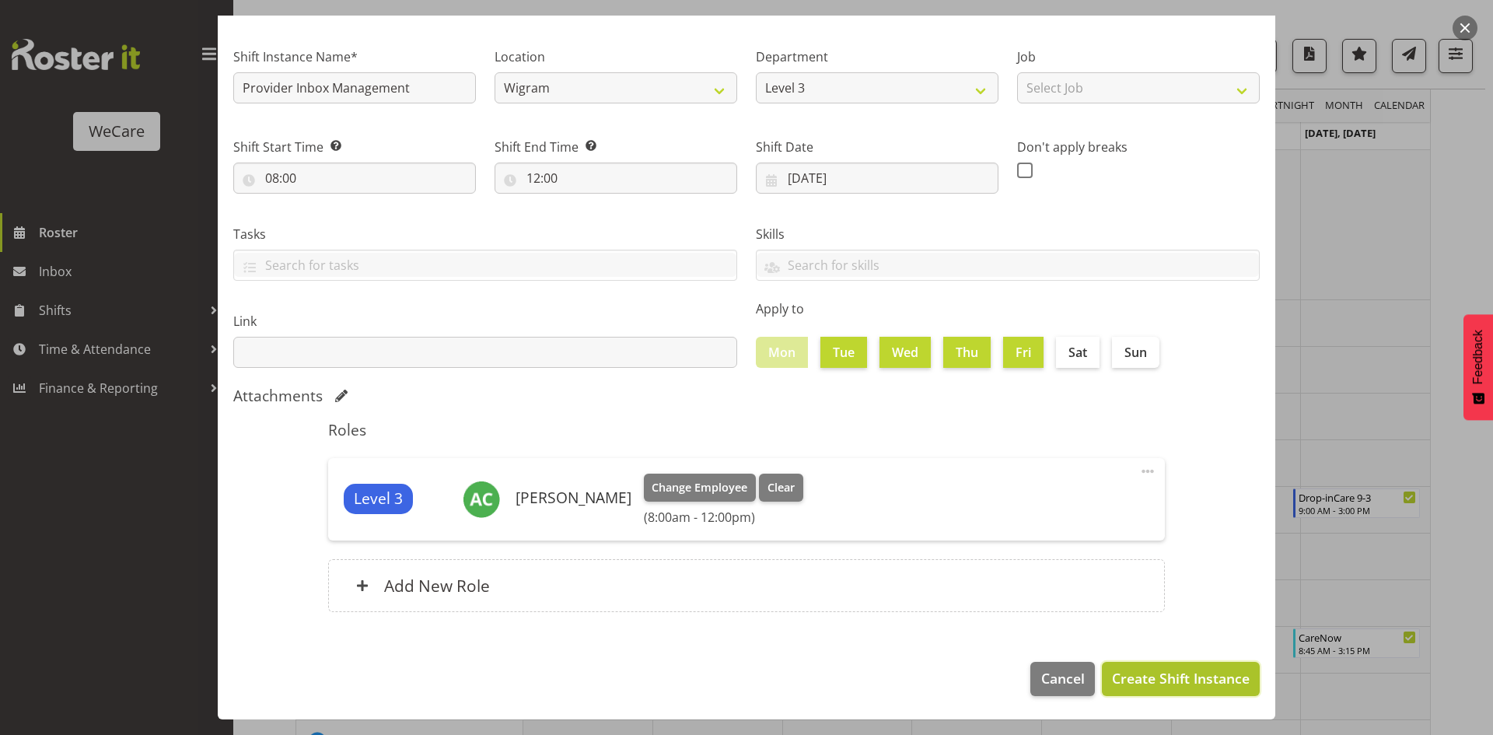
click at [1173, 664] on button "Create Shift Instance" at bounding box center [1181, 679] width 158 height 34
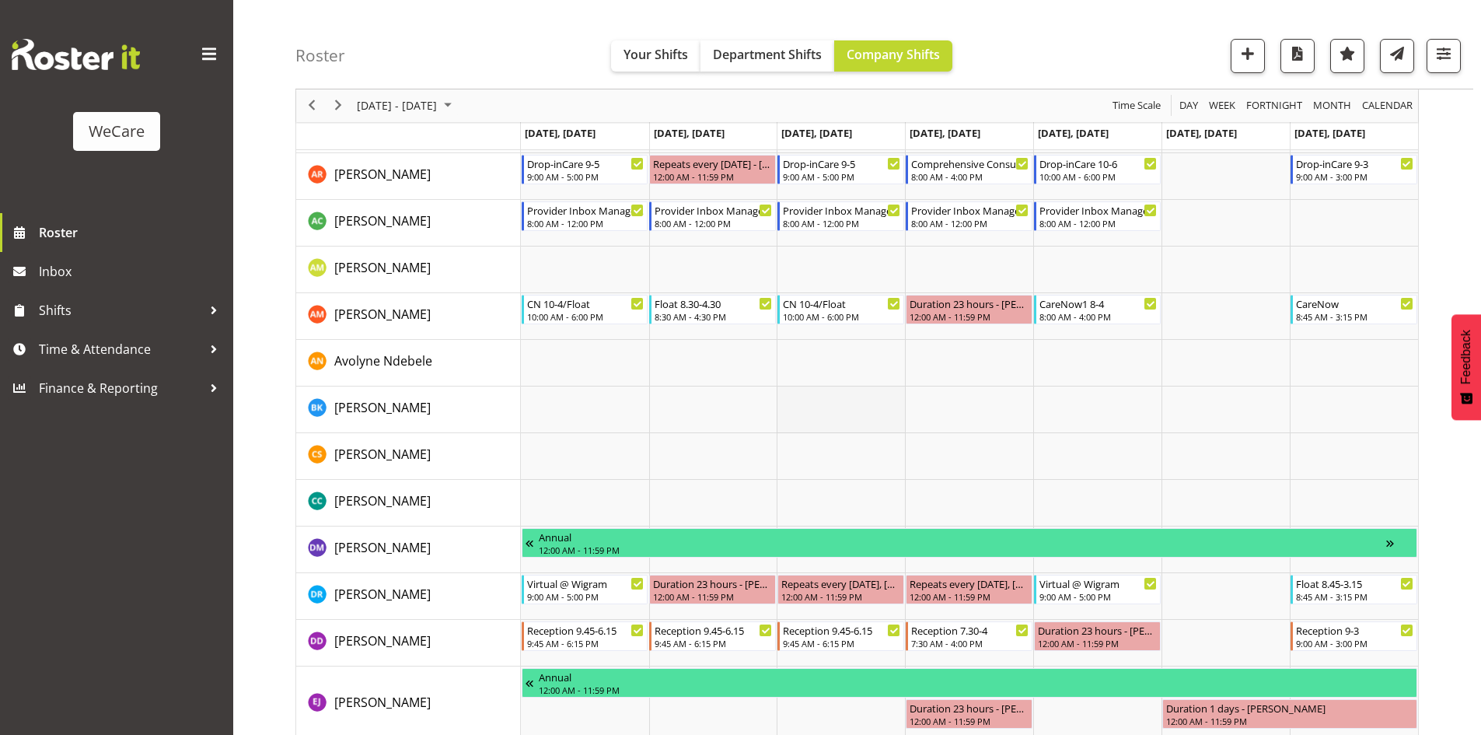
scroll to position [5171, 0]
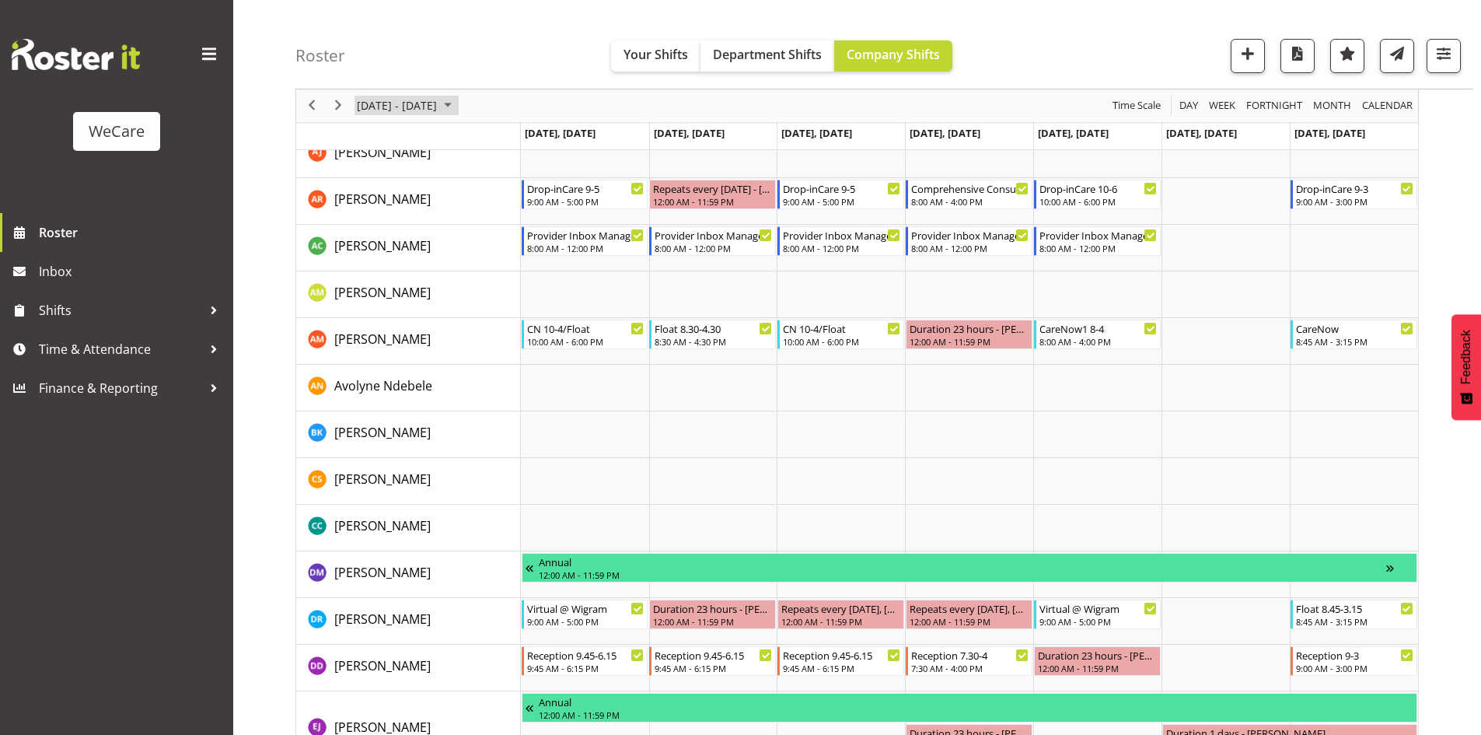
click at [422, 102] on span "[DATE] - [DATE]" at bounding box center [396, 105] width 83 height 19
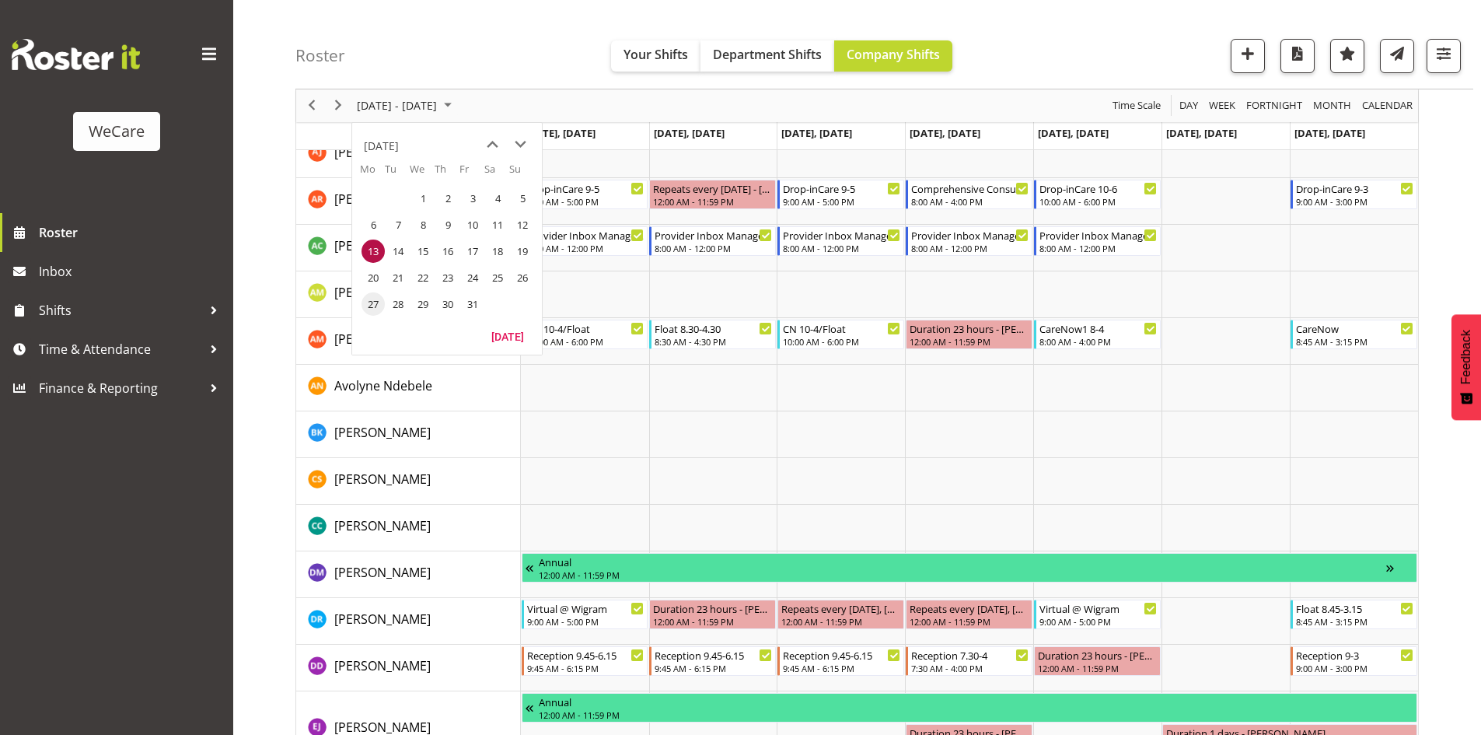
click at [374, 303] on span "27" at bounding box center [373, 303] width 23 height 23
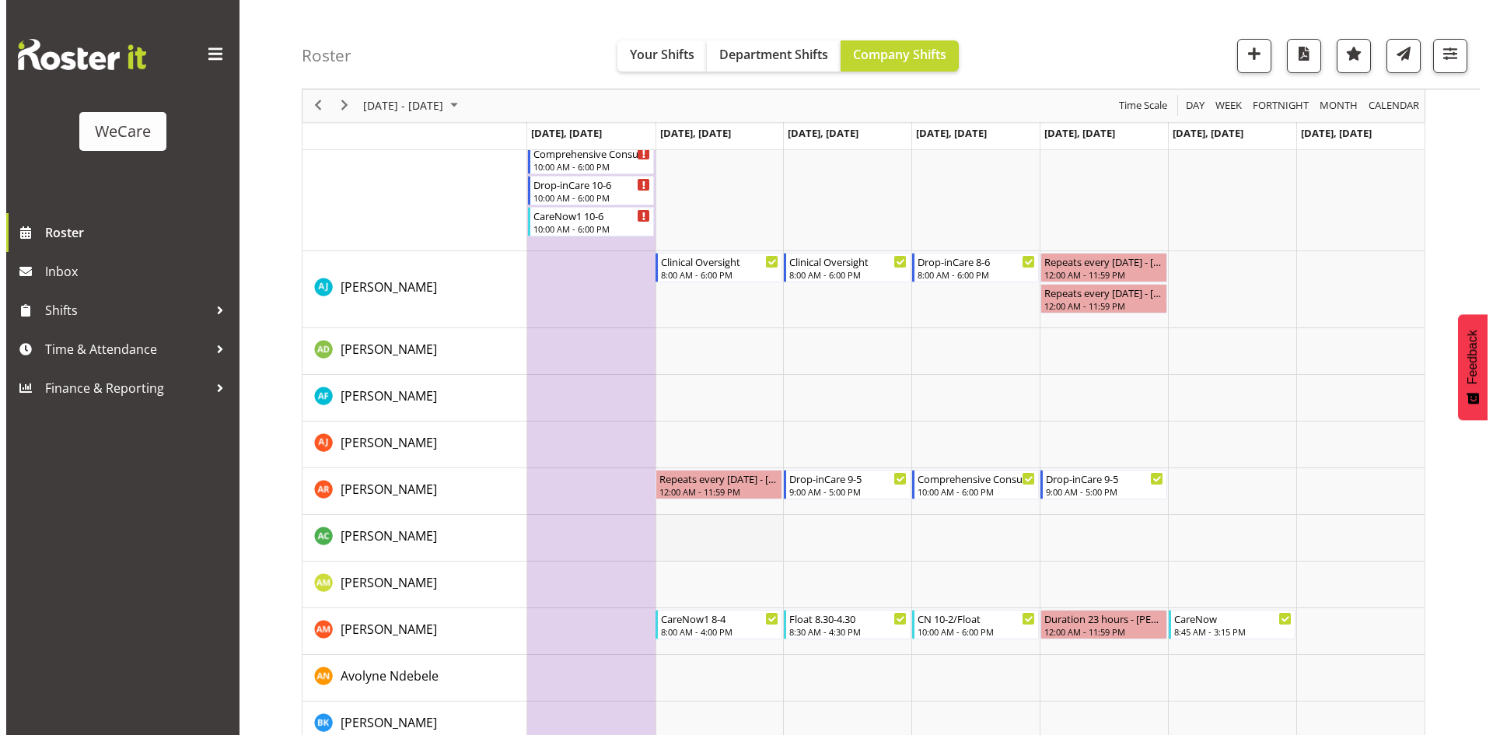
scroll to position [6259, 0]
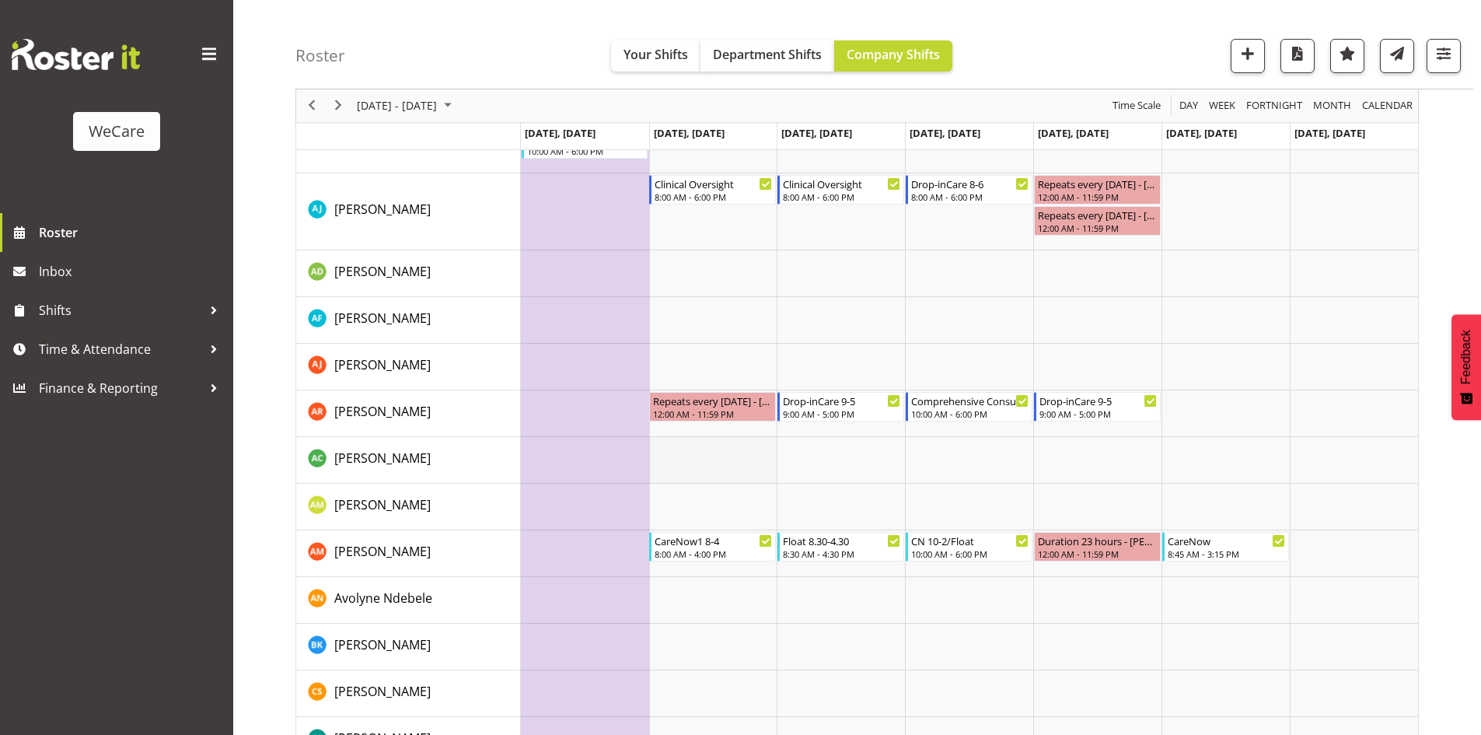
click at [708, 441] on td "Timeline Week of October 27, 2025" at bounding box center [713, 460] width 128 height 47
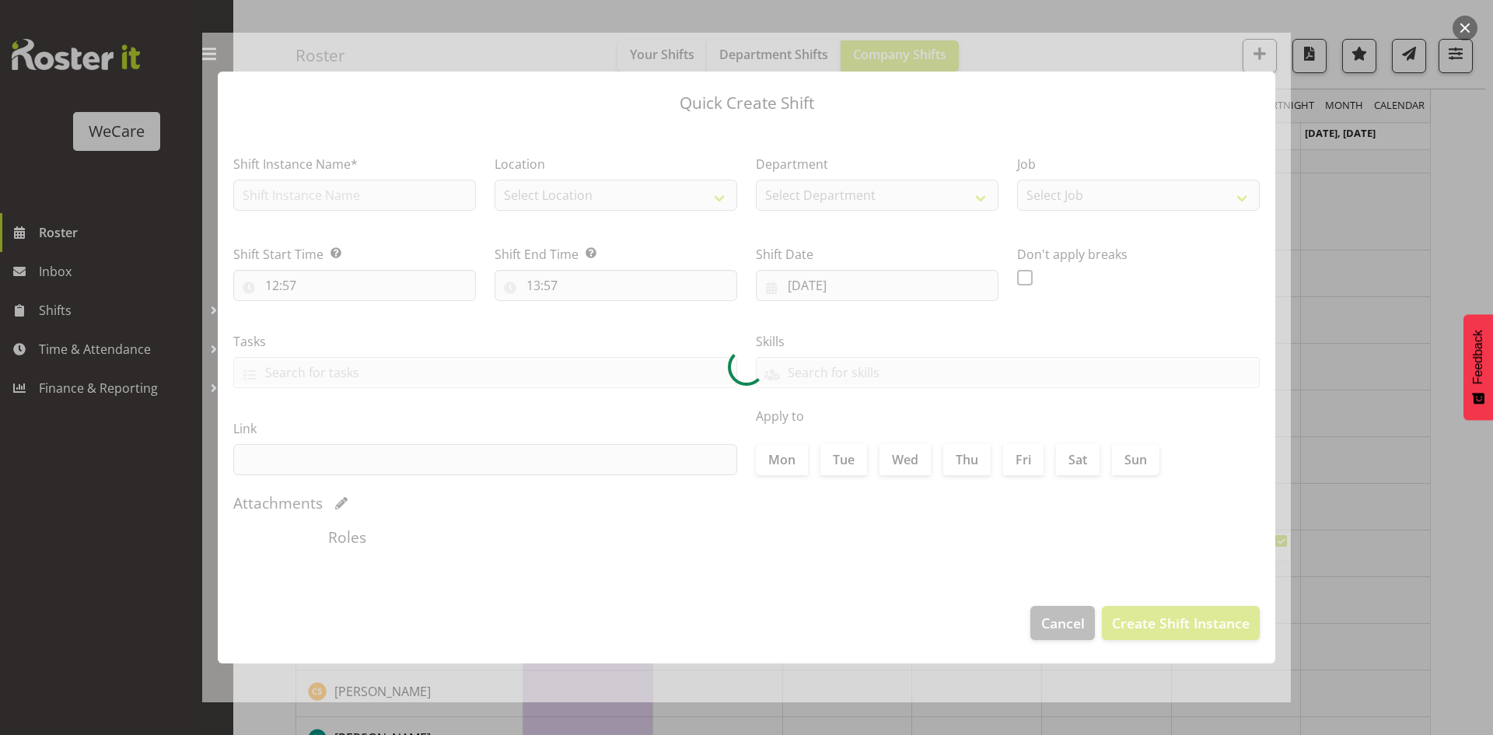
type input "[DATE]"
checkbox input "true"
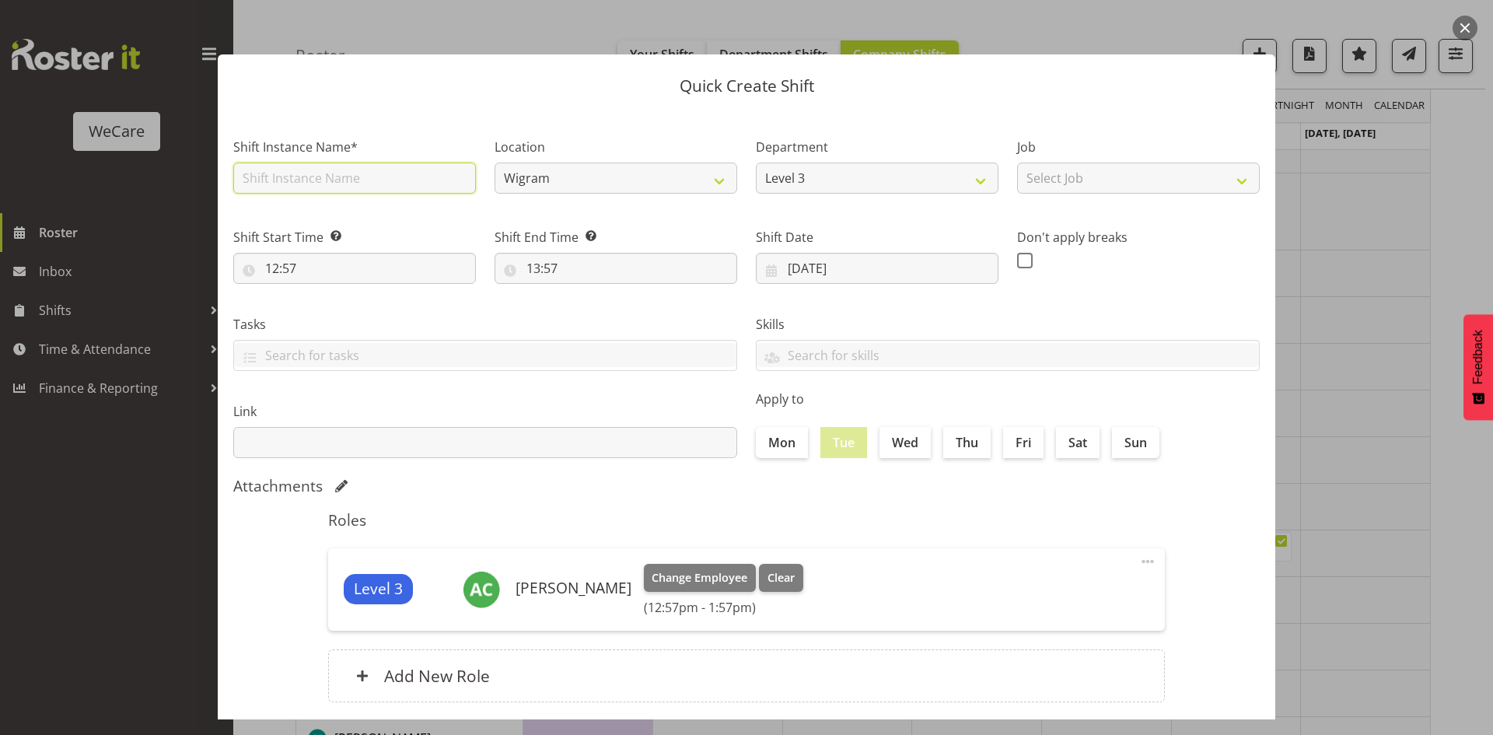
click at [364, 186] on input "text" at bounding box center [354, 178] width 243 height 31
type input "Provider Inbox Management"
click at [271, 268] on input "12:57" at bounding box center [354, 268] width 243 height 31
click at [341, 310] on select "00 01 02 03 04 05 06 07 08 09 10 11 12 13 14 15 16 17 18 19 20 21 22 23" at bounding box center [339, 308] width 35 height 31
select select "8"
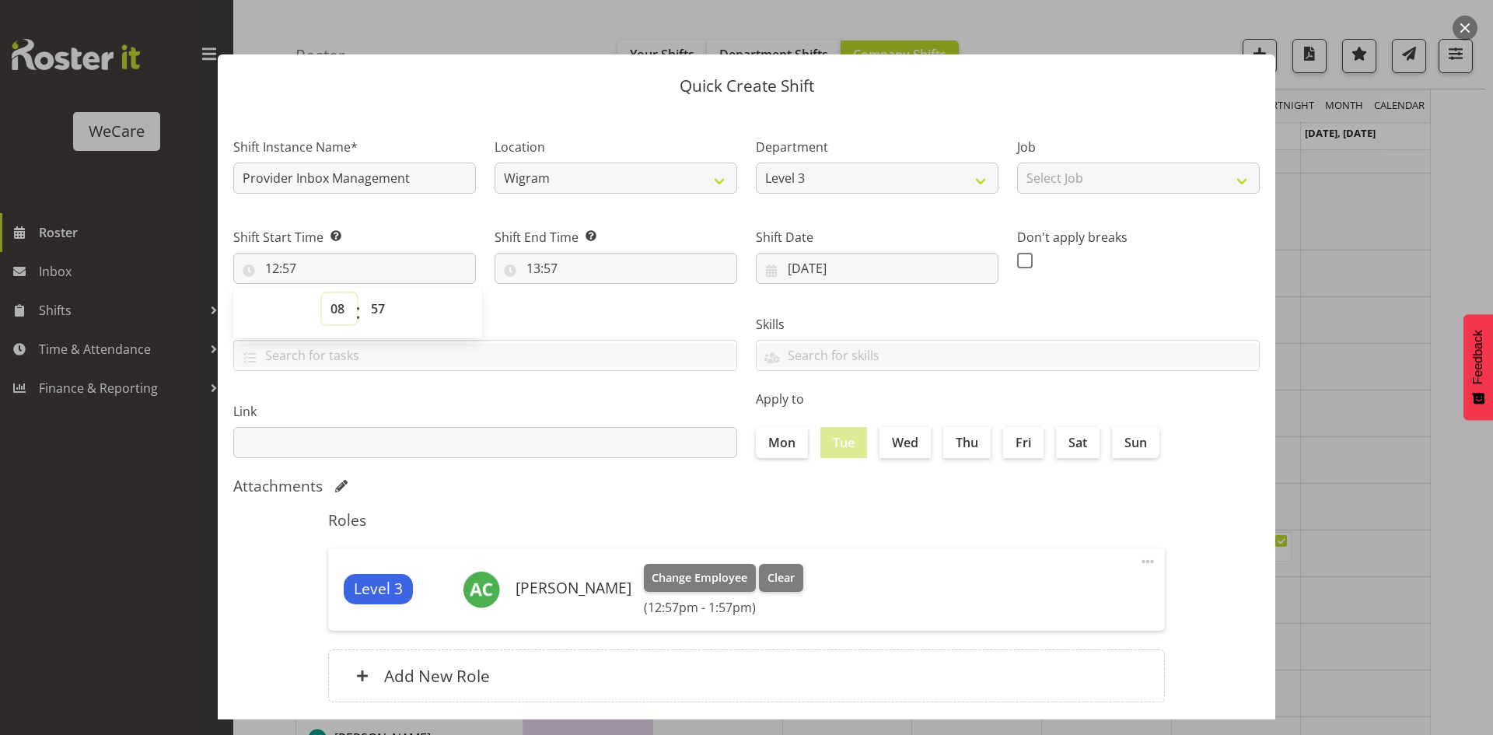
click at [322, 293] on select "00 01 02 03 04 05 06 07 08 09 10 11 12 13 14 15 16 17 18 19 20 21 22 23" at bounding box center [339, 308] width 35 height 31
type input "08:57"
select select "0"
type input "08:00"
click at [544, 267] on input "13:57" at bounding box center [616, 268] width 243 height 31
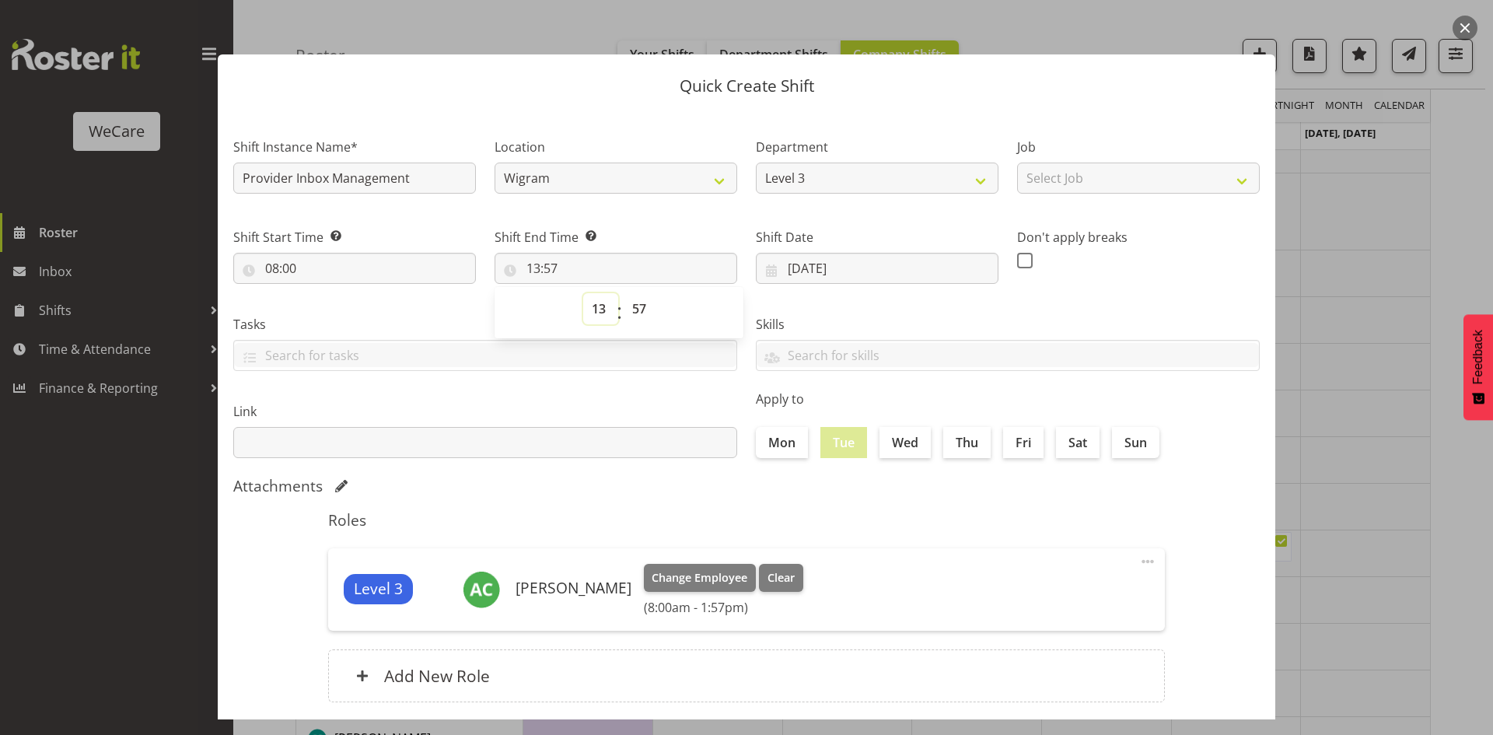
drag, startPoint x: 588, startPoint y: 306, endPoint x: 596, endPoint y: 307, distance: 8.7
click at [588, 306] on select "00 01 02 03 04 05 06 07 08 09 10 11 12 13 14 15 16 17 18 19 20 21 22 23" at bounding box center [600, 308] width 35 height 31
select select "12"
click at [583, 293] on select "00 01 02 03 04 05 06 07 08 09 10 11 12 13 14 15 16 17 18 19 20 21 22 23" at bounding box center [600, 308] width 35 height 31
type input "12:57"
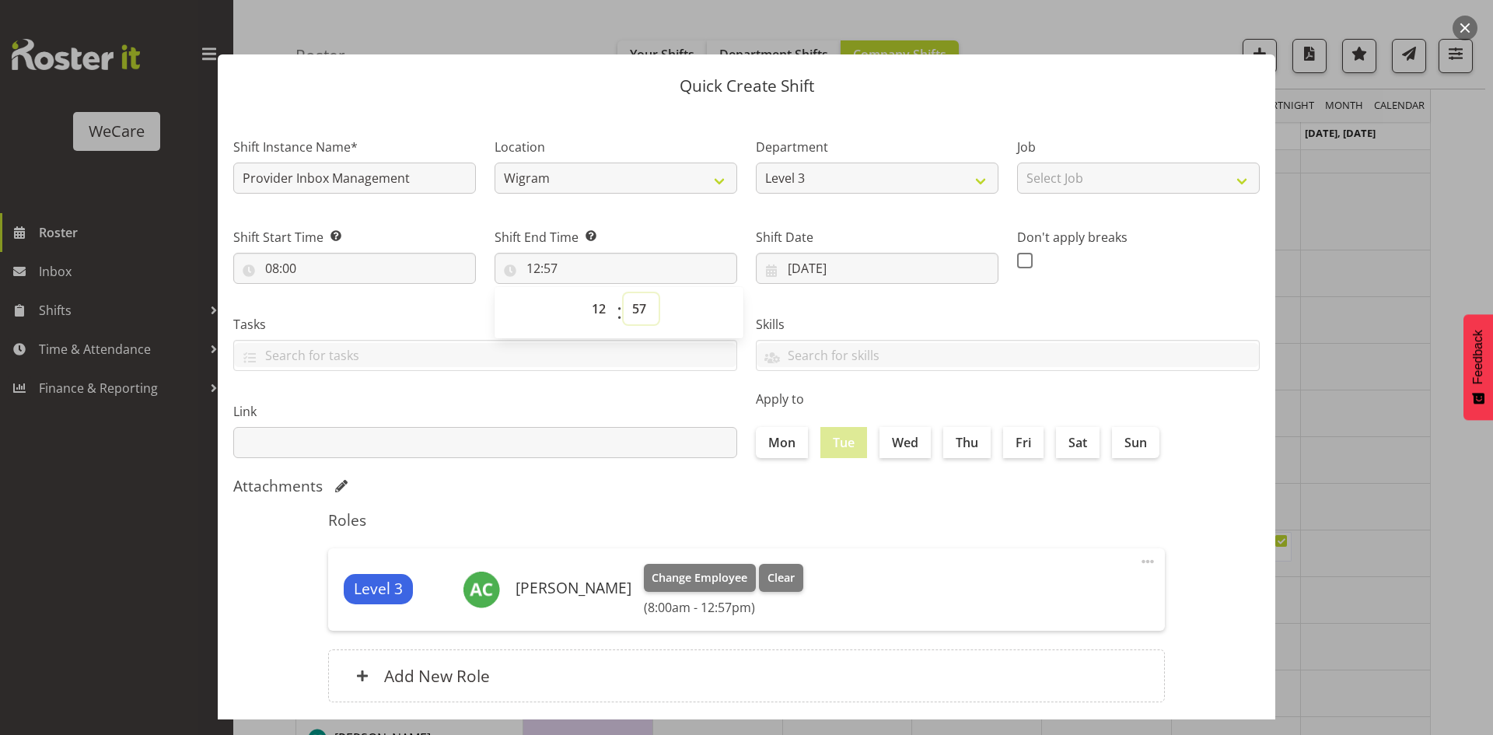
select select "0"
type input "12:00"
click at [903, 453] on label "Wed" at bounding box center [905, 442] width 51 height 31
click at [890, 447] on input "Wed" at bounding box center [885, 442] width 10 height 10
checkbox input "true"
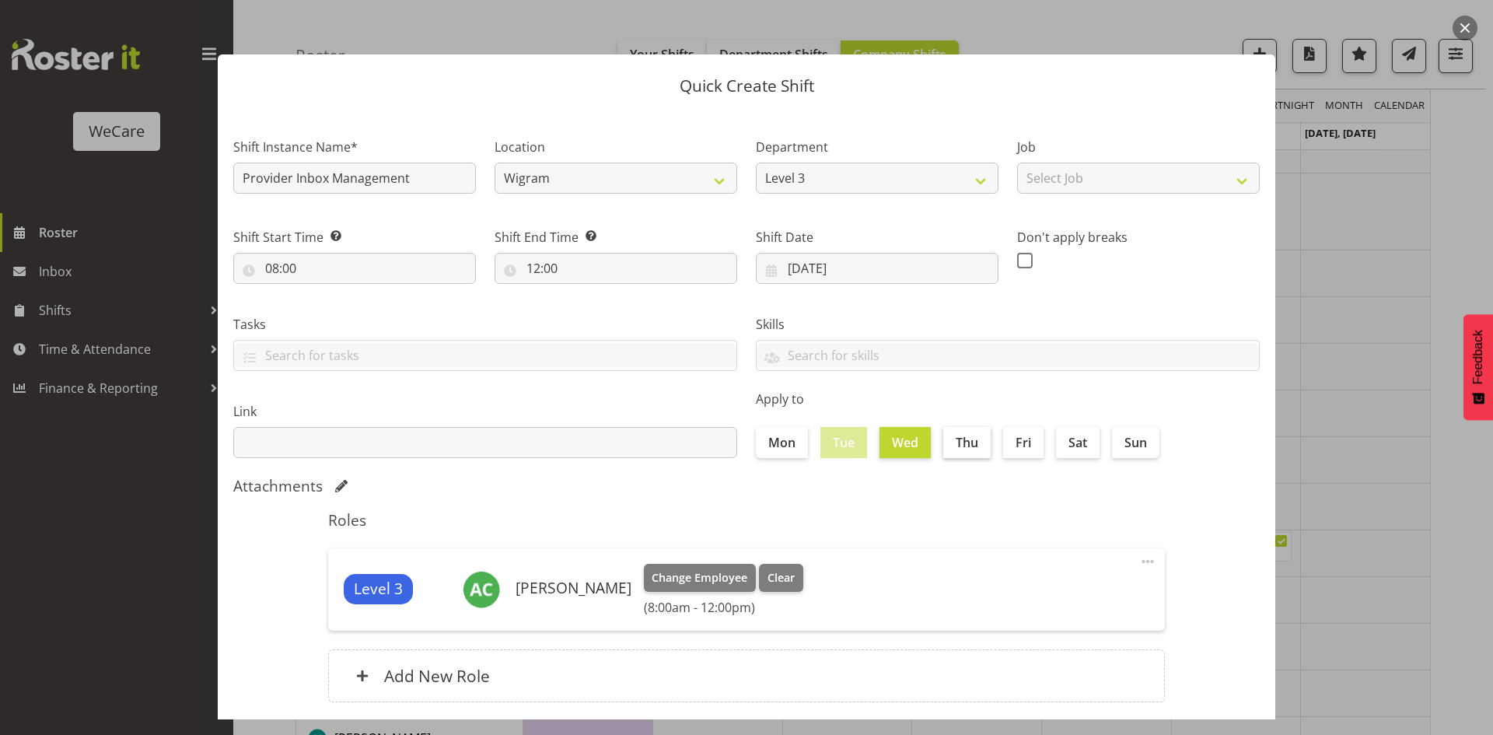
click at [961, 443] on label "Thu" at bounding box center [966, 442] width 47 height 31
click at [953, 443] on input "Thu" at bounding box center [948, 442] width 10 height 10
checkbox input "true"
click at [1047, 436] on div "Mon Tue Wed Thu Fri Sat Sun" at bounding box center [1008, 442] width 504 height 31
click at [1014, 452] on label "Fri" at bounding box center [1023, 442] width 40 height 31
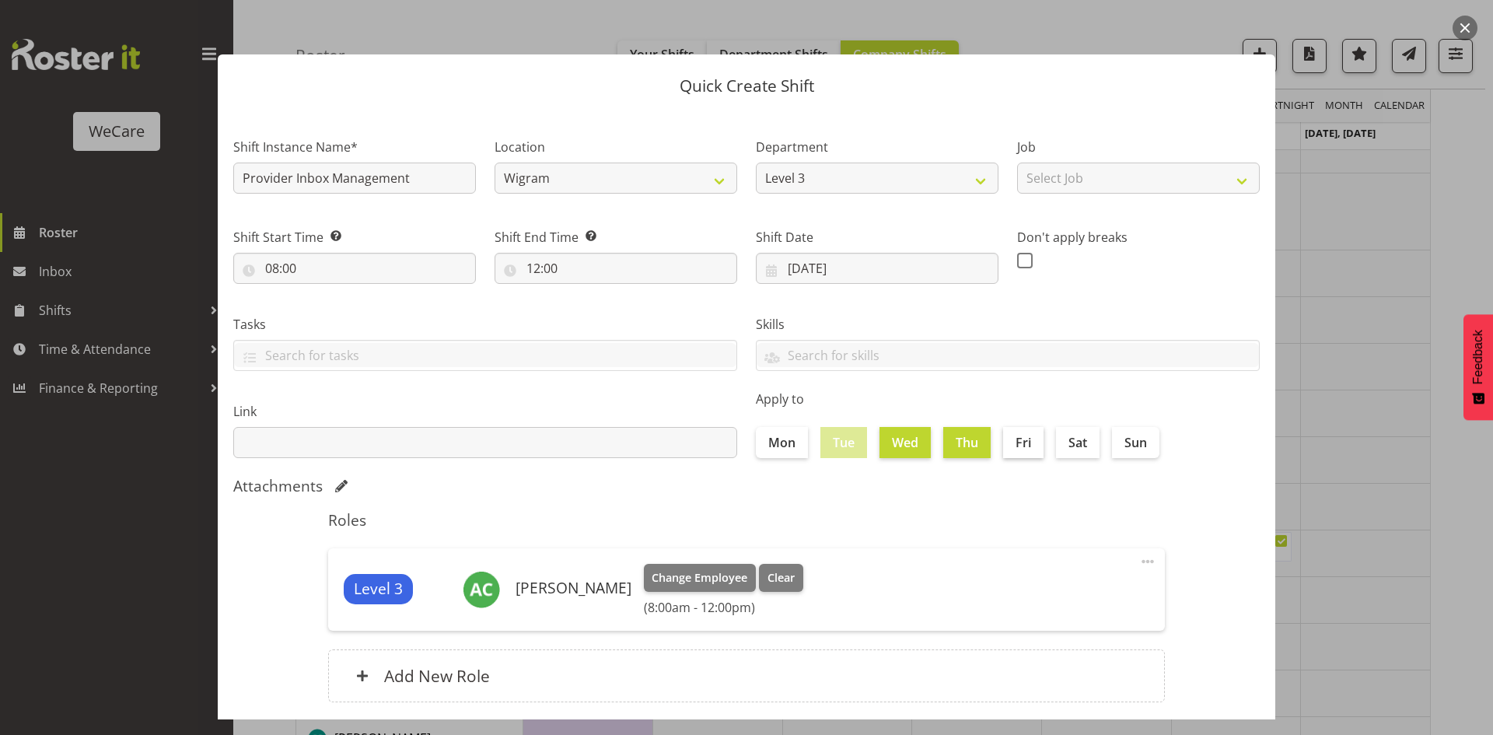
click at [1013, 447] on input "Fri" at bounding box center [1008, 442] width 10 height 10
checkbox input "true"
click at [1016, 508] on div "Roles Level 3 [PERSON_NAME] Change Employee Clear (8:00am - 12:00pm) Edit Delet…" at bounding box center [746, 611] width 855 height 219
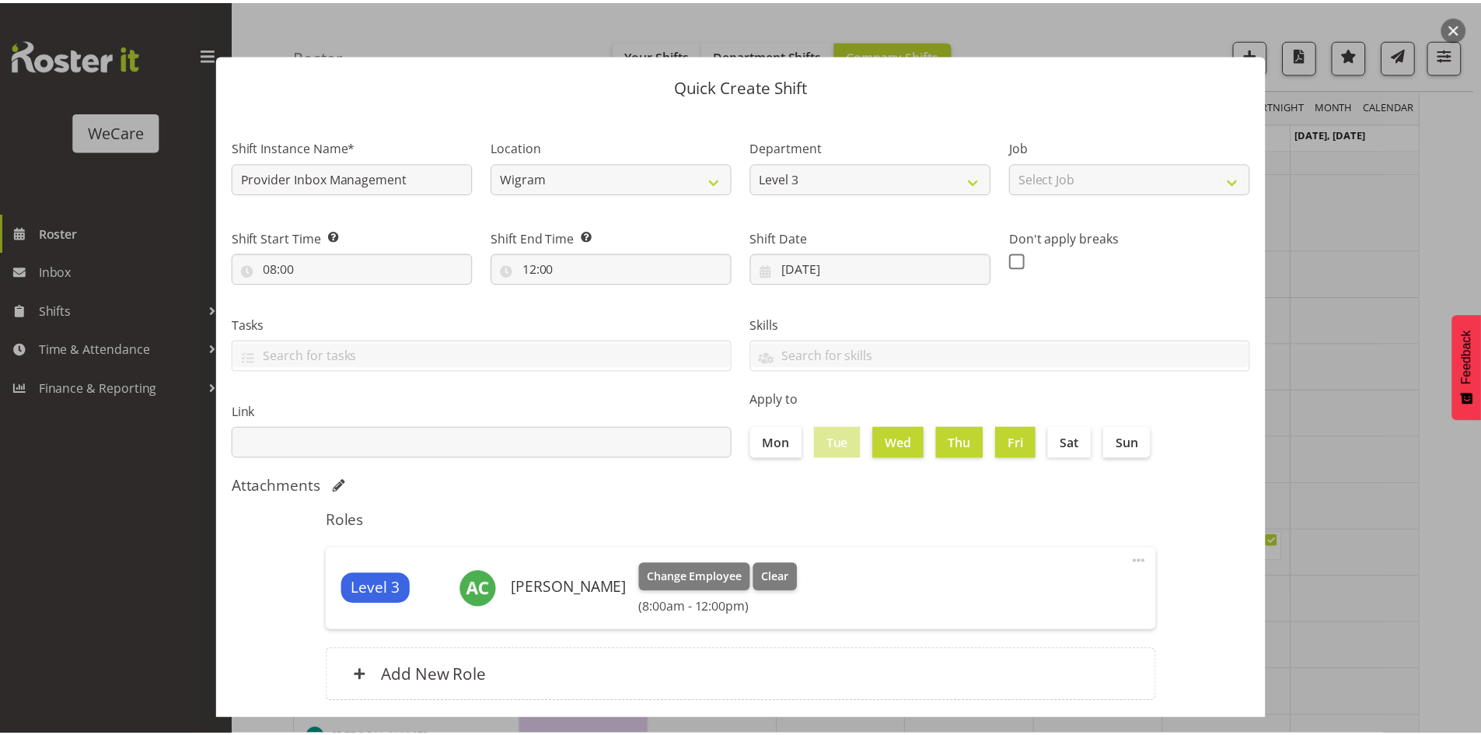
scroll to position [90, 0]
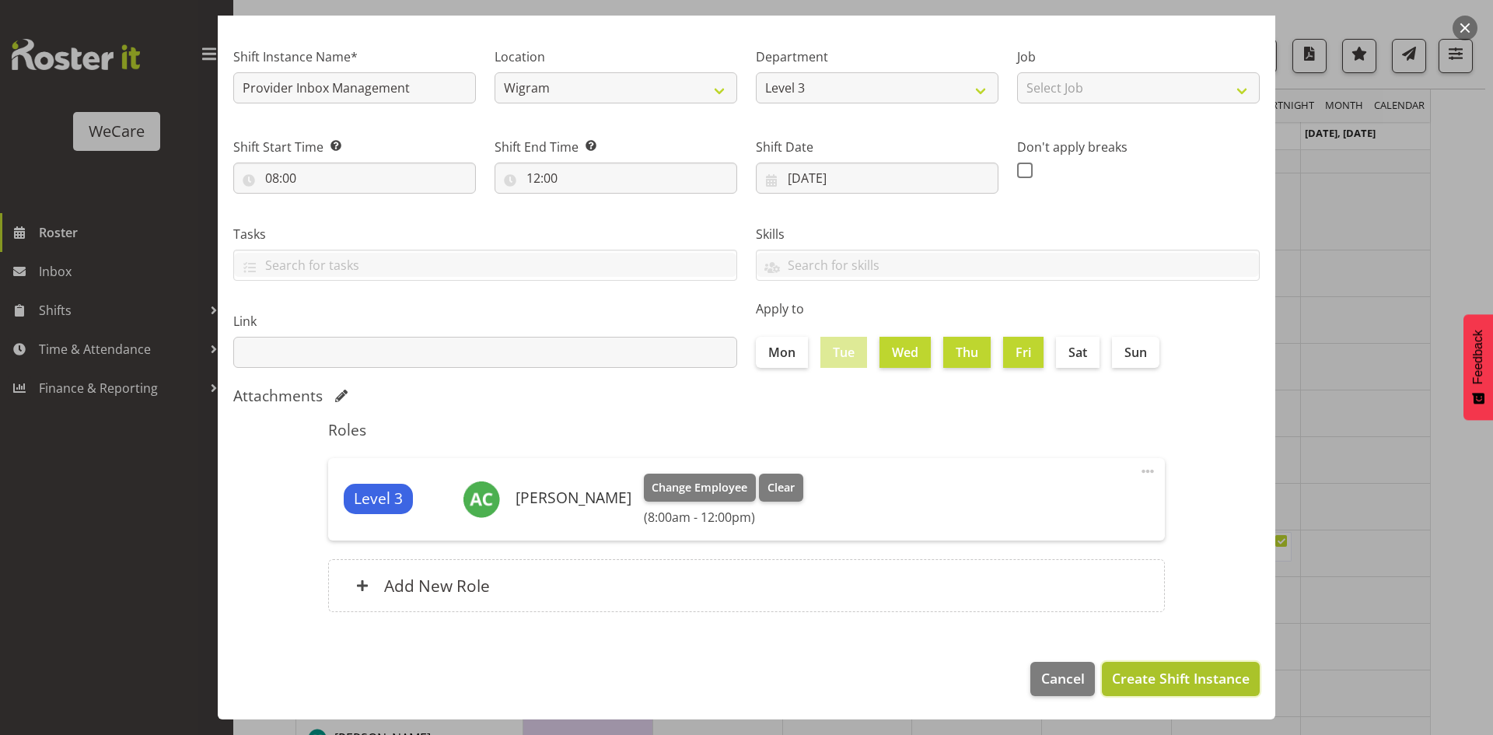
click at [1178, 676] on span "Create Shift Instance" at bounding box center [1181, 678] width 138 height 20
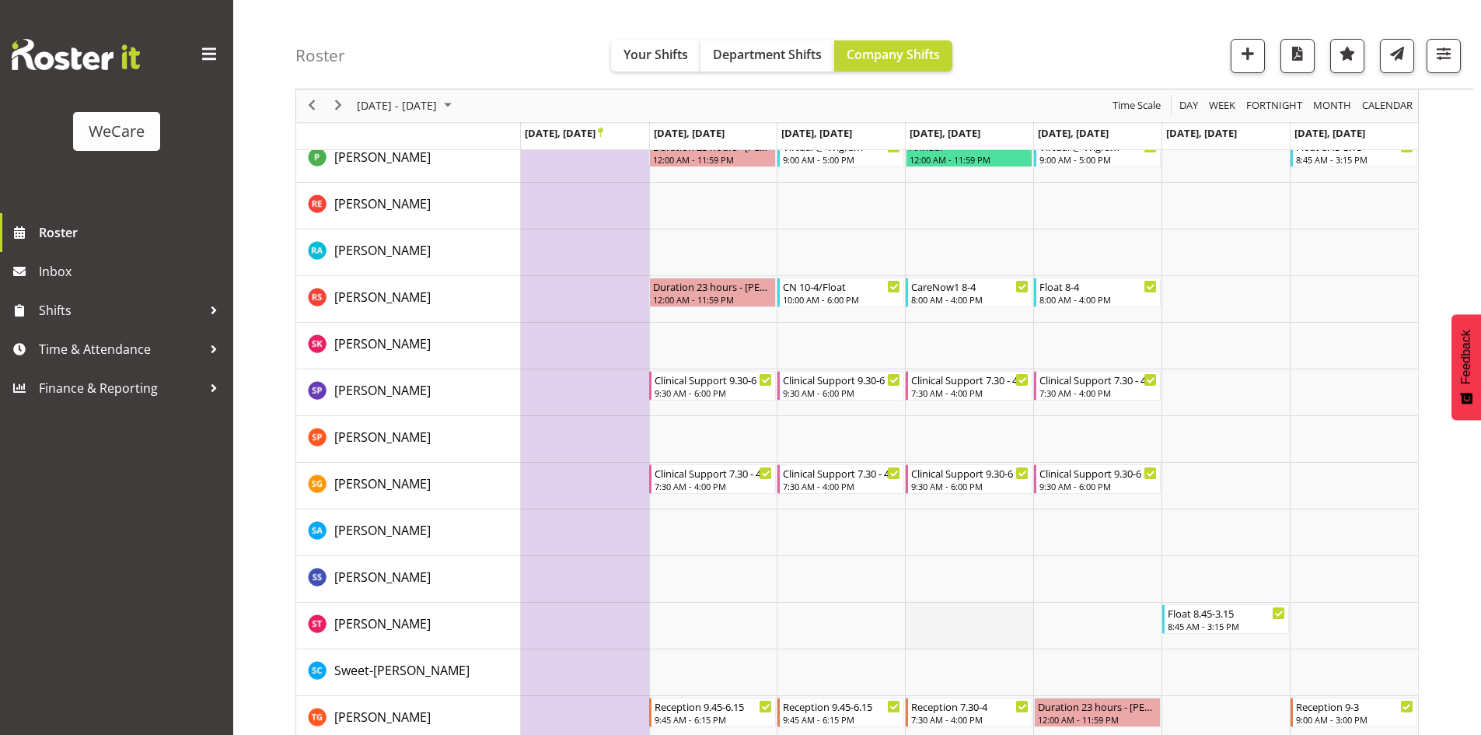
scroll to position [8321, 0]
